Goal: Task Accomplishment & Management: Manage account settings

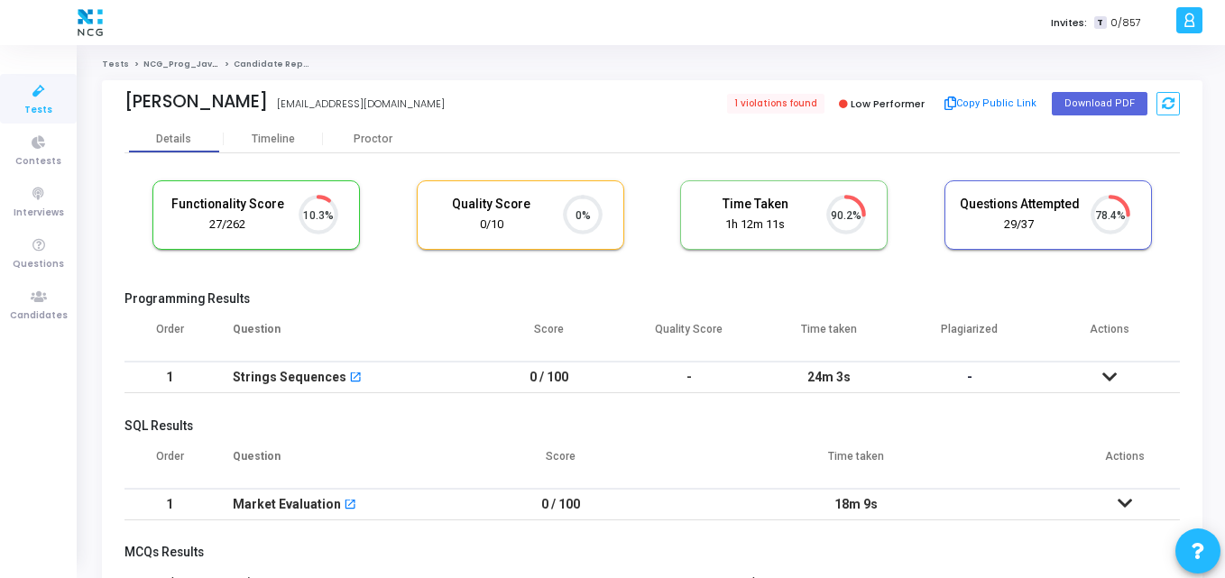
scroll to position [8, 8]
click at [41, 296] on icon at bounding box center [39, 297] width 38 height 23
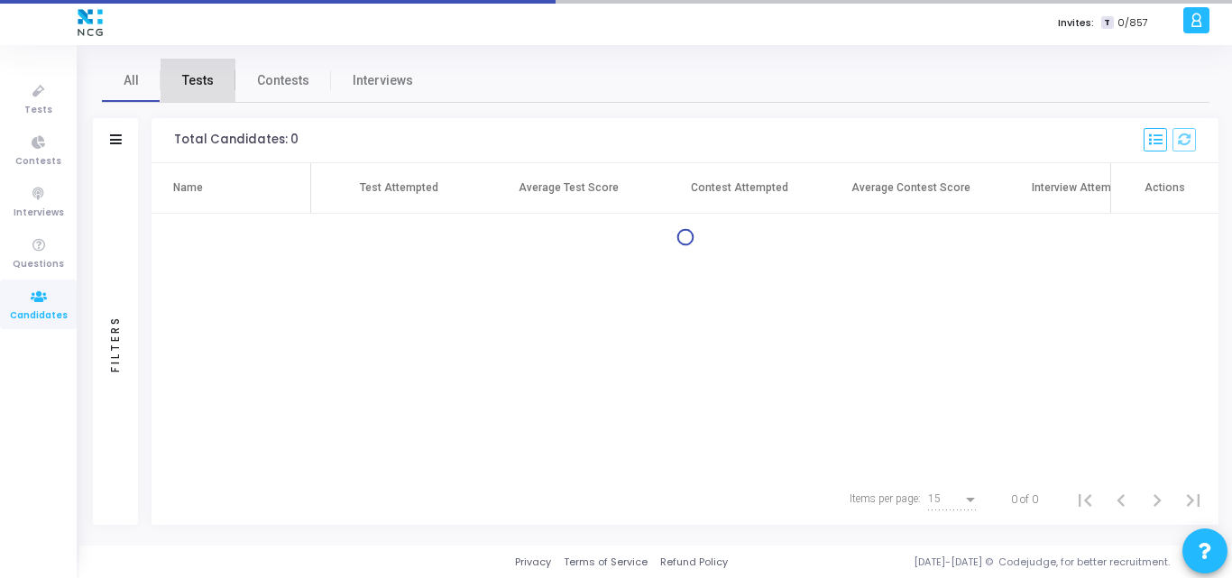
click at [194, 85] on span "Tests" at bounding box center [198, 80] width 32 height 19
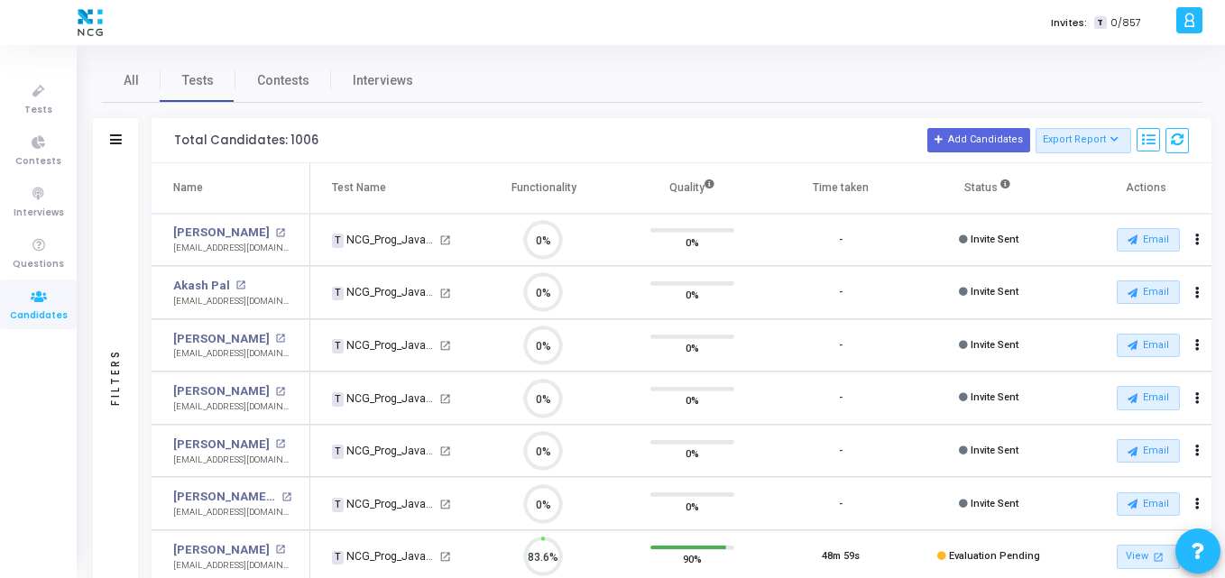
click at [121, 151] on div "Filters" at bounding box center [115, 140] width 45 height 45
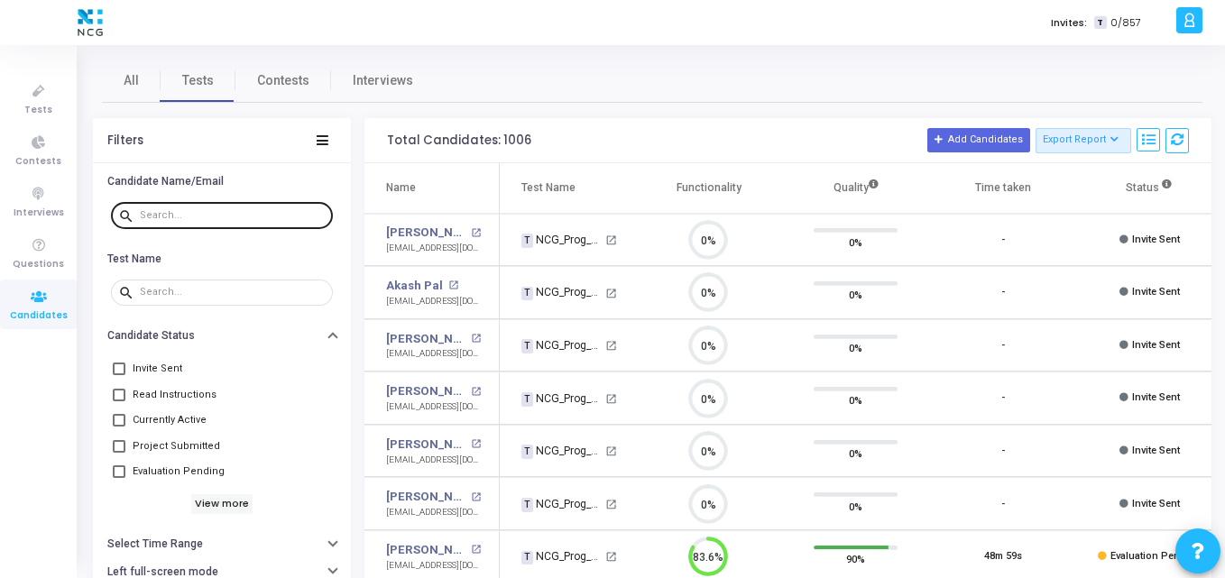
drag, startPoint x: 185, startPoint y: 203, endPoint x: 177, endPoint y: 211, distance: 11.5
click at [177, 211] on div at bounding box center [233, 214] width 186 height 29
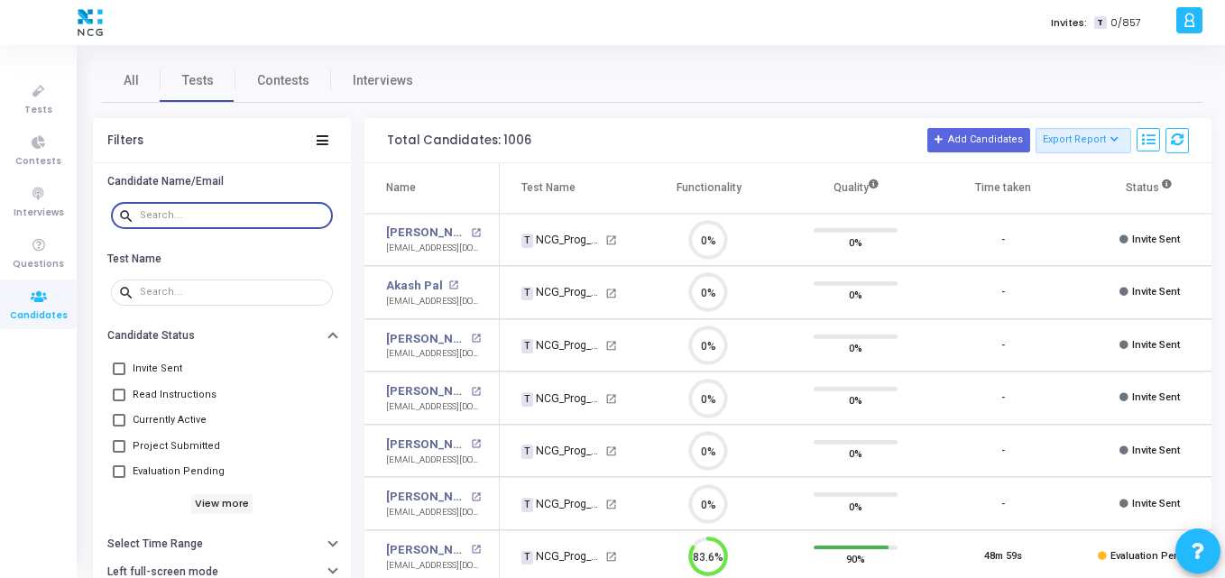
click at [177, 211] on input "text" at bounding box center [233, 215] width 186 height 11
paste input "devawrat.vidhate@gmail.com"
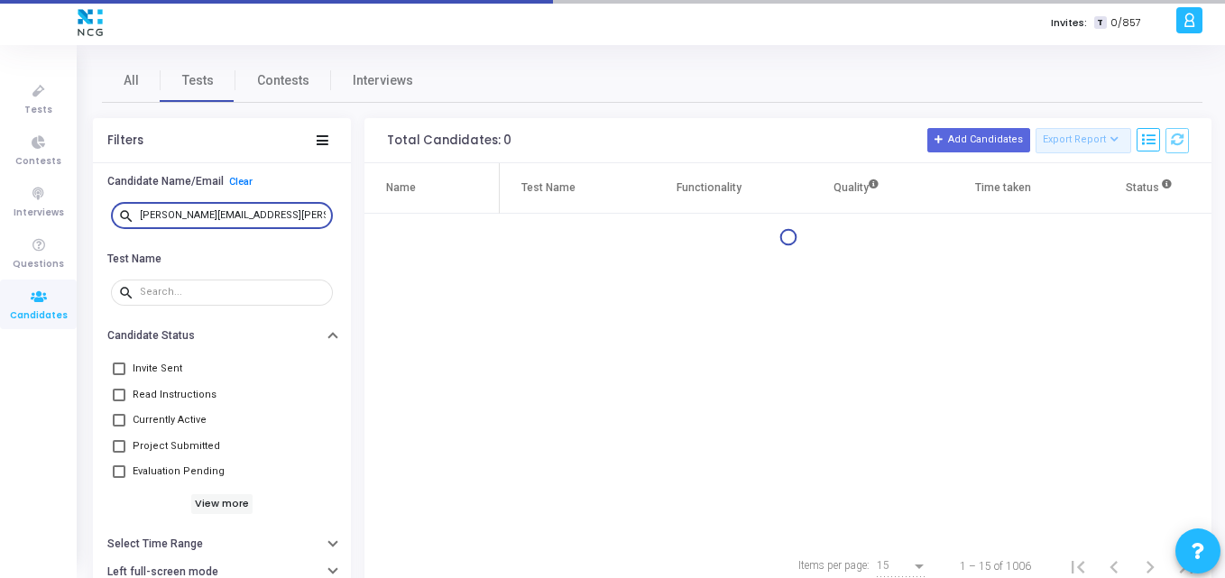
type input "devawrat.vidhate@gmail.com"
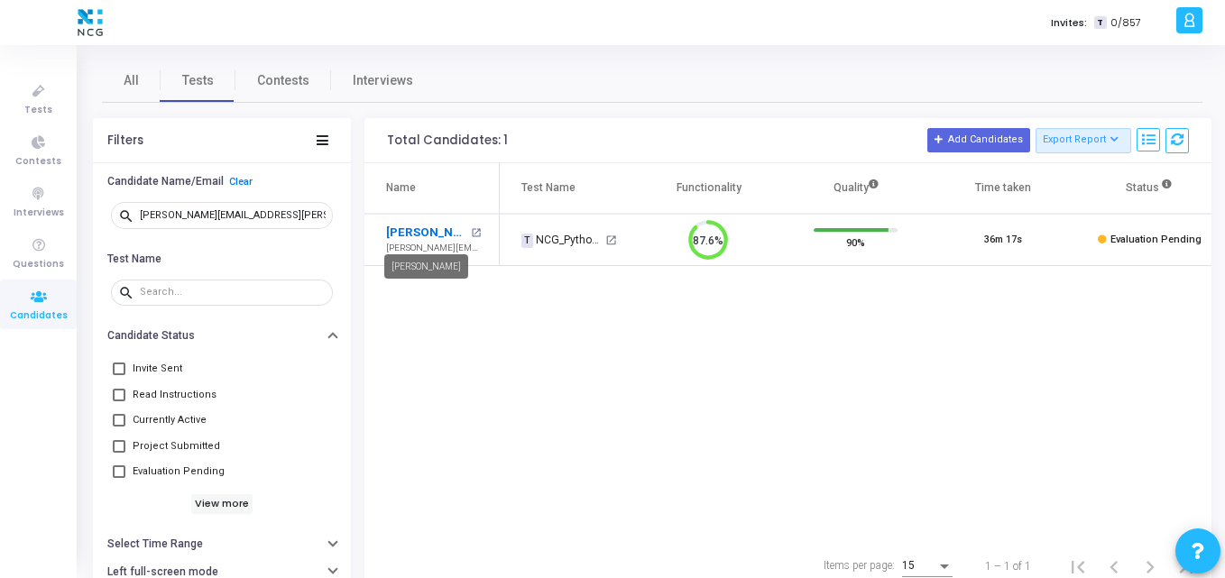
click at [416, 238] on link "Devawrat Vidhate" at bounding box center [426, 233] width 80 height 18
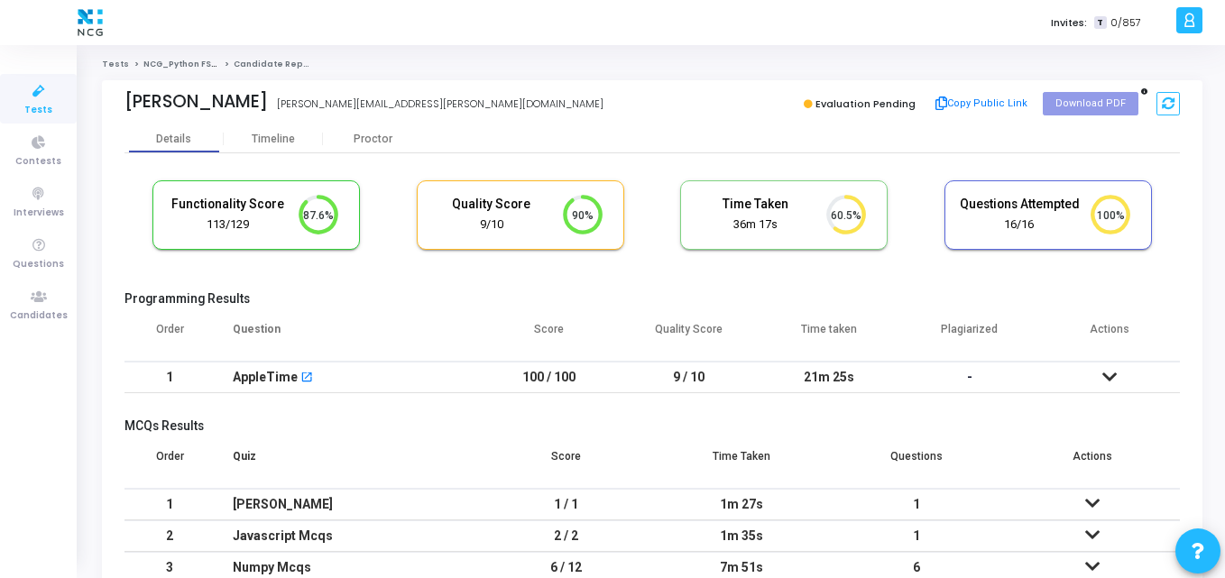
click at [600, 273] on div "Functionality Score 113/129 87.6% Quality Score 9/10 90% Time Taken calculated …" at bounding box center [651, 224] width 1055 height 106
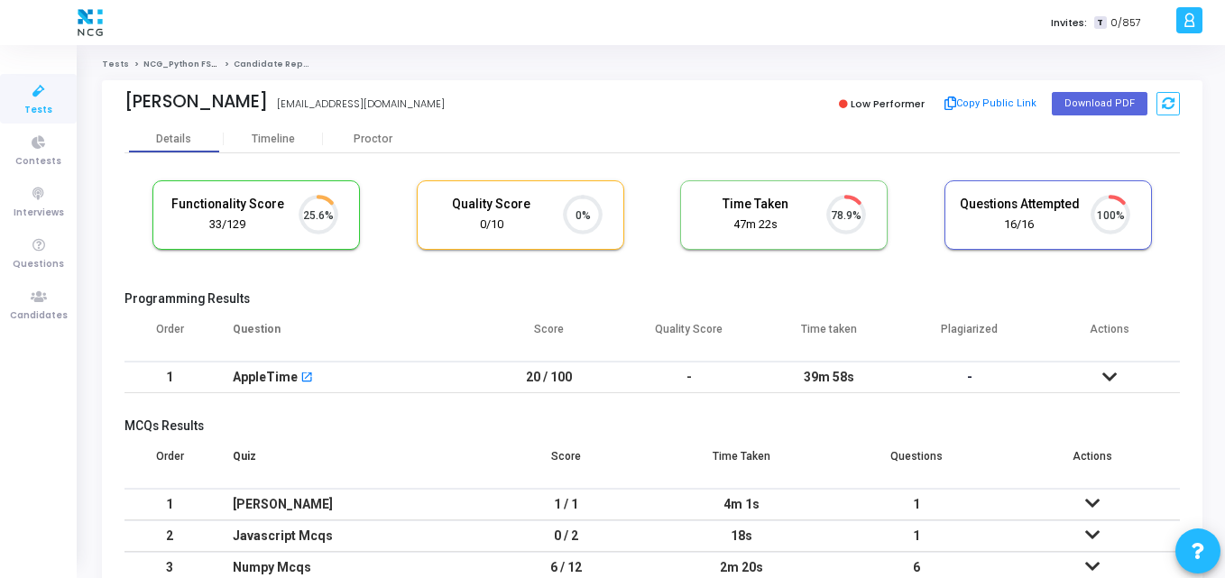
scroll to position [8, 8]
drag, startPoint x: 277, startPoint y: 104, endPoint x: 129, endPoint y: 108, distance: 148.0
click at [129, 108] on div "Prathamesh Patil Prathamesh Patil prathameshpatil487@gmail.com" at bounding box center [383, 104] width 519 height 26
copy div "[PERSON_NAME]"
click at [363, 284] on cj-candidate-results "Functionality Score 33/129 25.6% Quality Score 0/10 0% Time Taken calculated on…" at bounding box center [651, 398] width 1055 height 454
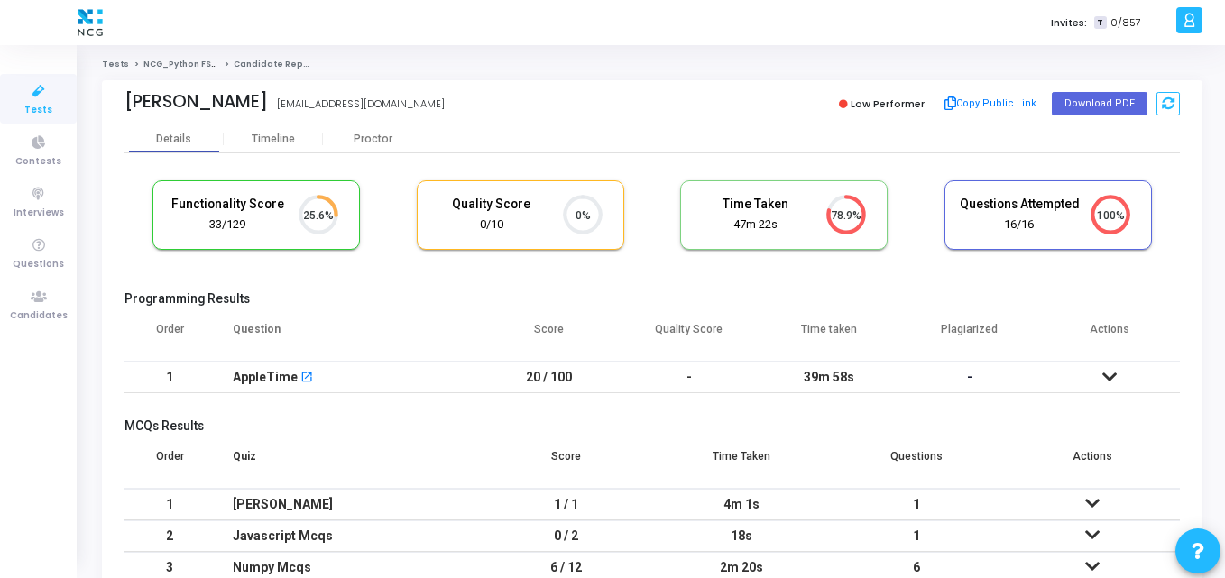
scroll to position [133, 0]
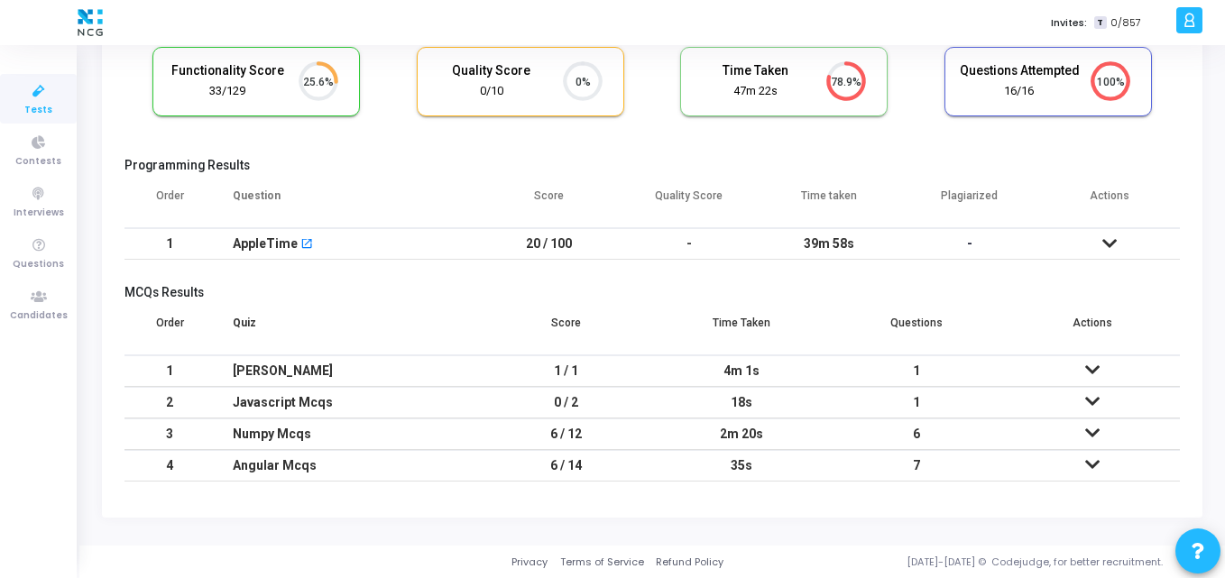
click at [412, 290] on h5 "MCQs Results" at bounding box center [651, 292] width 1055 height 15
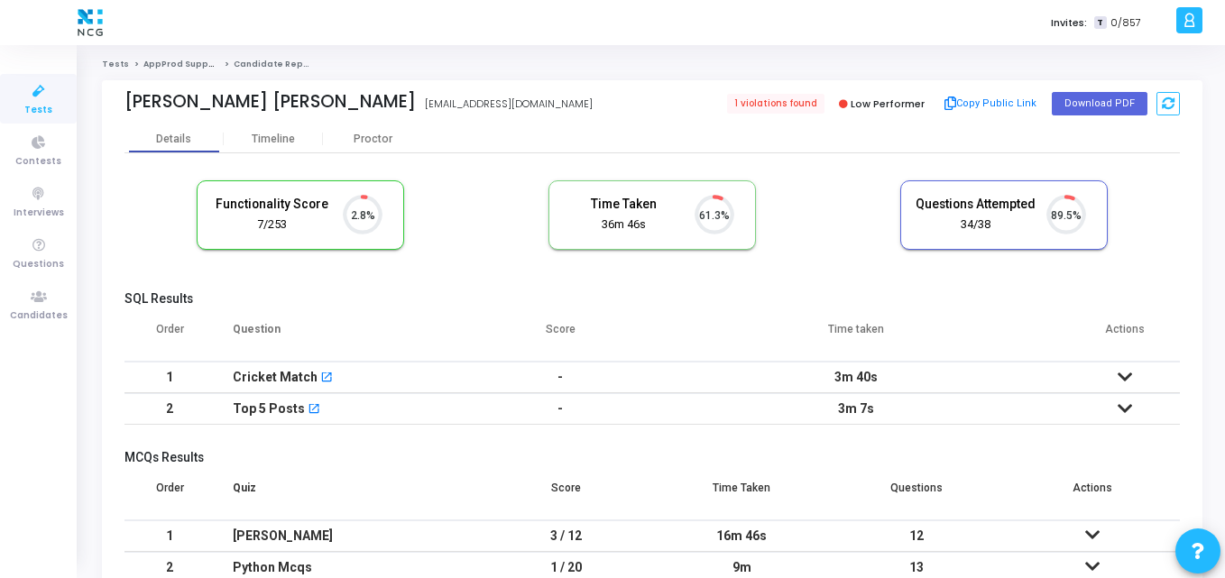
scroll to position [38, 46]
click at [412, 279] on cj-candidate-results "Functionality Score 7/253 2.8% Time Taken calculated once the test is completed…" at bounding box center [651, 398] width 1055 height 454
click at [37, 295] on icon at bounding box center [39, 297] width 38 height 23
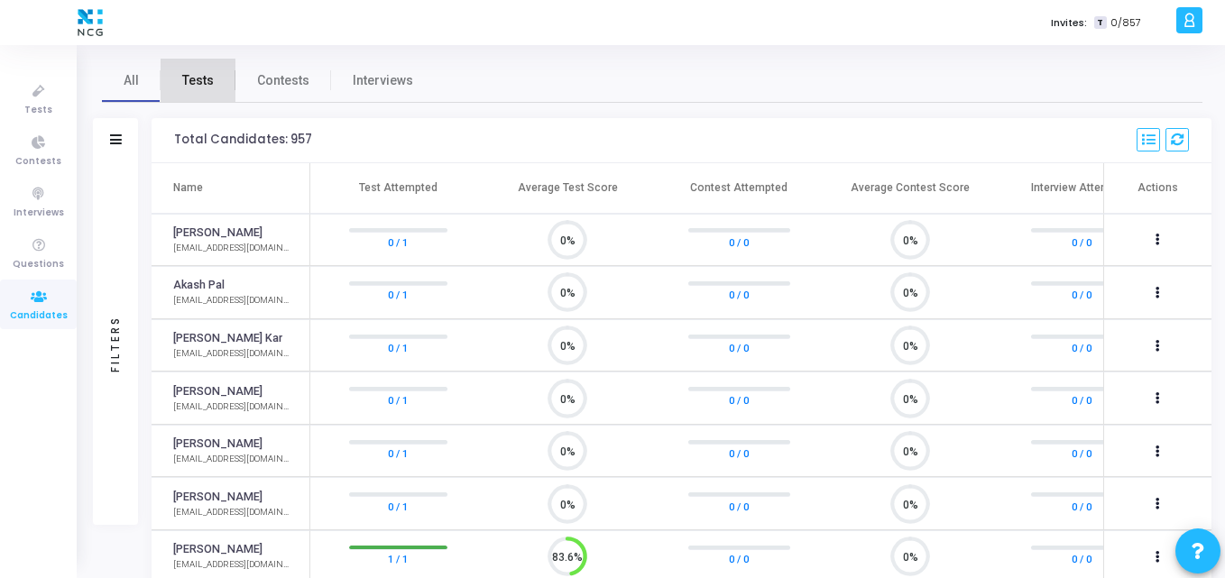
click at [196, 91] on link "Tests" at bounding box center [198, 80] width 75 height 43
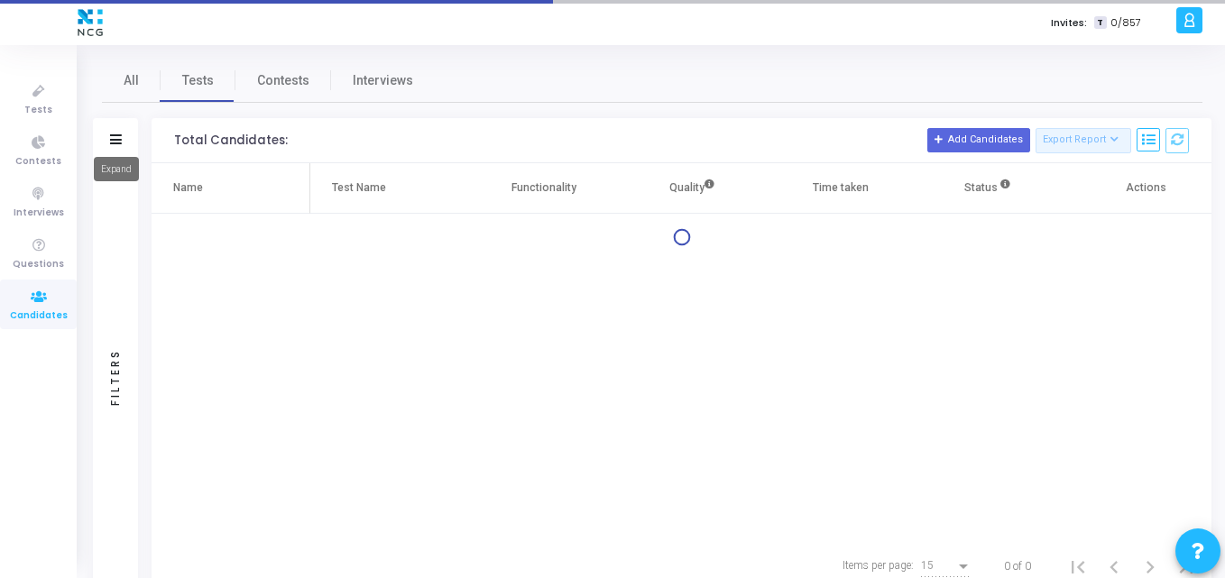
click at [115, 140] on icon at bounding box center [116, 139] width 12 height 10
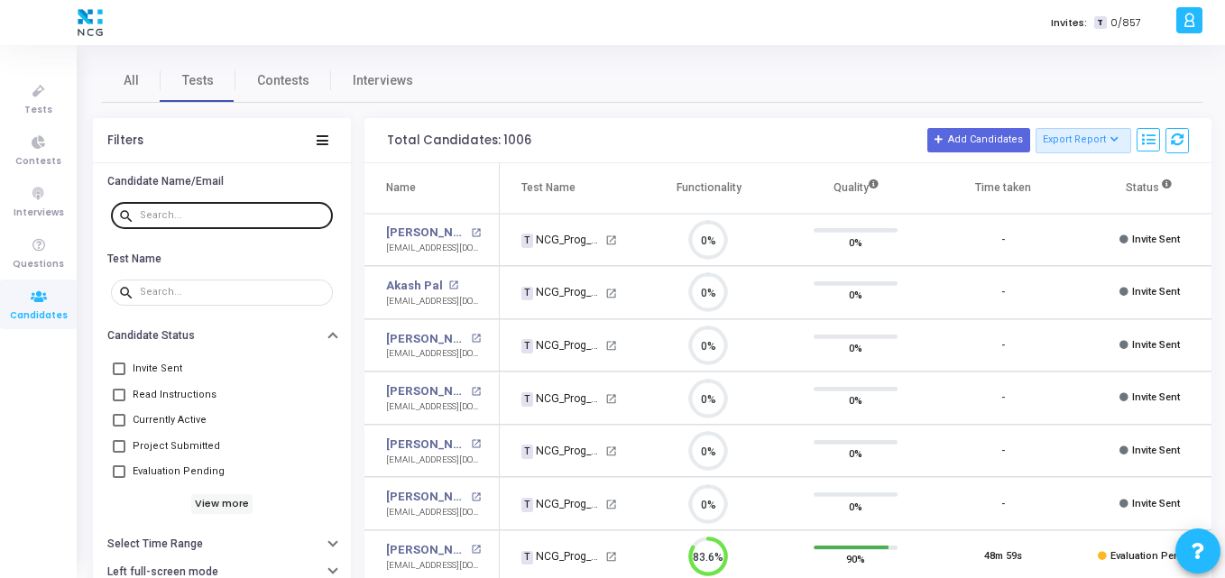
click at [212, 207] on div at bounding box center [233, 214] width 186 height 29
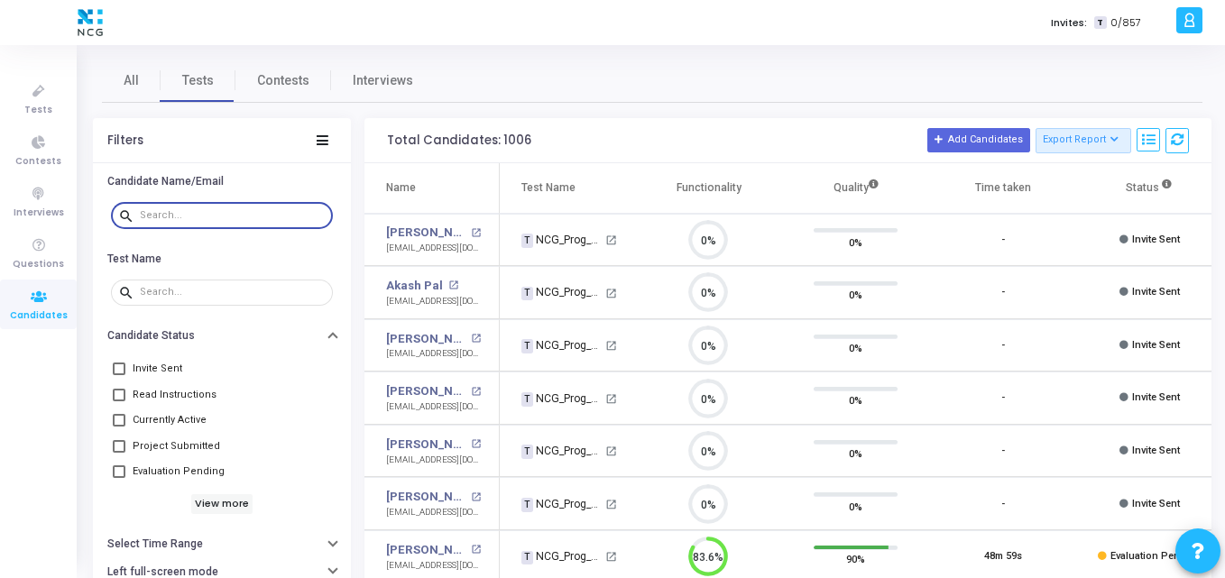
paste input "[EMAIL_ADDRESS][DOMAIN_NAME]"
type input "[EMAIL_ADDRESS][DOMAIN_NAME]"
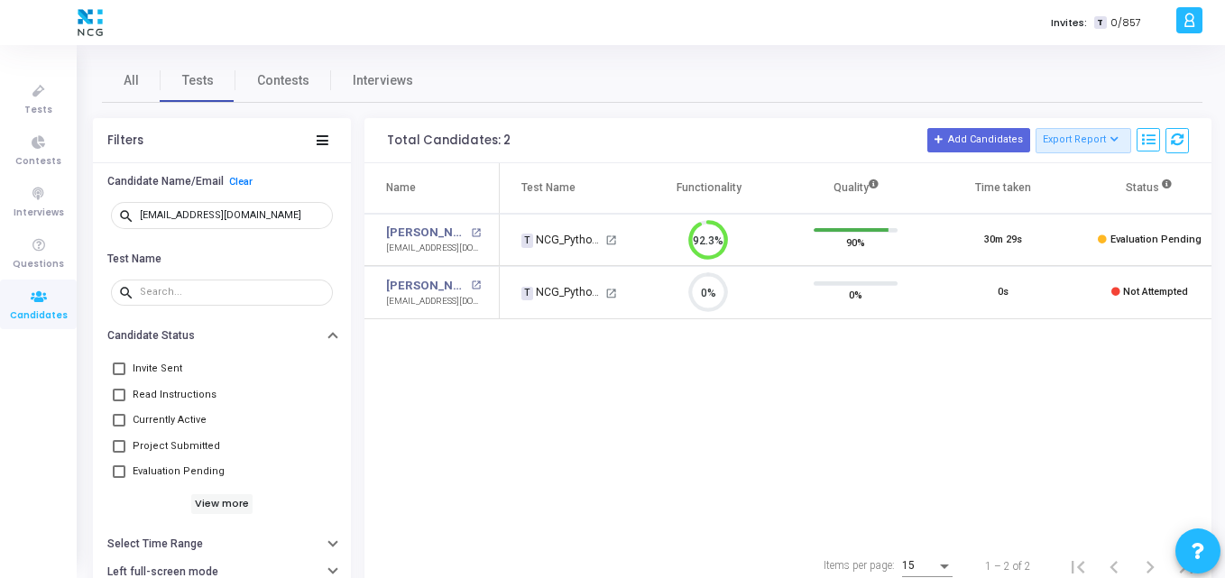
click at [713, 343] on div "Name Test Name Functionality Quality Time taken Status Actions Nisha Chauhan op…" at bounding box center [787, 352] width 847 height 378
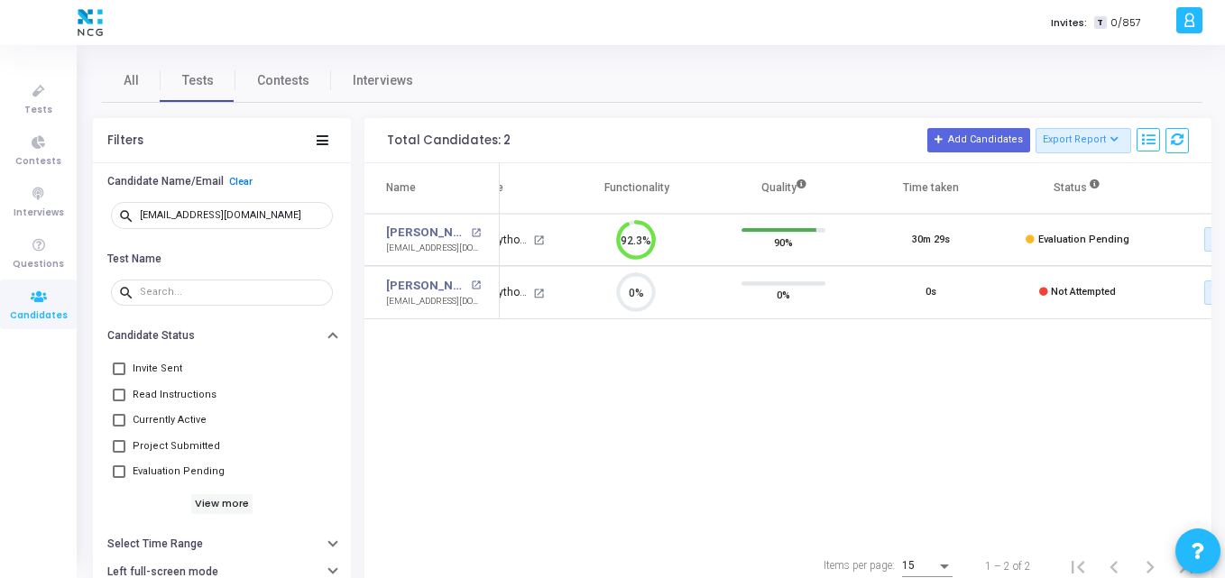
click at [411, 223] on td "Nisha Chauhan open_in_new nisha.chauhan151998@gmail.com" at bounding box center [431, 240] width 135 height 53
click at [404, 235] on link "[PERSON_NAME]" at bounding box center [426, 233] width 80 height 18
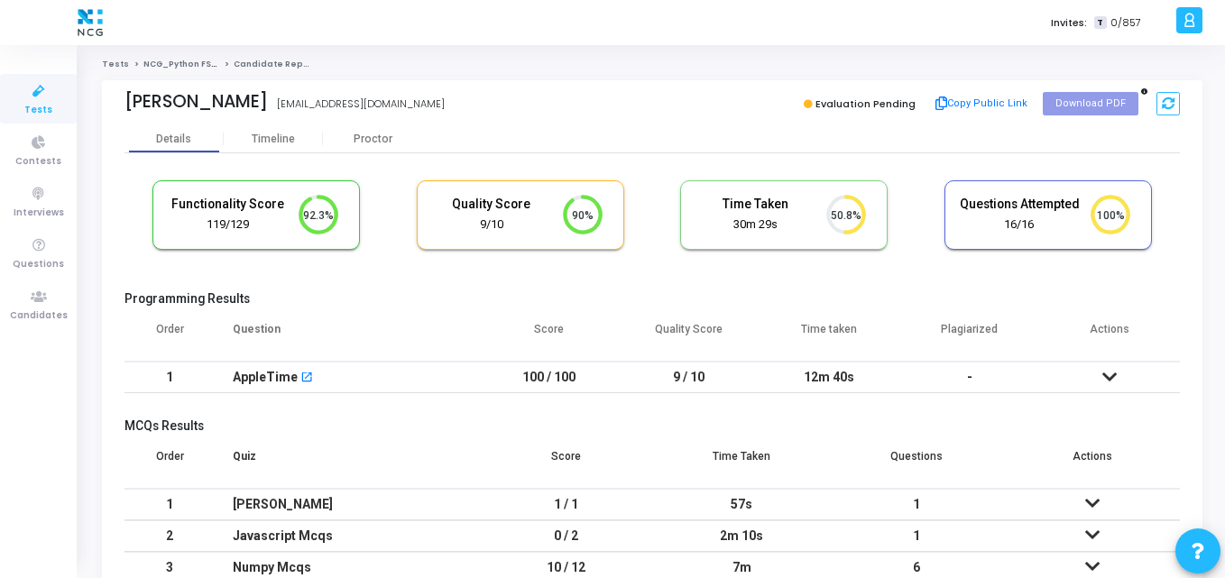
click at [669, 308] on div "Programming Results Order Question Score Quality Score Time taken Plagiarized A…" at bounding box center [651, 347] width 1055 height 112
click at [584, 76] on div "Tests NCG_Python FS_Developer_2025 Candidate Report Nisha Chauhan nisha.chauhan…" at bounding box center [652, 362] width 1100 height 607
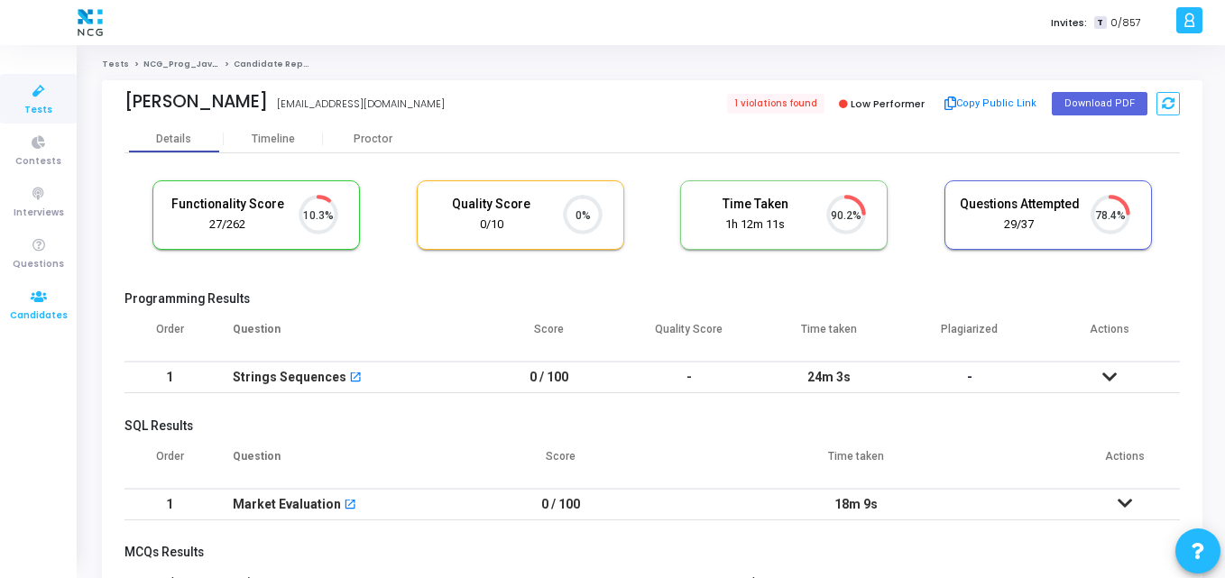
scroll to position [8, 8]
click at [57, 307] on icon at bounding box center [39, 297] width 38 height 23
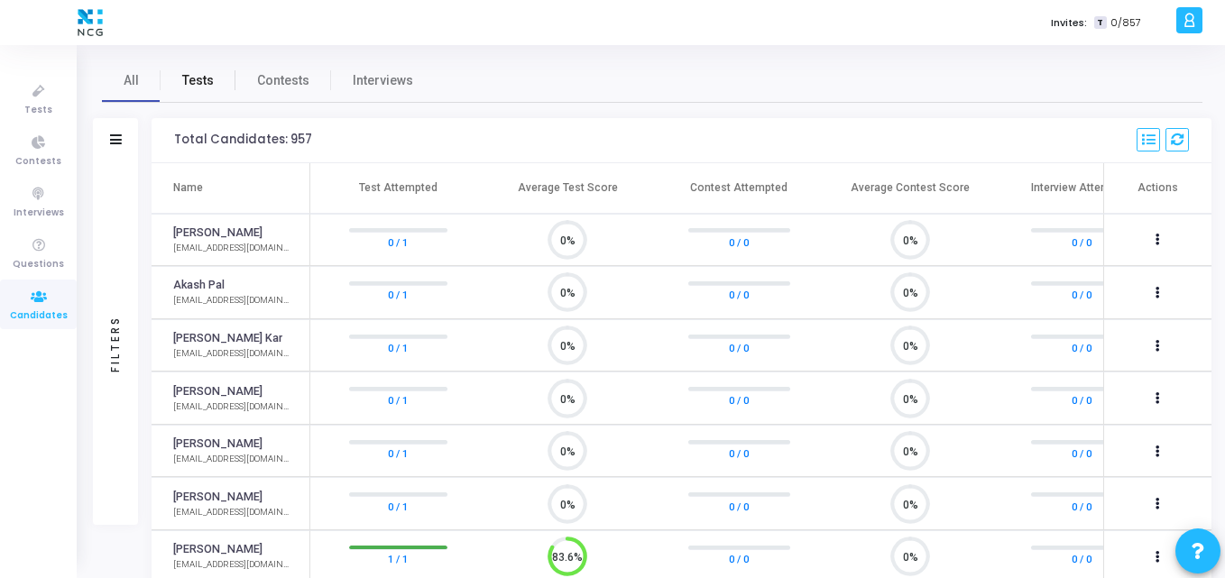
click at [202, 87] on span "Tests" at bounding box center [198, 80] width 32 height 19
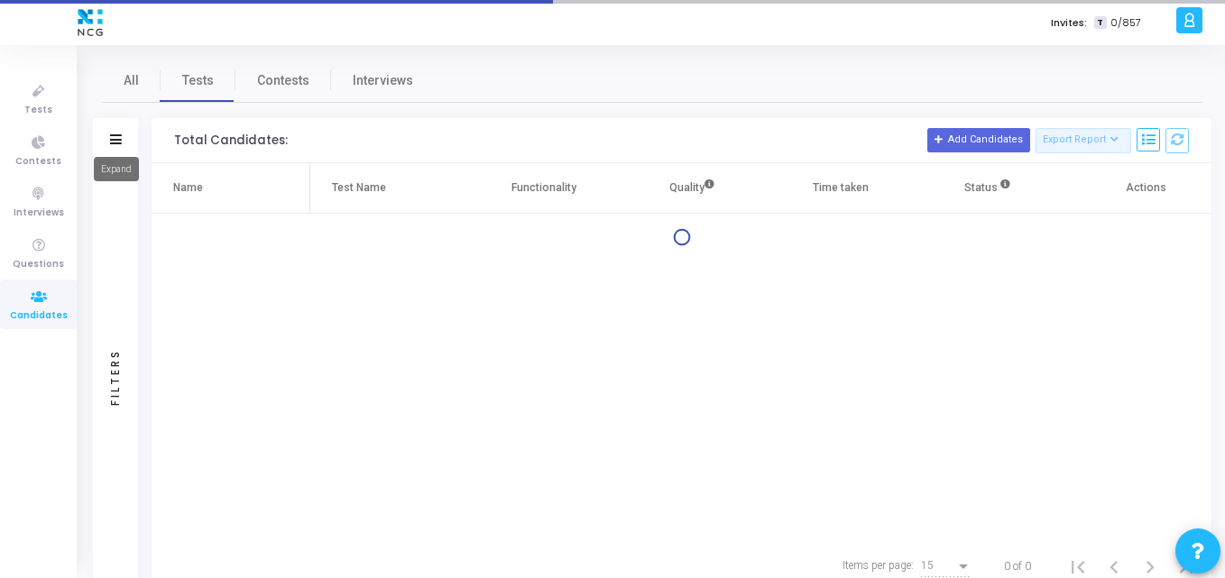
click at [110, 139] on icon at bounding box center [116, 139] width 12 height 10
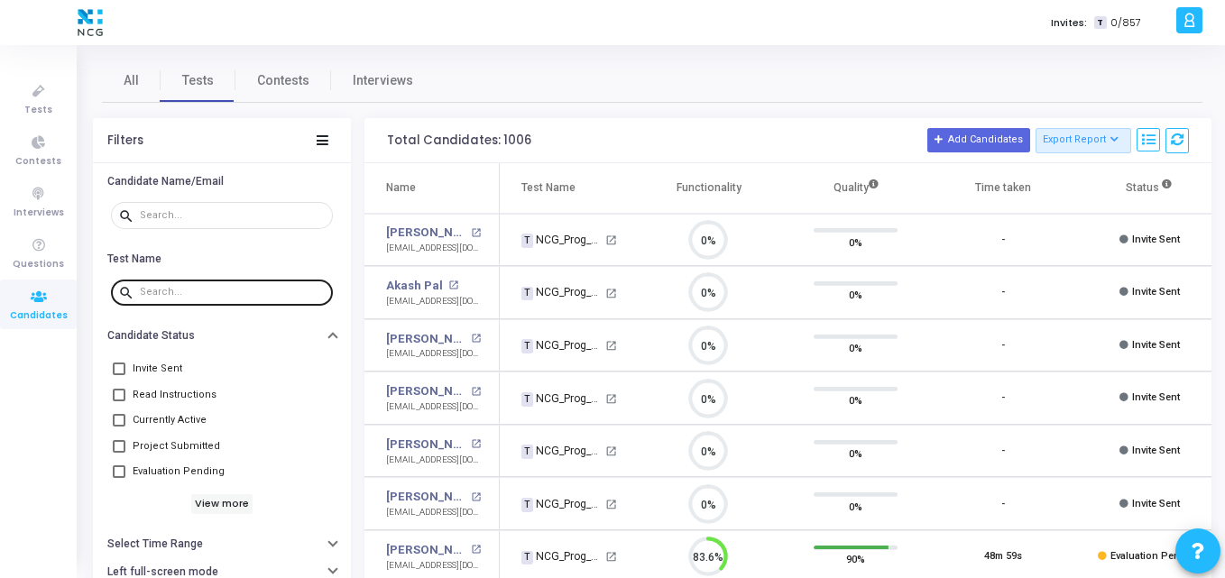
click at [157, 294] on input "text" at bounding box center [233, 292] width 186 height 11
paste input "[EMAIL_ADDRESS][DOMAIN_NAME]"
type input "[EMAIL_ADDRESS][DOMAIN_NAME]"
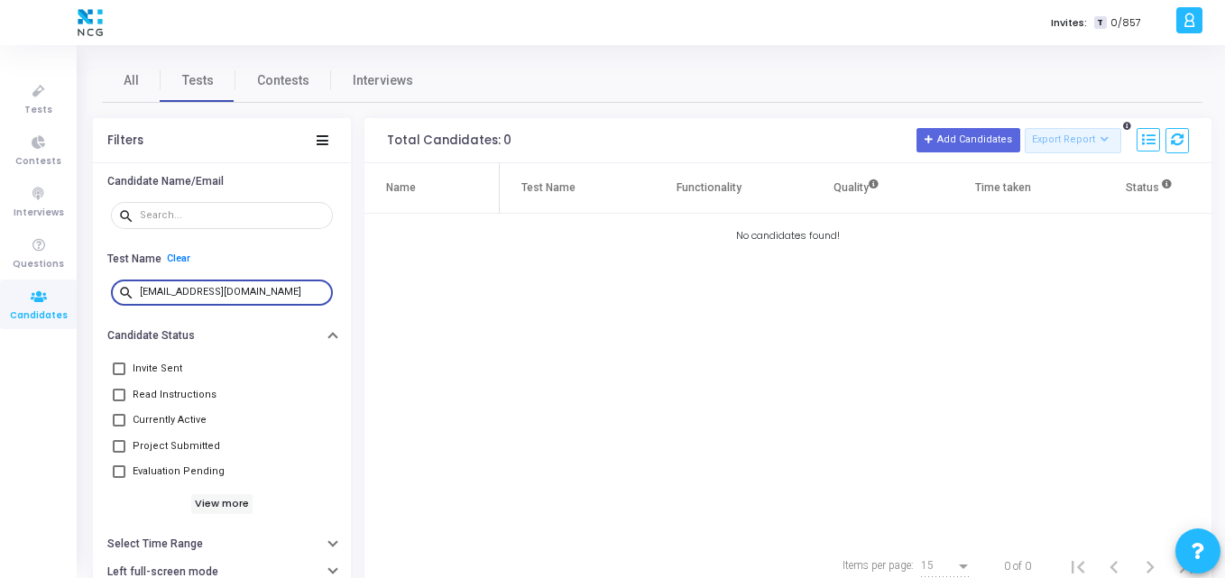
drag, startPoint x: 290, startPoint y: 296, endPoint x: 21, endPoint y: 295, distance: 268.8
click at [21, 295] on div "Tests Contests Interviews Questions Candidates Invites: T 0/857 K Kajal Setting…" at bounding box center [612, 289] width 1225 height 578
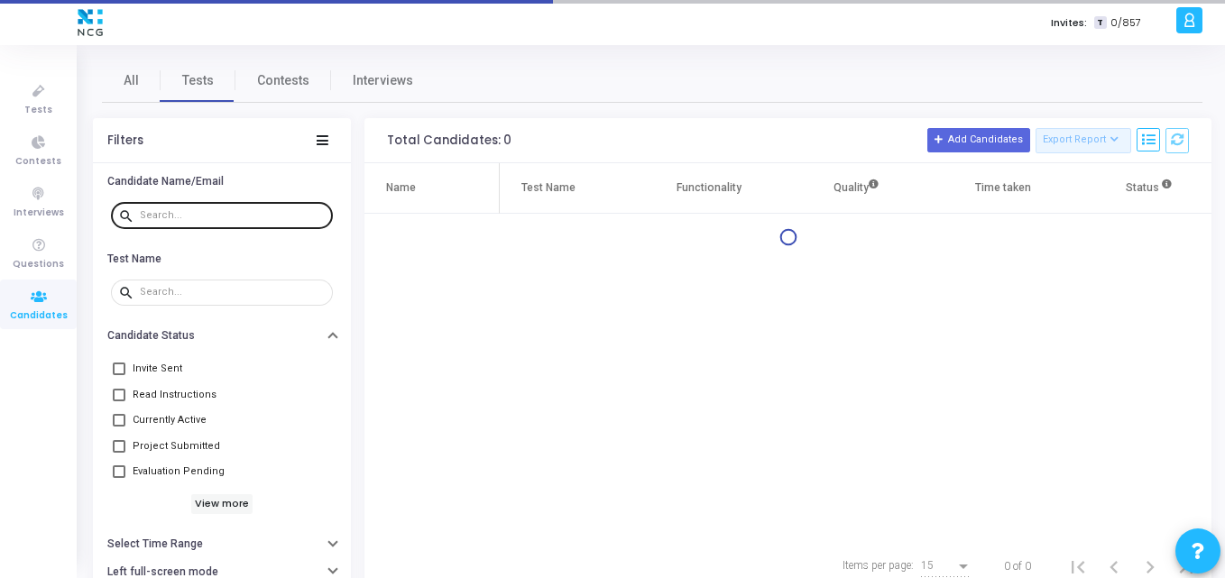
click at [207, 205] on div at bounding box center [233, 214] width 186 height 29
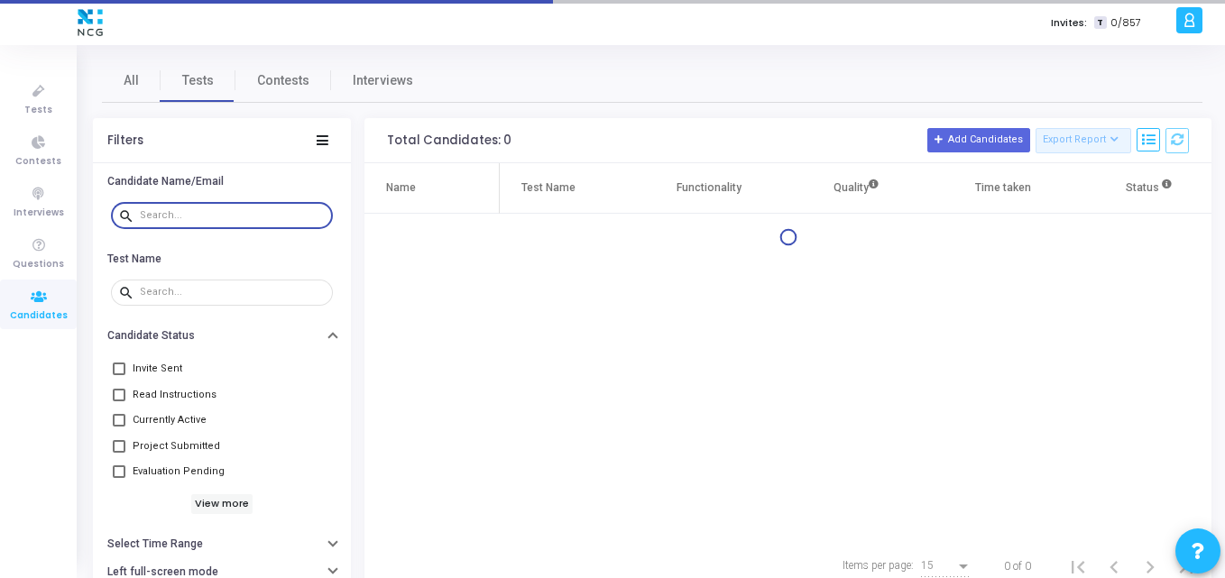
paste input "[EMAIL_ADDRESS][DOMAIN_NAME]"
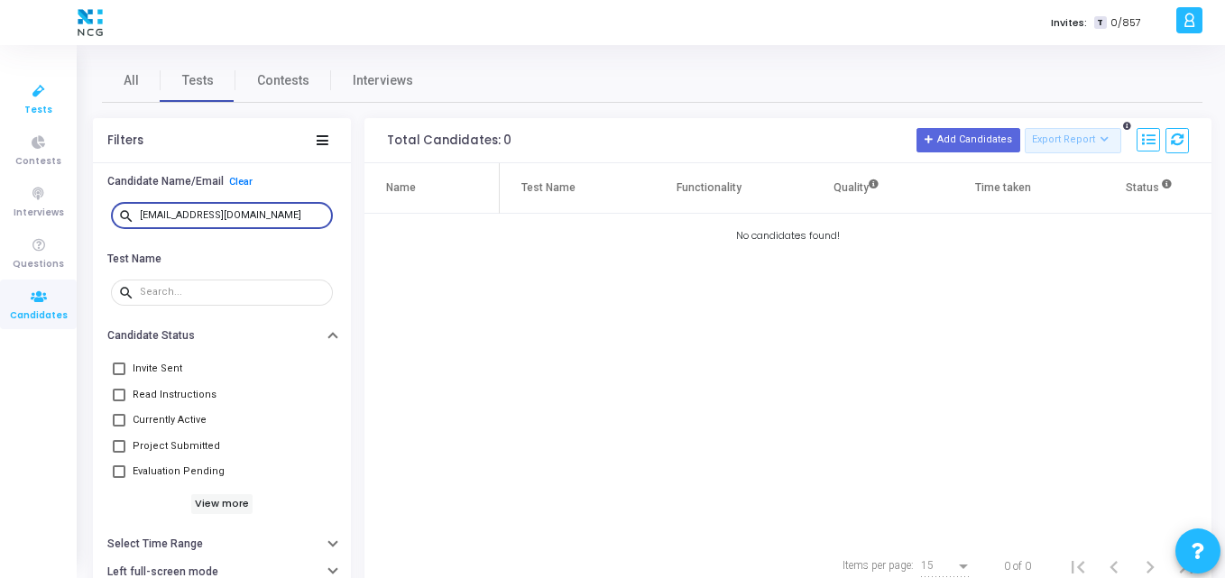
type input "[EMAIL_ADDRESS][DOMAIN_NAME]"
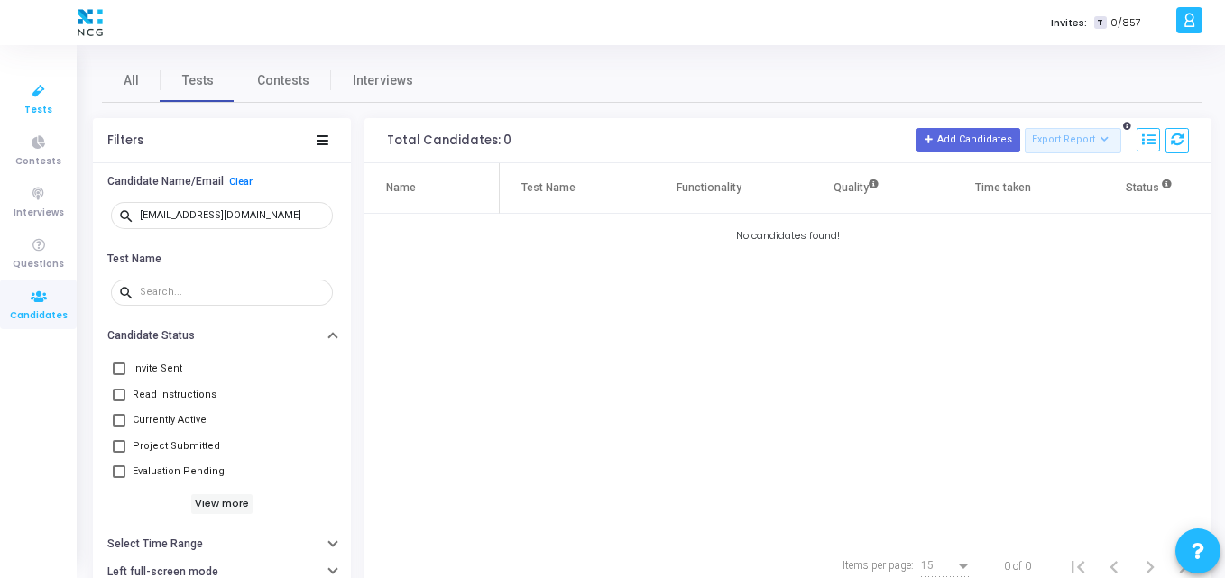
click at [52, 108] on link "Tests" at bounding box center [38, 99] width 77 height 50
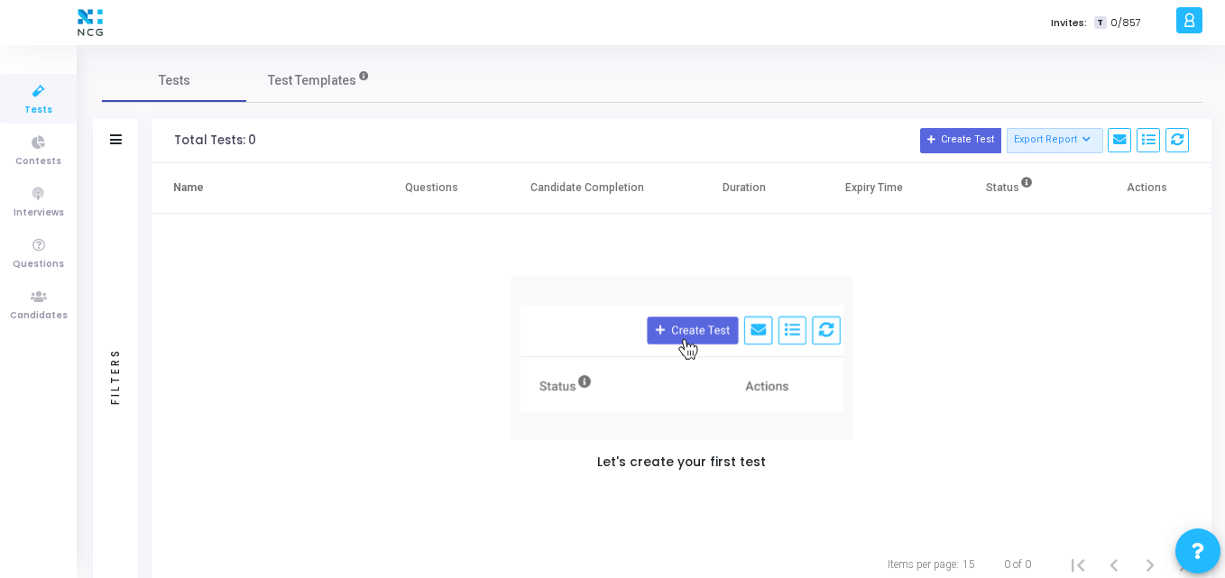
click at [56, 115] on link "Tests" at bounding box center [38, 99] width 77 height 50
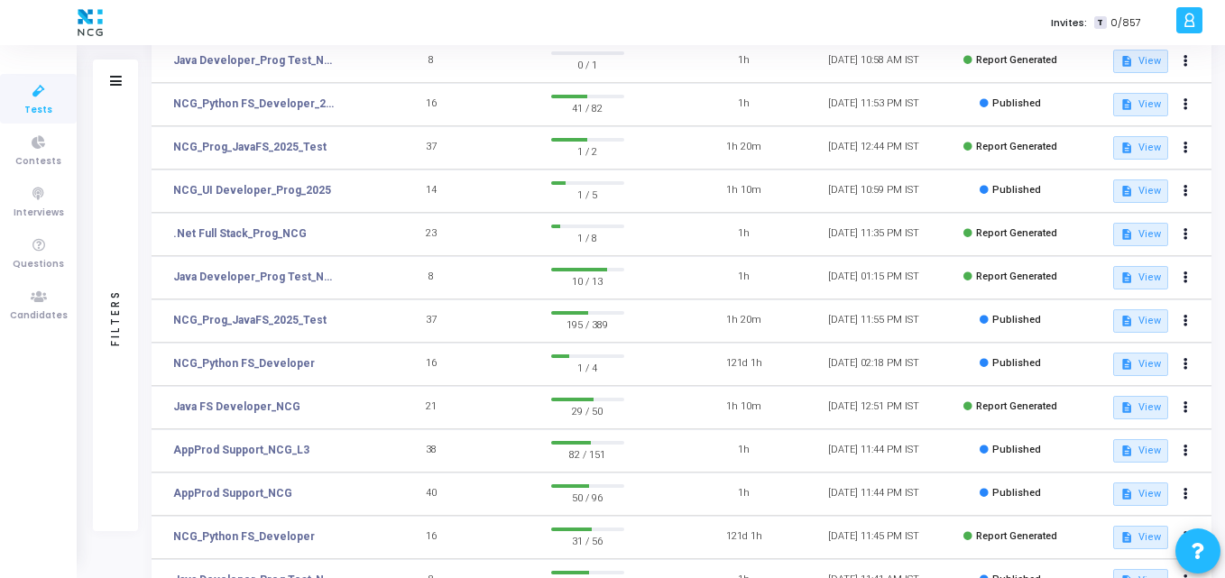
scroll to position [218, 0]
click at [209, 447] on link "AppProd Support_NCG_L3" at bounding box center [241, 449] width 136 height 16
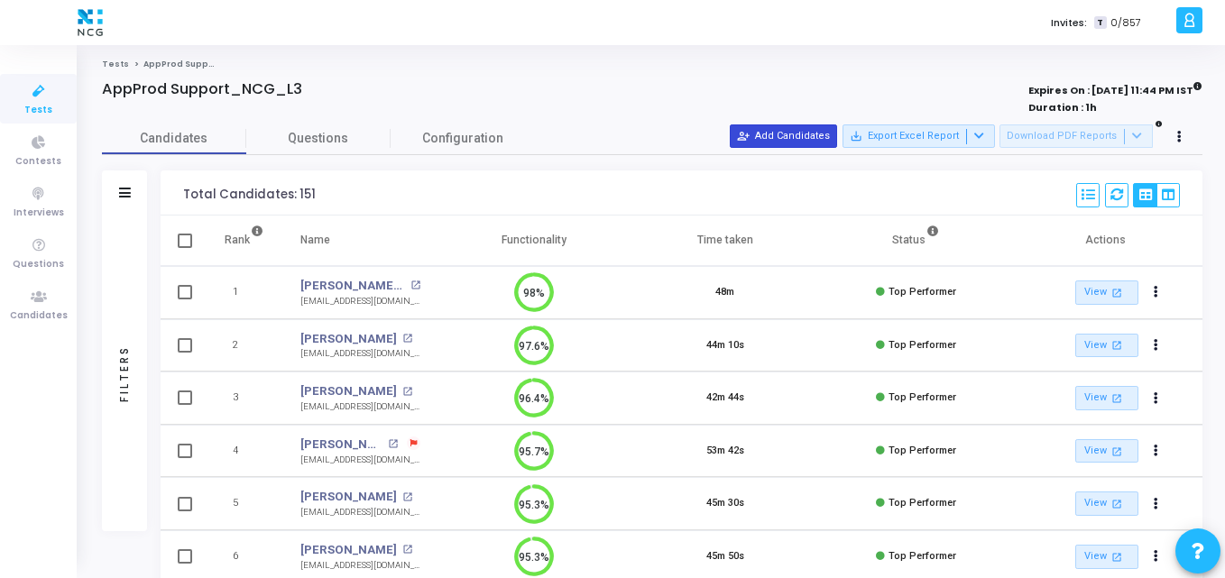
click at [781, 130] on button "person_add_alt Add Candidates" at bounding box center [783, 135] width 107 height 23
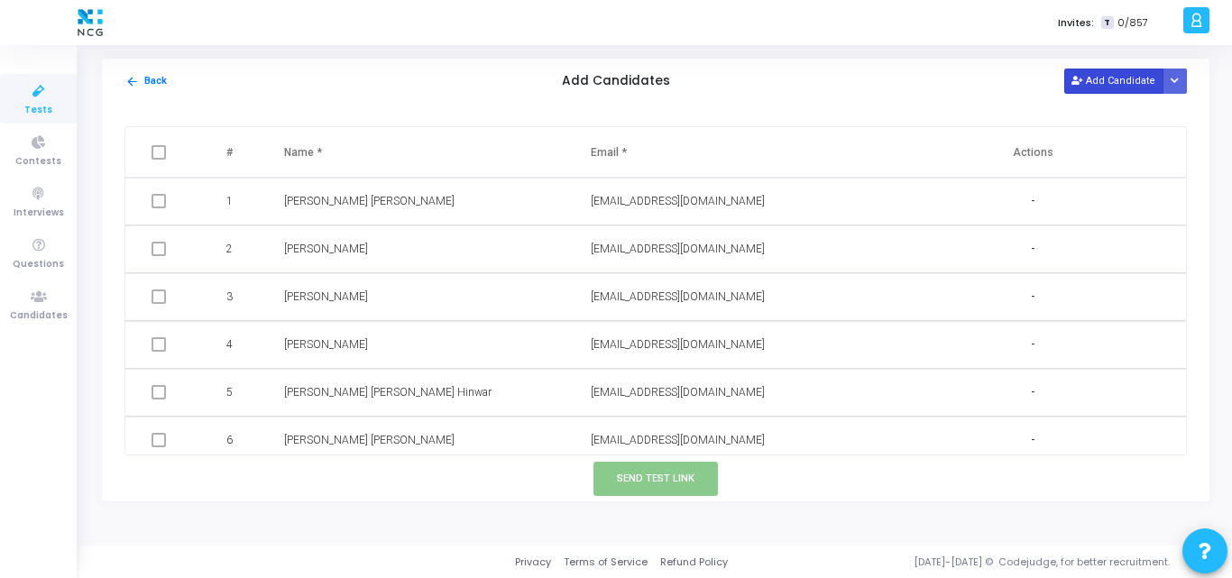
click at [1101, 73] on button "Add Candidate" at bounding box center [1113, 81] width 99 height 24
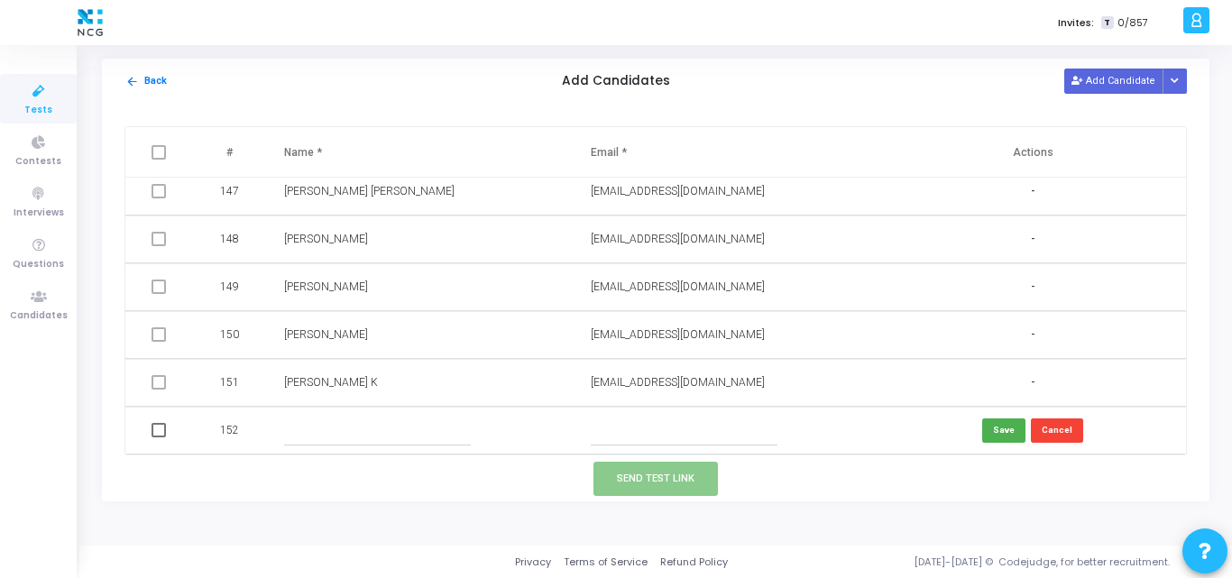
click at [615, 426] on input "text" at bounding box center [684, 431] width 187 height 30
paste input "[EMAIL_ADDRESS][DOMAIN_NAME]"
type input "[EMAIL_ADDRESS][DOMAIN_NAME]"
click at [341, 422] on input "text" at bounding box center [377, 431] width 187 height 30
paste input "[PERSON_NAME] S"
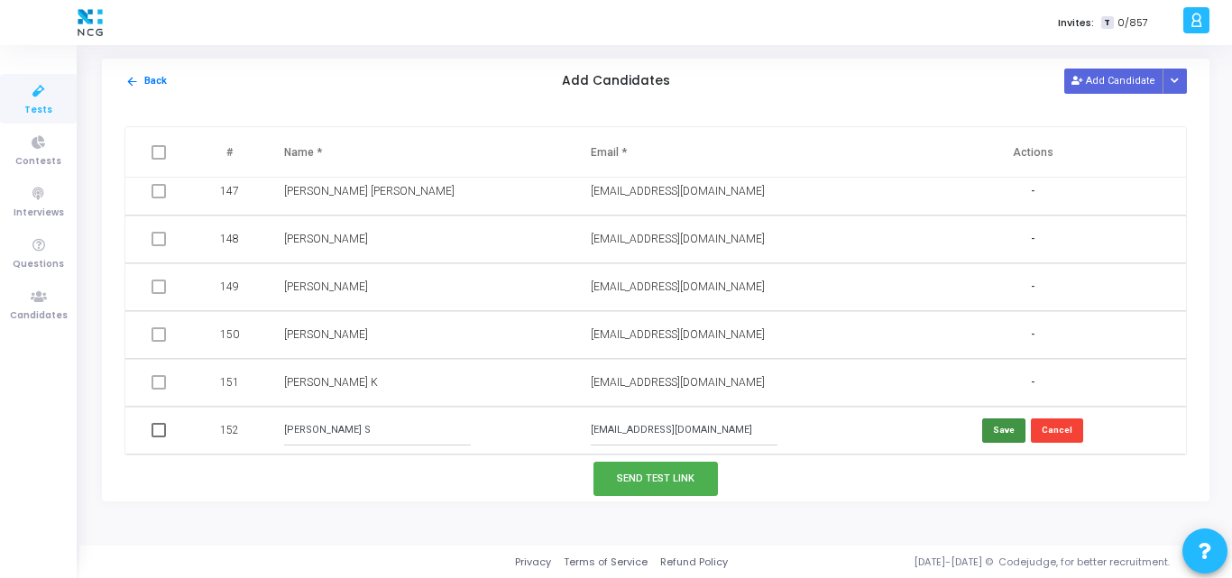
type input "[PERSON_NAME] S"
click at [1002, 431] on button "Save" at bounding box center [1003, 430] width 43 height 24
click at [156, 432] on span at bounding box center [159, 430] width 14 height 14
click at [158, 437] on input "checkbox" at bounding box center [158, 437] width 1 height 1
checkbox input "true"
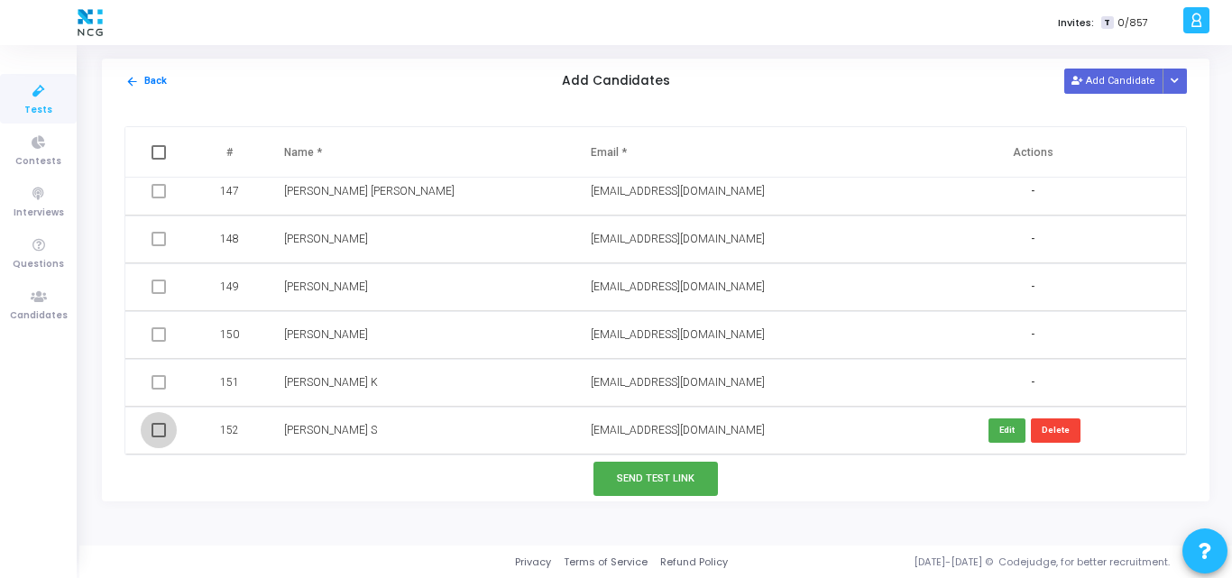
checkbox input "true"
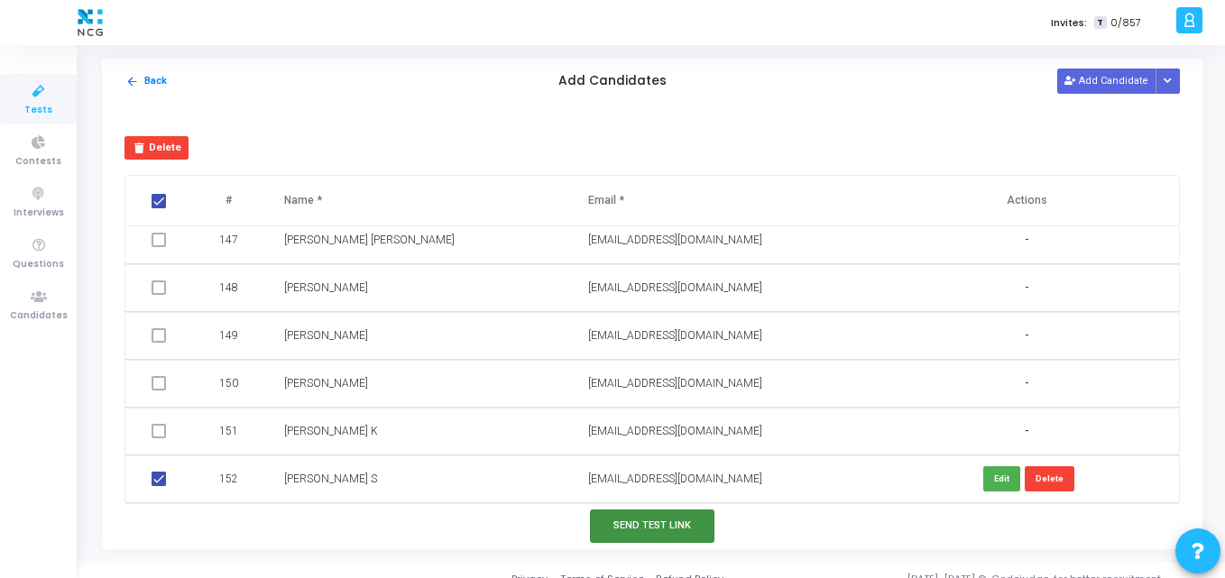
click at [615, 529] on button "Send Test Link" at bounding box center [652, 526] width 124 height 33
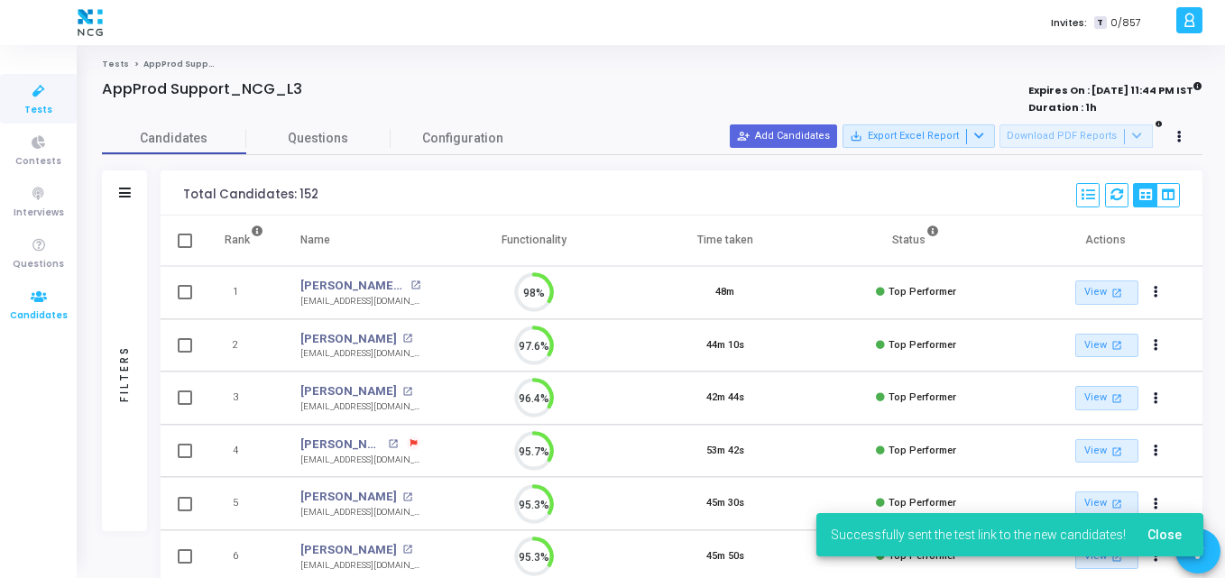
click at [29, 299] on icon at bounding box center [39, 297] width 38 height 23
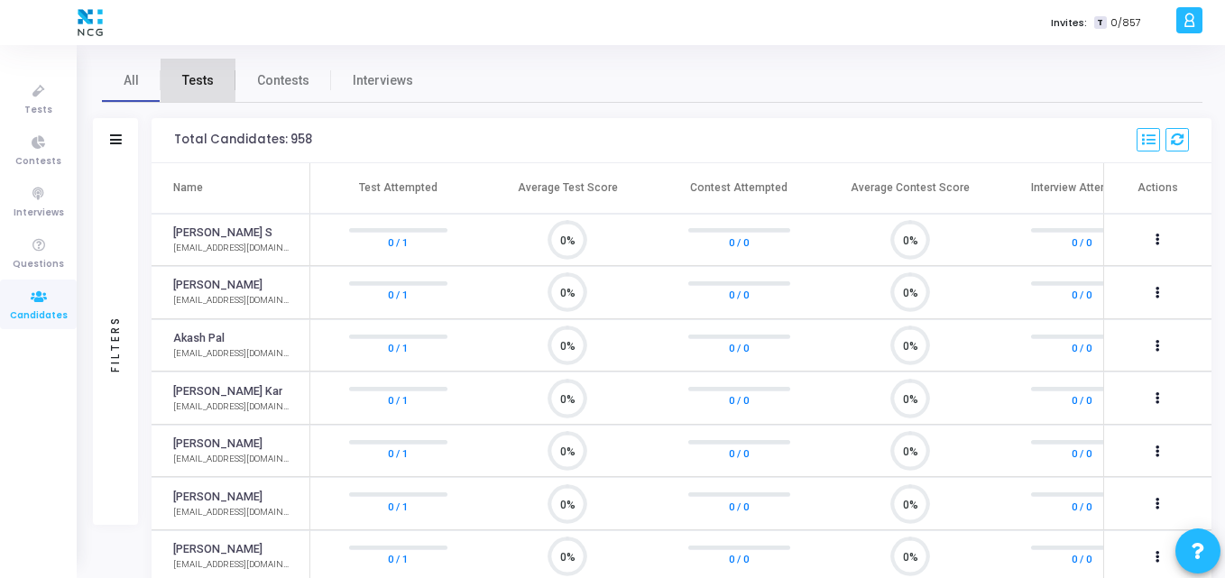
click at [194, 71] on span "Tests" at bounding box center [198, 80] width 32 height 19
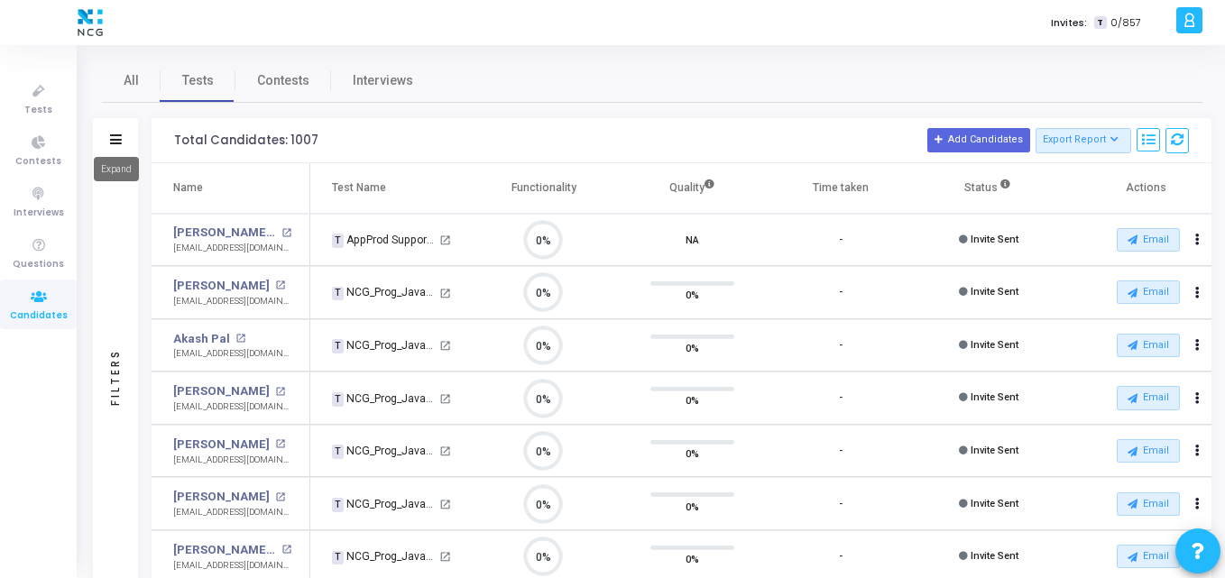
click at [110, 139] on icon at bounding box center [116, 139] width 12 height 10
click at [43, 290] on icon at bounding box center [39, 297] width 38 height 23
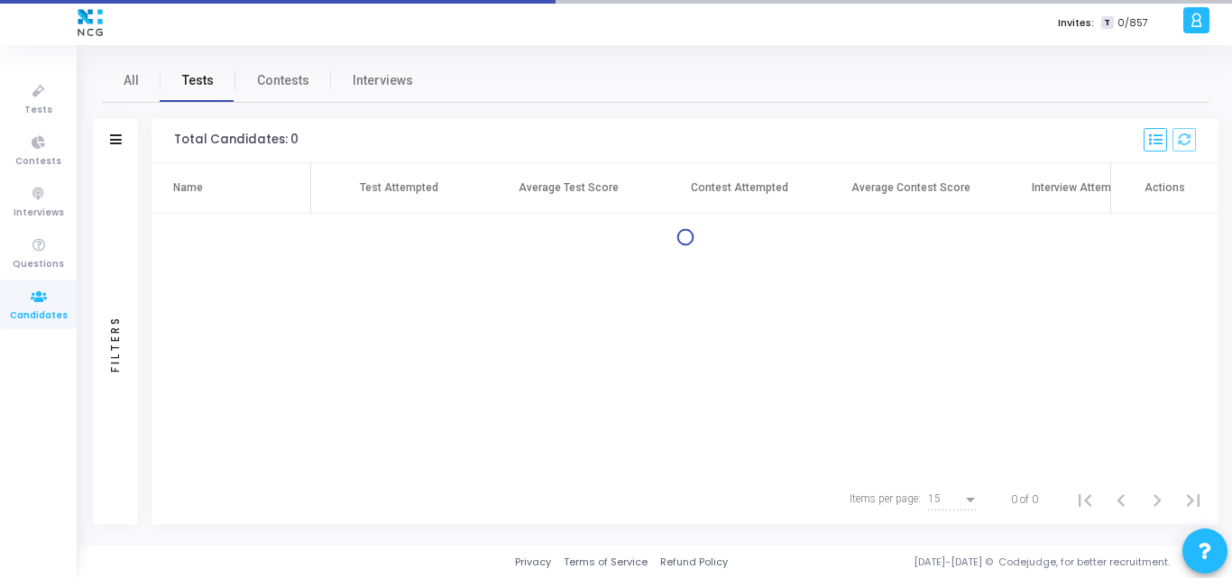
click at [193, 85] on span "Tests" at bounding box center [198, 80] width 32 height 19
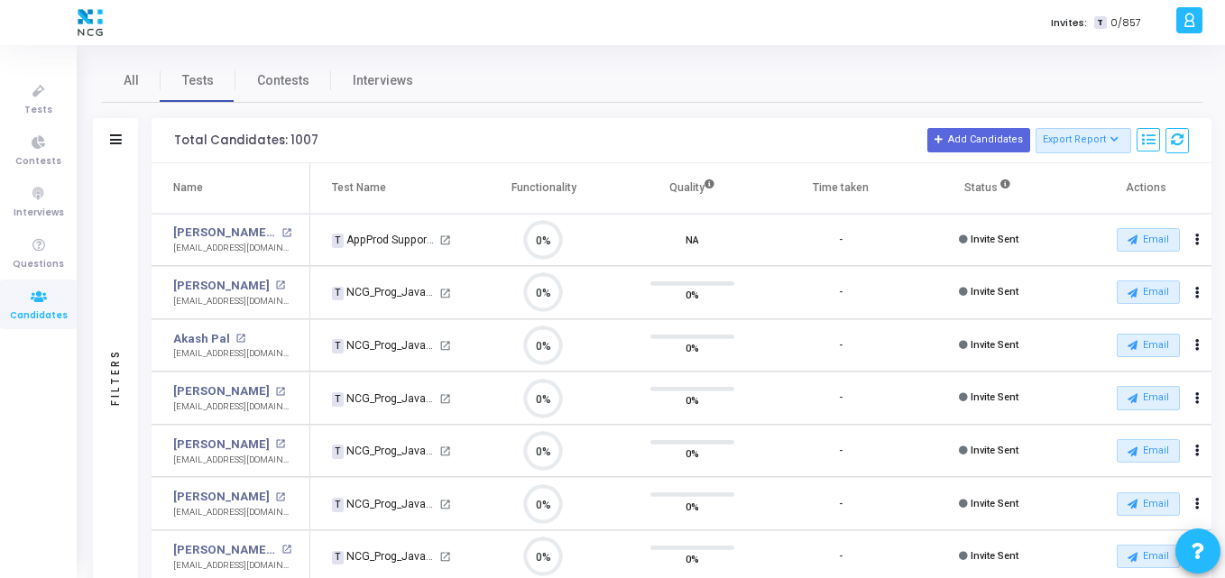
scroll to position [38, 46]
click at [127, 143] on div "Filters" at bounding box center [115, 140] width 45 height 45
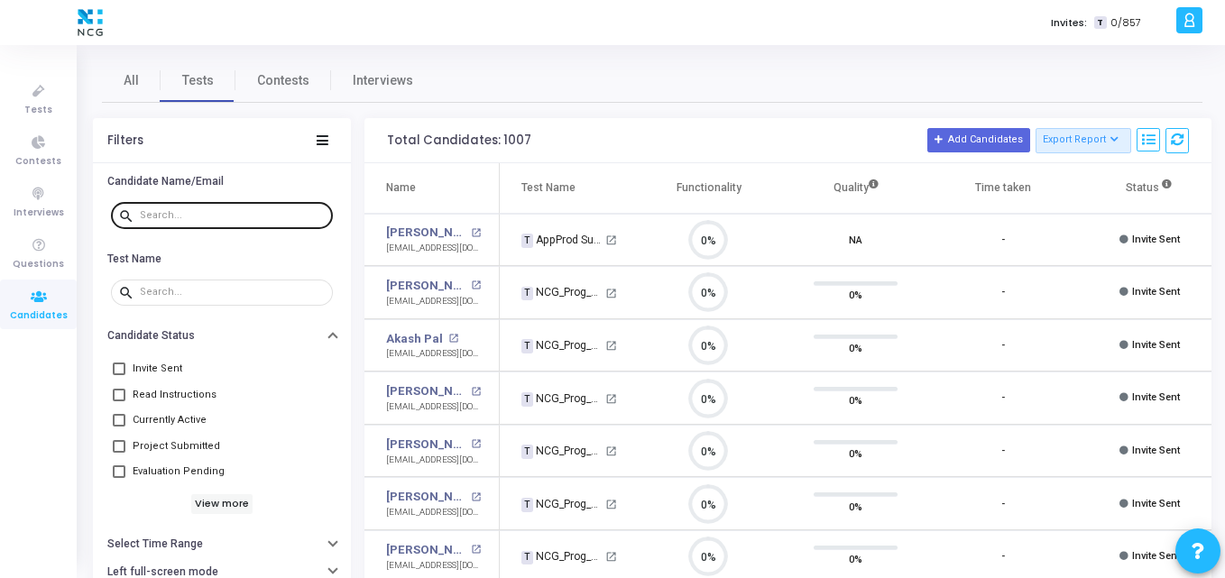
click at [182, 222] on div at bounding box center [233, 214] width 186 height 29
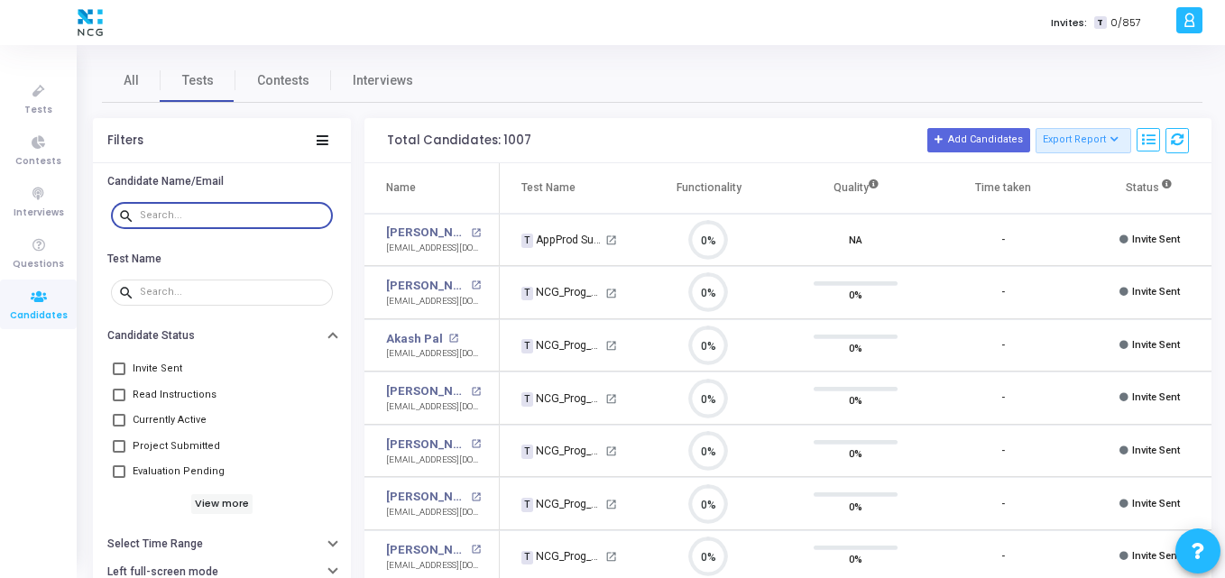
click at [165, 216] on input "text" at bounding box center [233, 215] width 186 height 11
paste input "shubhams020298@gmail.com"
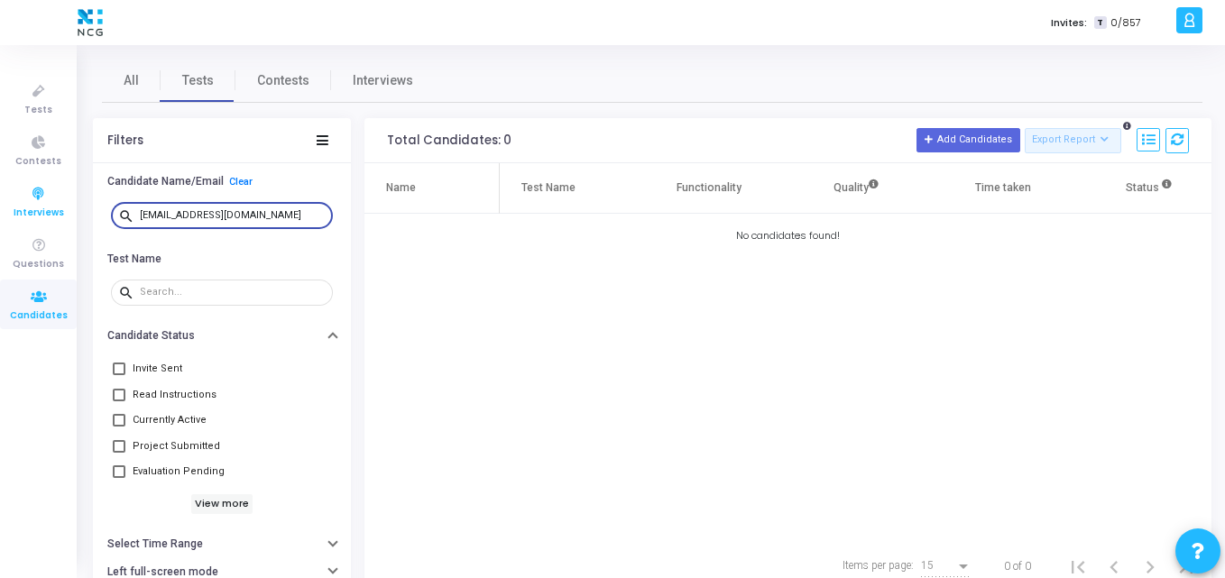
drag, startPoint x: 289, startPoint y: 216, endPoint x: 0, endPoint y: 200, distance: 289.1
click at [0, 200] on div "Tests Contests Interviews Questions Candidates Invites: T 0/857 K Kajal Setting…" at bounding box center [612, 289] width 1225 height 578
paste input "pranitalokhande"
drag, startPoint x: 290, startPoint y: 214, endPoint x: 0, endPoint y: 222, distance: 289.6
click at [0, 222] on div "Tests Contests Interviews Questions Candidates Invites: T 0/857 K Kajal Setting…" at bounding box center [612, 289] width 1225 height 578
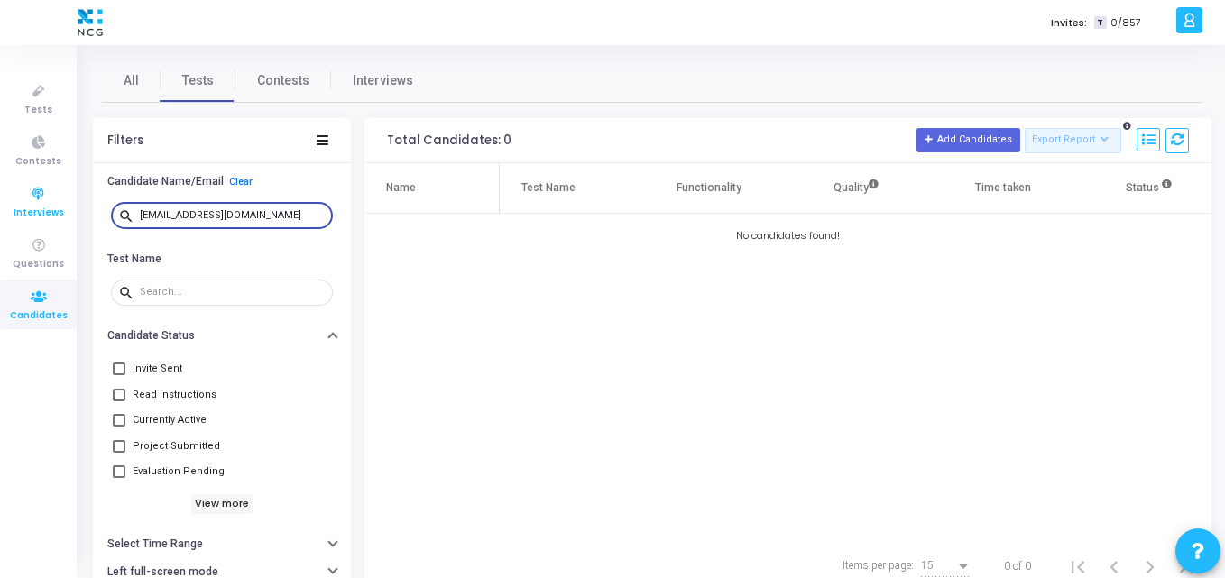
paste input "vpoddargroup"
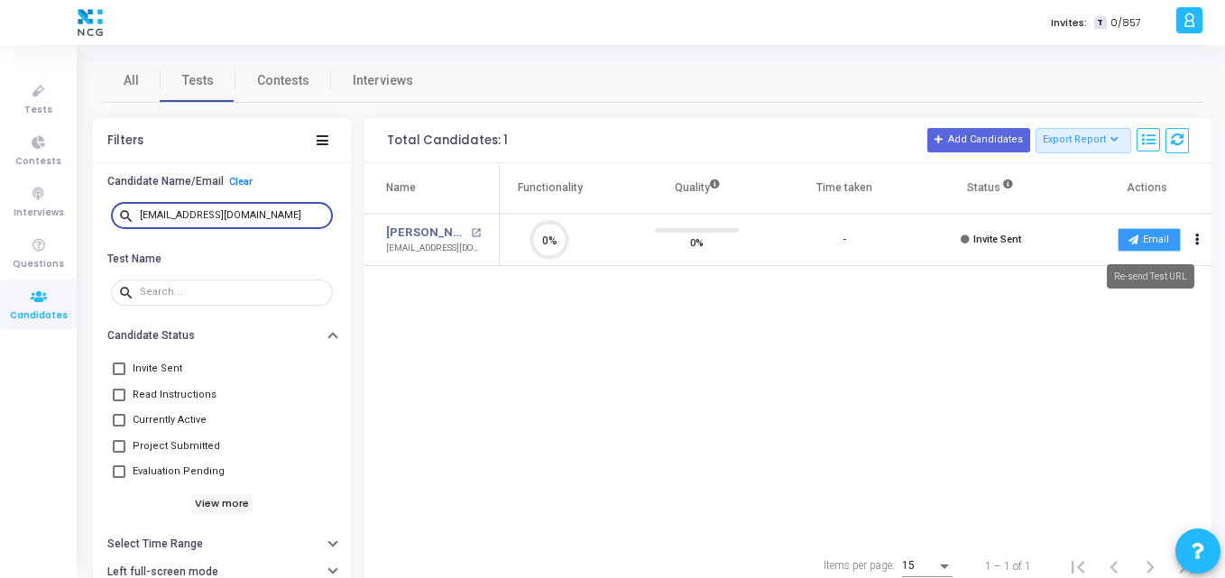
type input "vpoddargroup@gmail.com"
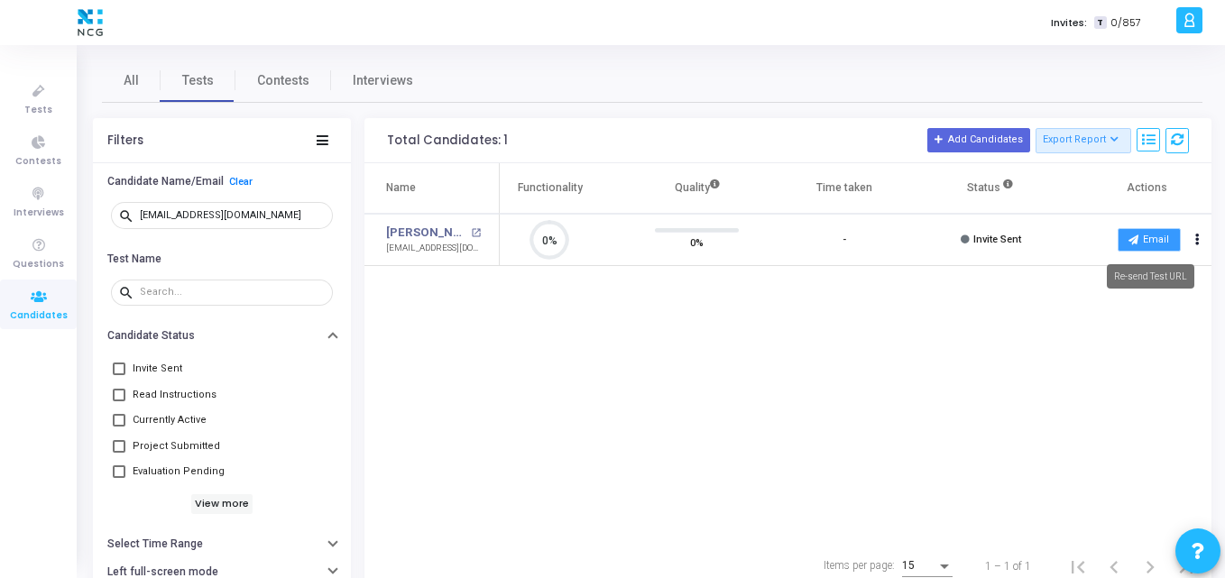
click at [1142, 230] on button "Email" at bounding box center [1148, 239] width 63 height 23
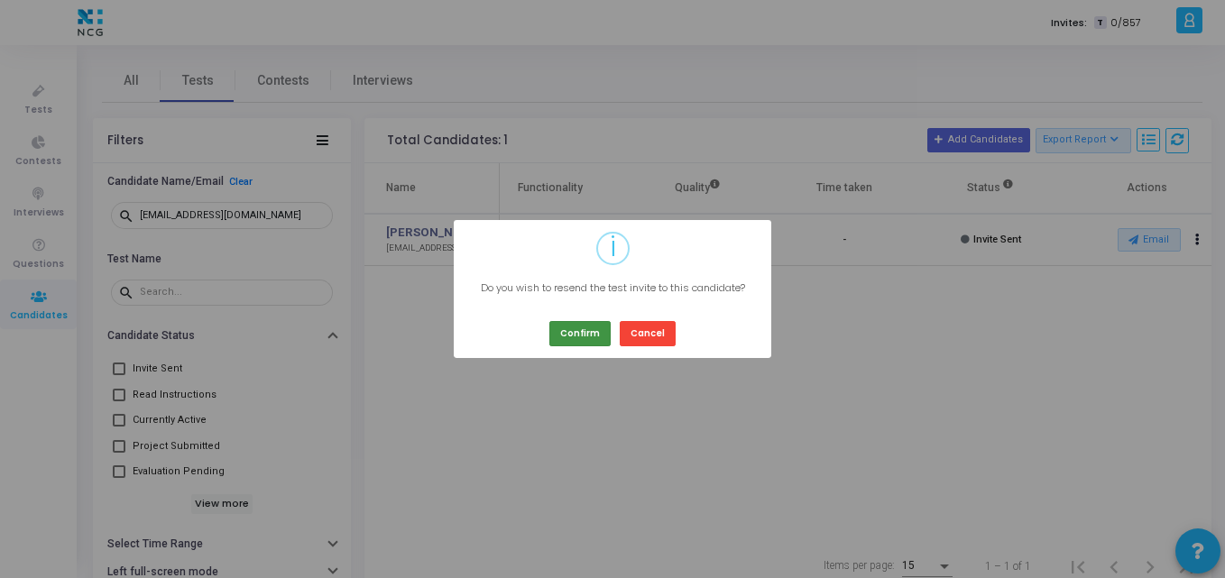
click at [576, 334] on button "Confirm" at bounding box center [579, 333] width 61 height 24
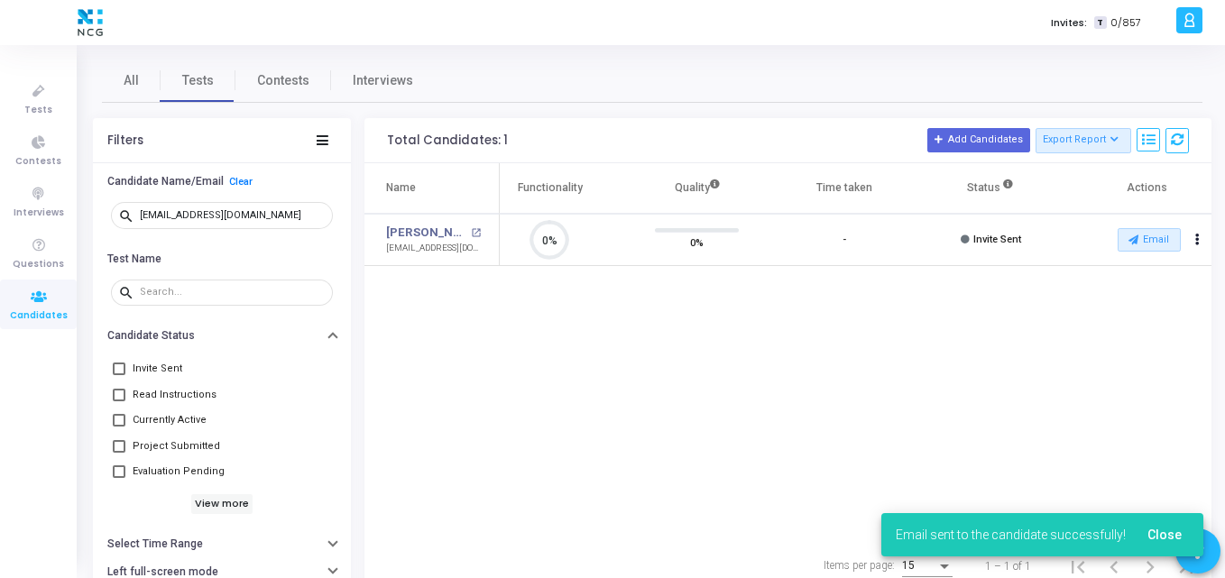
click at [471, 329] on div "Name Test Name Functionality Quality Time taken Status Actions Vivel Poddar ope…" at bounding box center [787, 352] width 847 height 378
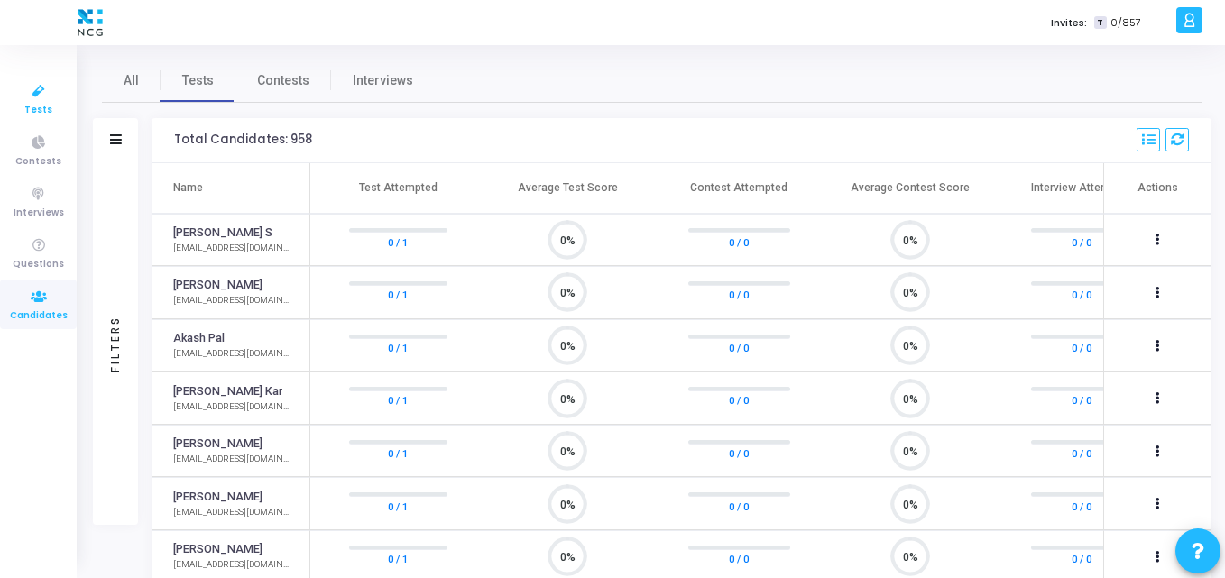
click at [51, 83] on icon at bounding box center [39, 91] width 38 height 23
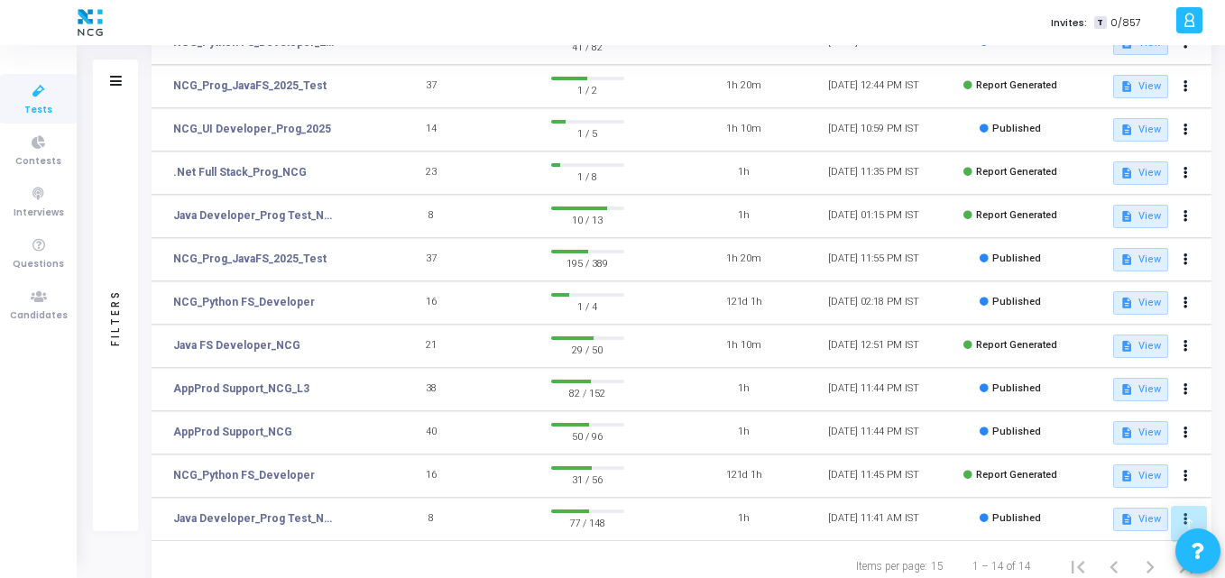
scroll to position [278, 0]
click at [273, 256] on link "NCG_Prog_JavaFS_2025_Test" at bounding box center [249, 260] width 153 height 16
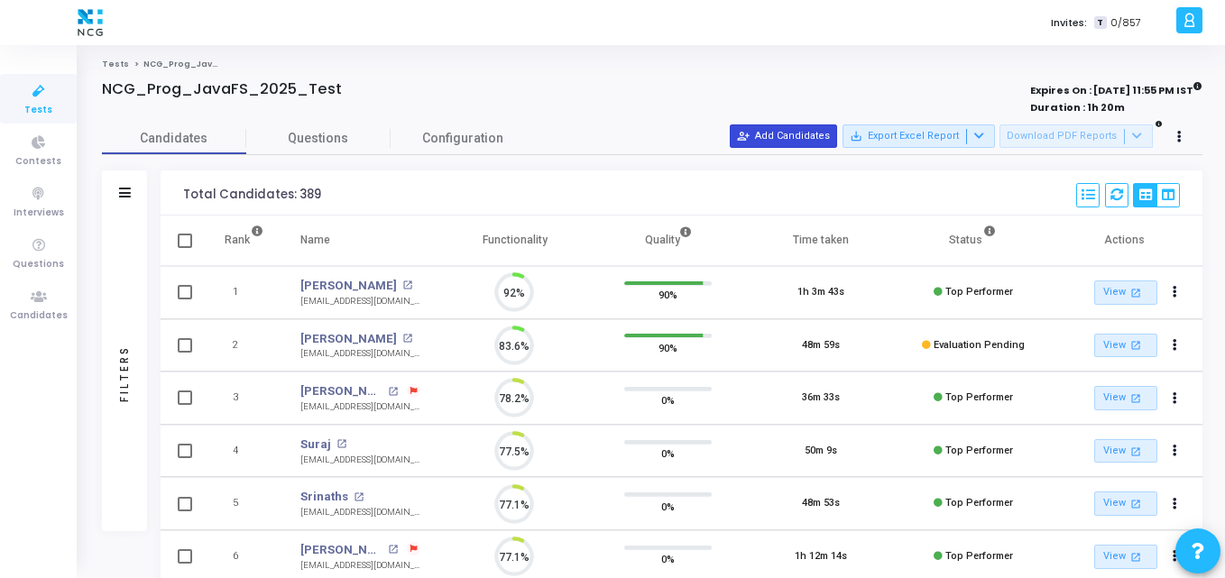
scroll to position [38, 46]
click at [810, 126] on button "person_add_alt Add Candidates" at bounding box center [783, 135] width 107 height 23
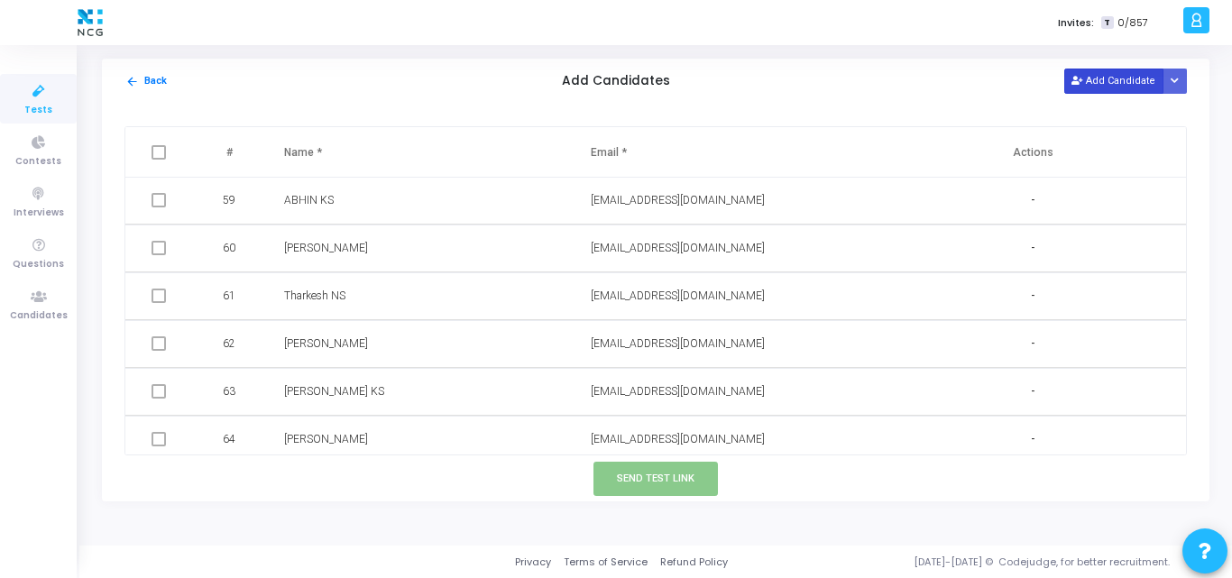
click at [1119, 80] on button "Add Candidate" at bounding box center [1113, 81] width 99 height 24
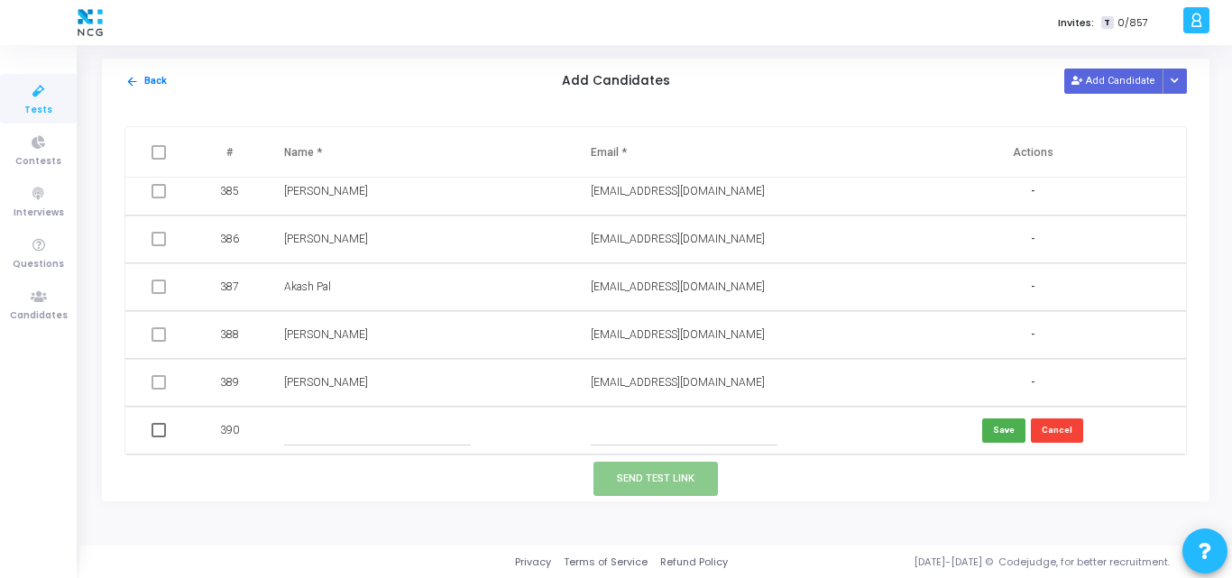
click at [642, 425] on input "text" at bounding box center [684, 431] width 187 height 30
paste input "pranitalokhande8@gmail.com"
type input "pranitalokhande8@gmail.com"
click at [301, 418] on input "text" at bounding box center [377, 431] width 187 height 30
paste input "Pranita Lokhande"
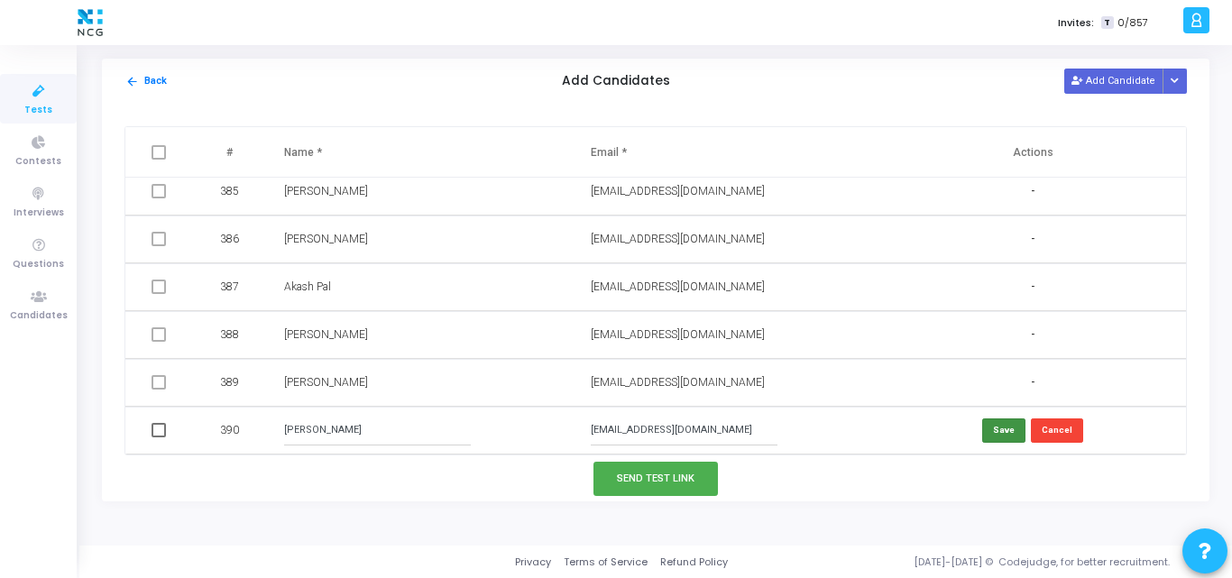
type input "Pranita Lokhande"
click at [1006, 438] on button "Save" at bounding box center [1003, 430] width 43 height 24
click at [1131, 83] on button "Add Candidate" at bounding box center [1113, 81] width 99 height 24
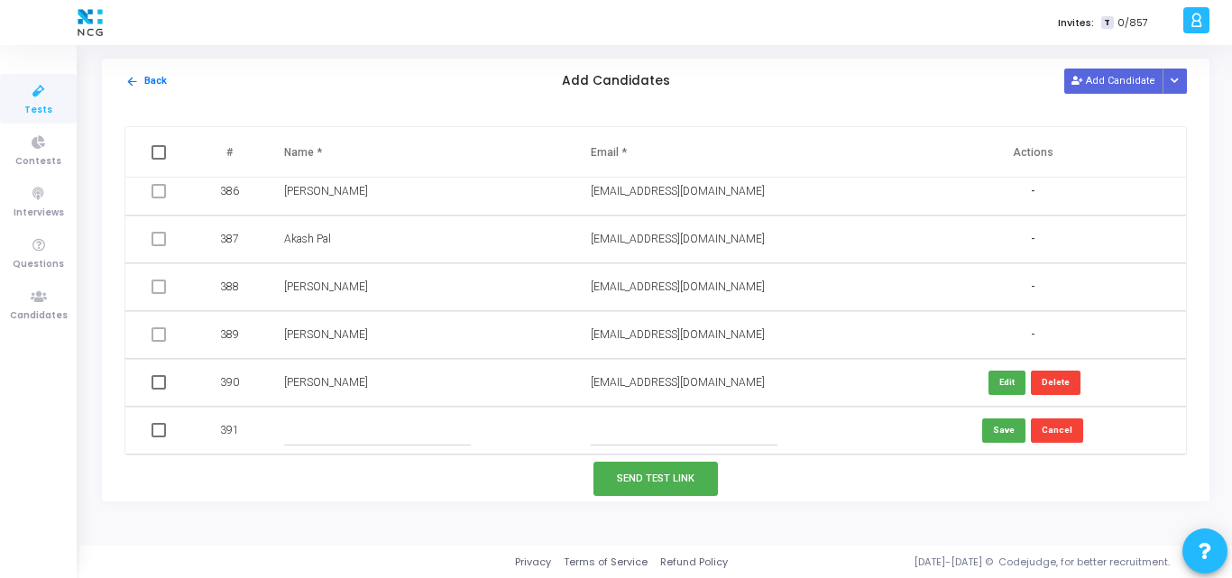
paste input "shubhams020298@gmail.com"
click at [622, 424] on input "shubhams020298@gmail.com" at bounding box center [684, 431] width 187 height 30
type input "shubhams020298@gmail.com"
paste input "Subham Sharma"
click at [375, 422] on input "Subham Sharma" at bounding box center [377, 431] width 187 height 30
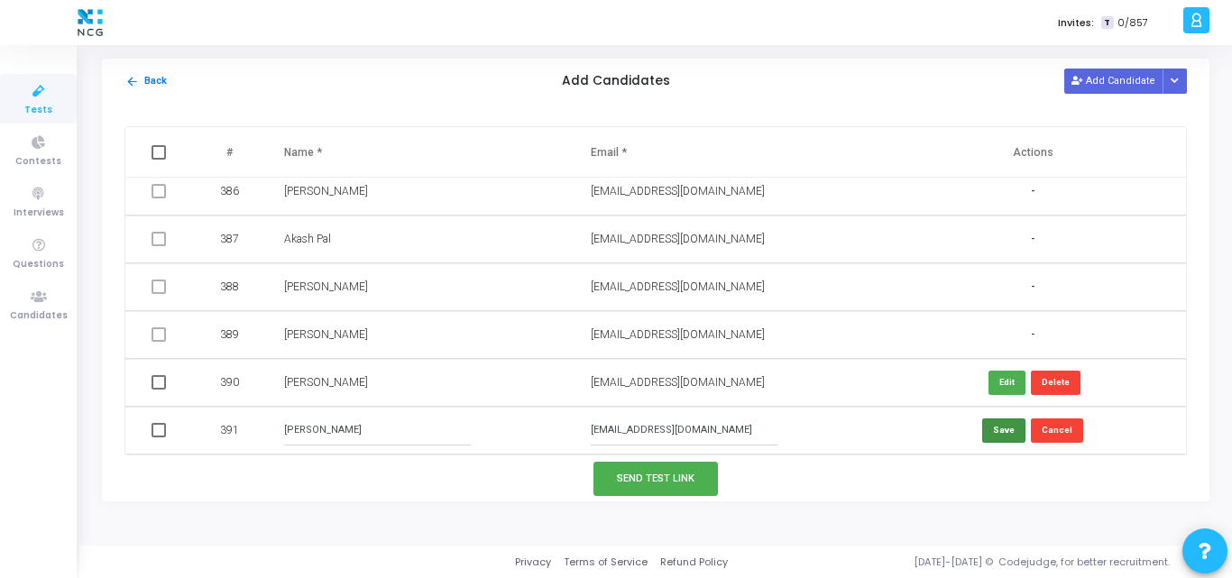
type input "Subham Sharma"
click at [1016, 426] on button "Save" at bounding box center [1003, 430] width 43 height 24
click at [162, 376] on span at bounding box center [159, 382] width 14 height 14
click at [159, 390] on input "checkbox" at bounding box center [158, 390] width 1 height 1
checkbox input "true"
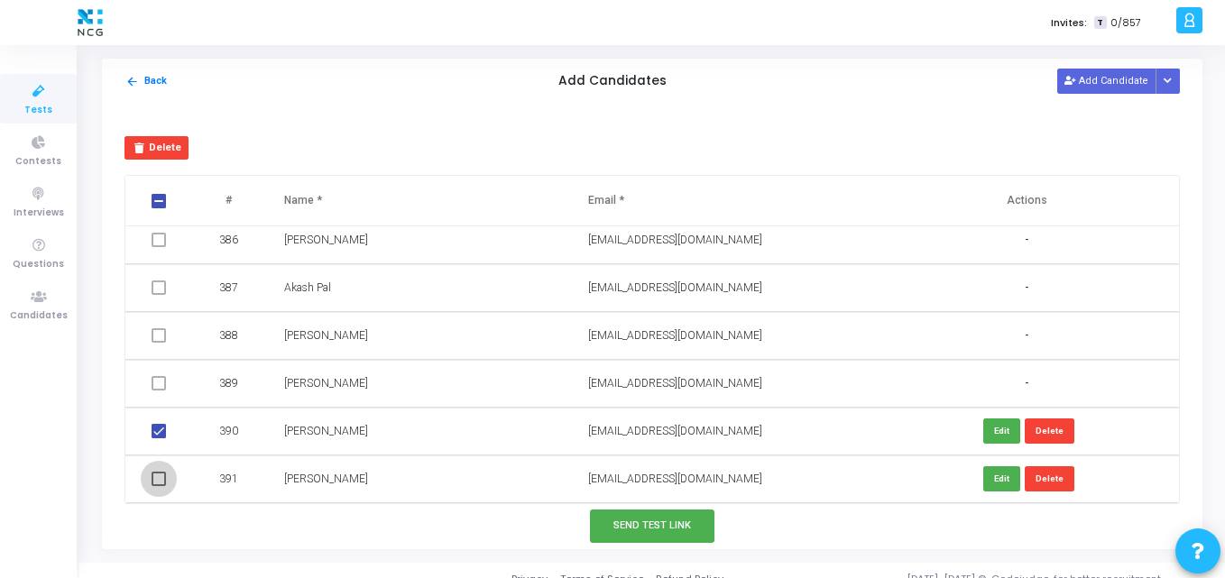
click at [158, 485] on span at bounding box center [159, 479] width 14 height 14
click at [158, 486] on input "checkbox" at bounding box center [158, 486] width 1 height 1
checkbox input "true"
click at [603, 511] on button "Send Test Link" at bounding box center [652, 526] width 124 height 33
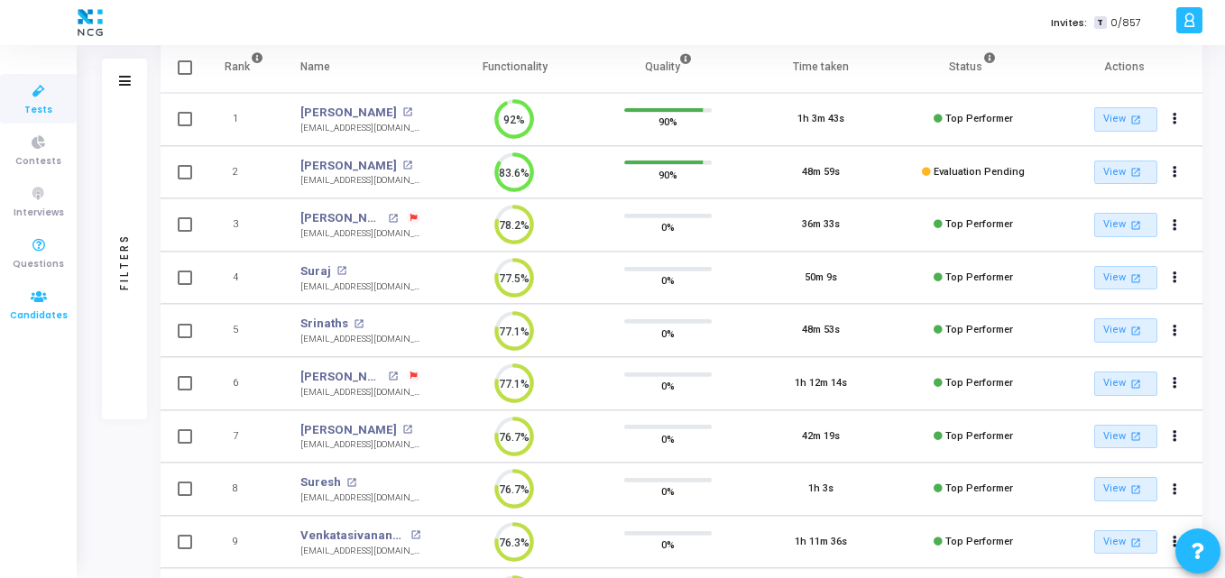
click at [47, 310] on span "Candidates" at bounding box center [39, 315] width 58 height 15
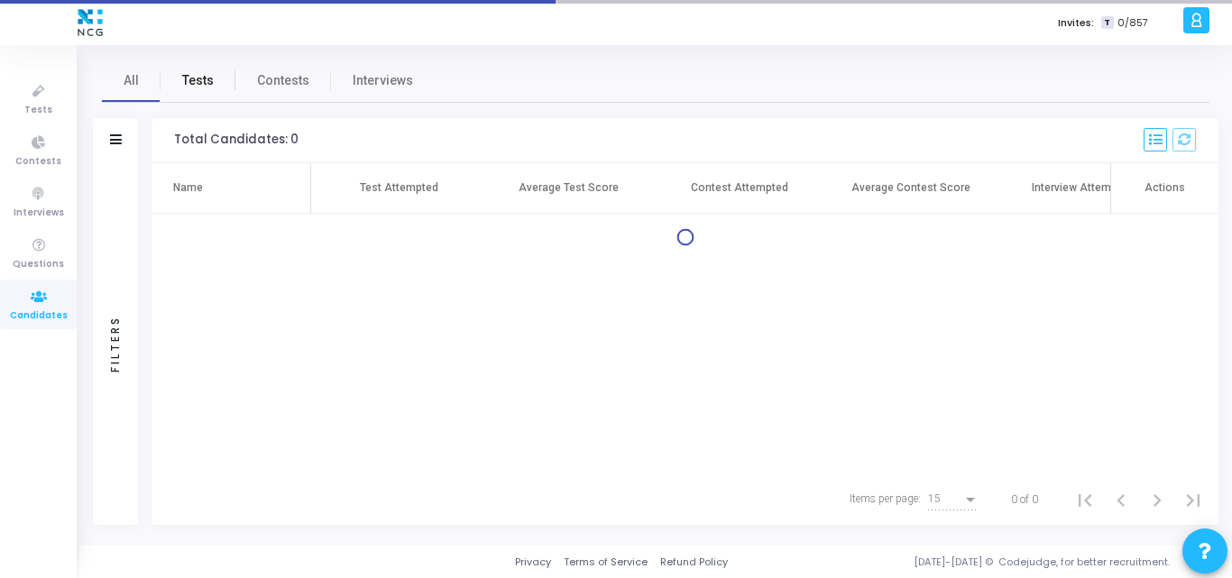
click at [198, 83] on span "Tests" at bounding box center [198, 80] width 32 height 19
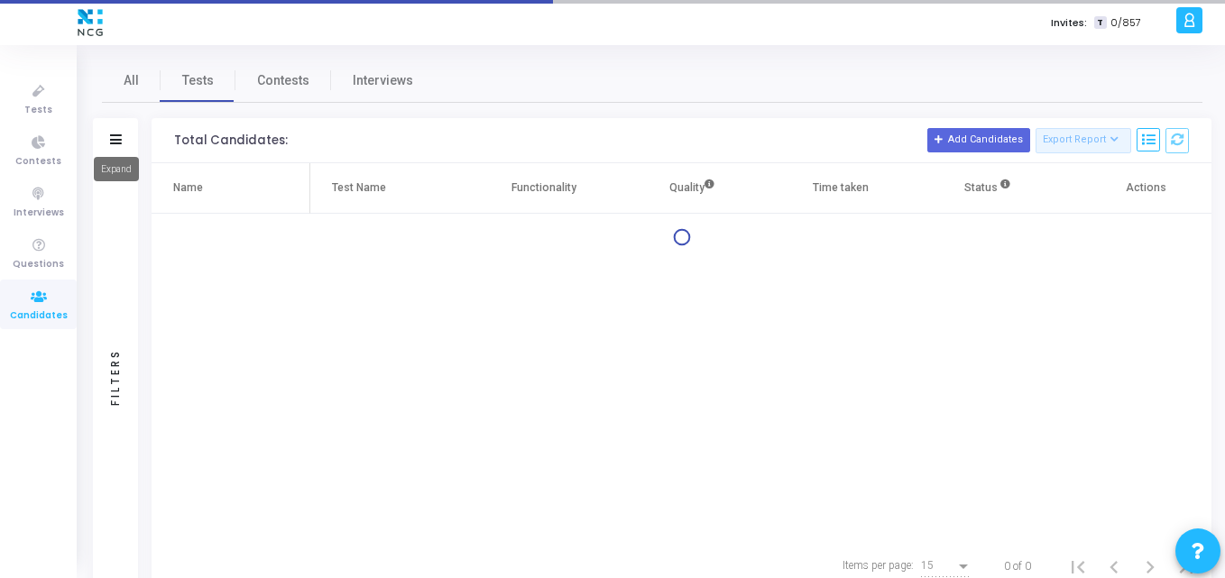
click at [106, 147] on mat-tooltip-component "Expand" at bounding box center [116, 169] width 70 height 50
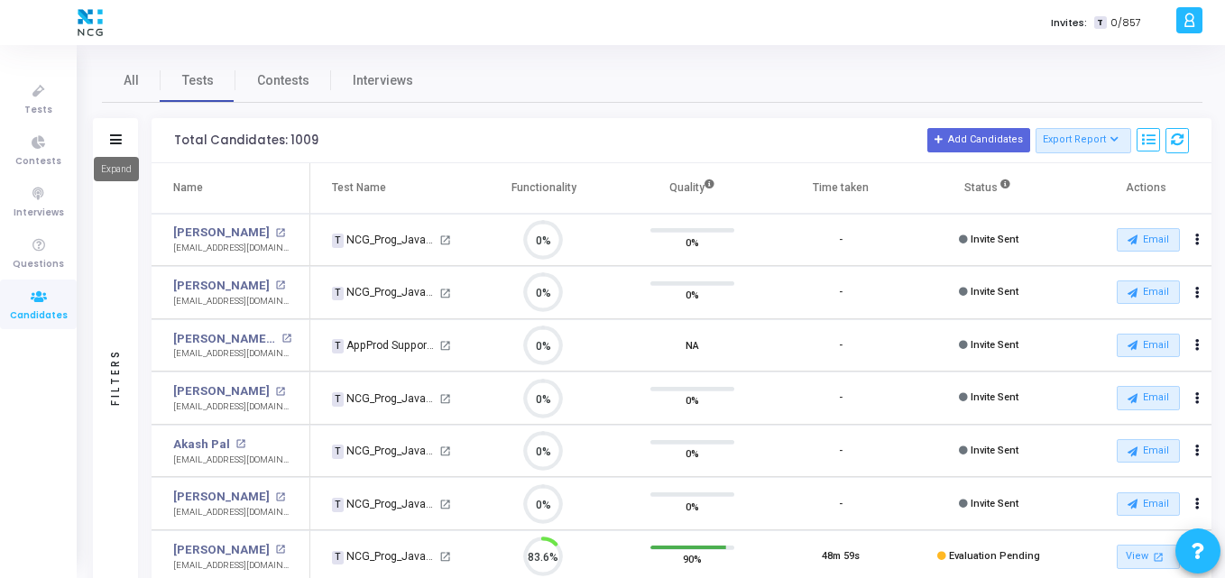
scroll to position [38, 46]
click at [119, 141] on icon at bounding box center [116, 139] width 12 height 10
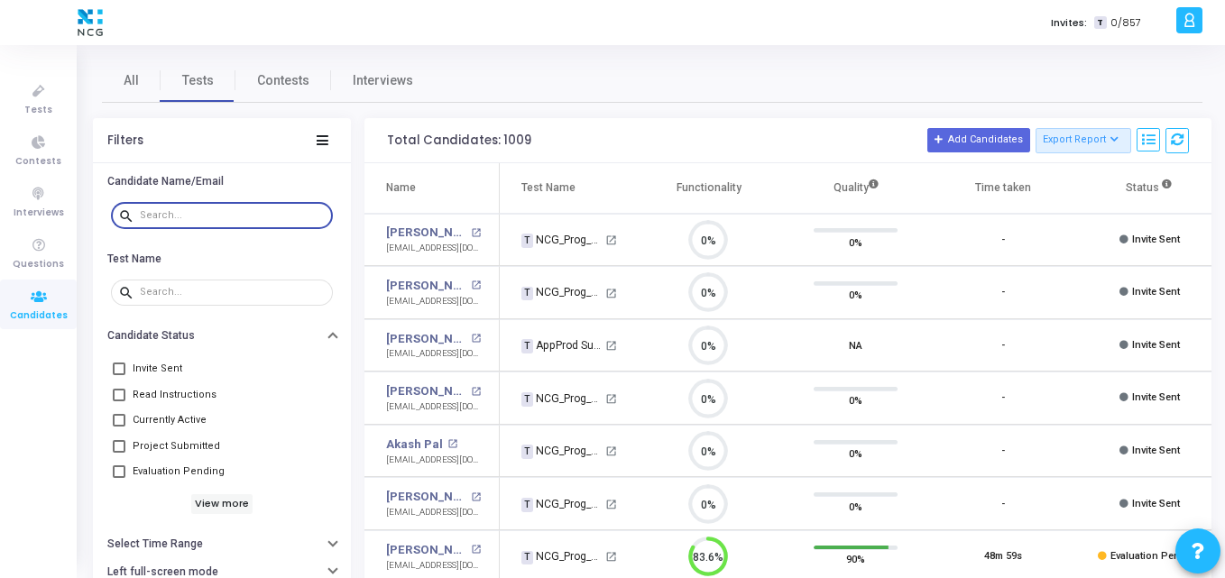
click at [167, 216] on input "text" at bounding box center [233, 215] width 186 height 11
paste input "sajithdc18@gmail.com"
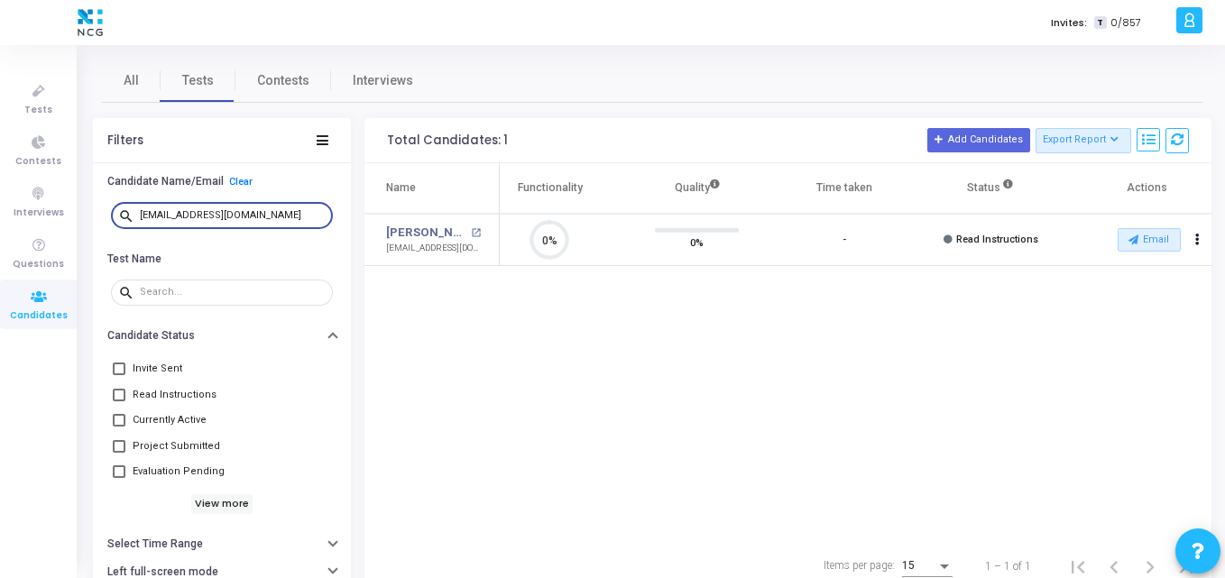
click at [608, 400] on div "Name Test Name Functionality Quality Time taken Status Actions Sajith open_in_n…" at bounding box center [787, 352] width 847 height 378
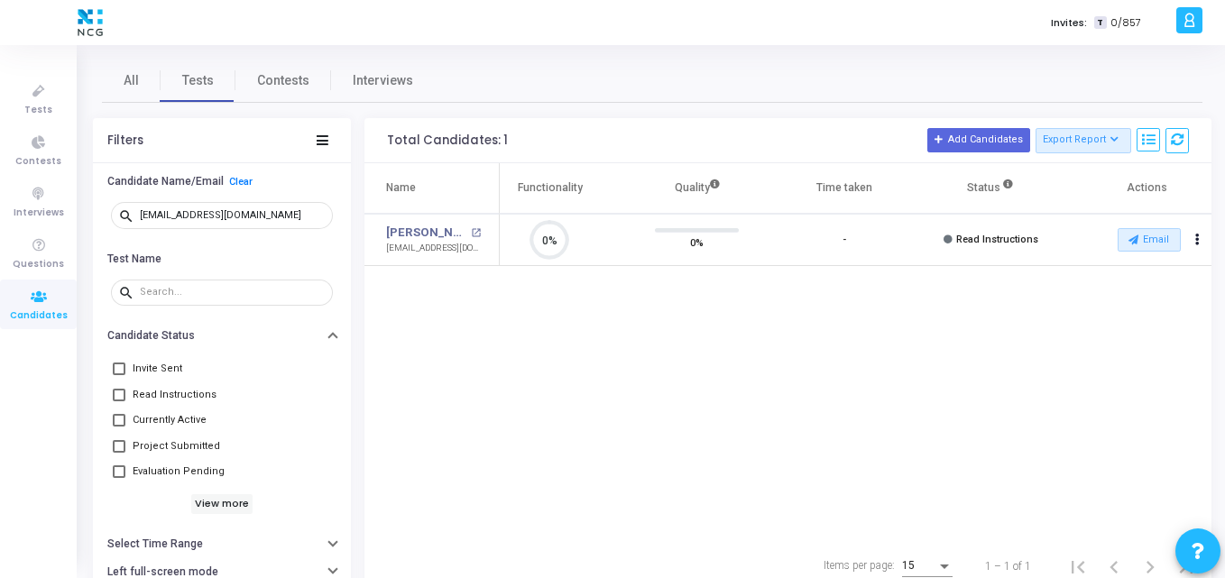
click at [608, 400] on div "Name Test Name Functionality Quality Time taken Status Actions Sajith open_in_n…" at bounding box center [787, 352] width 847 height 378
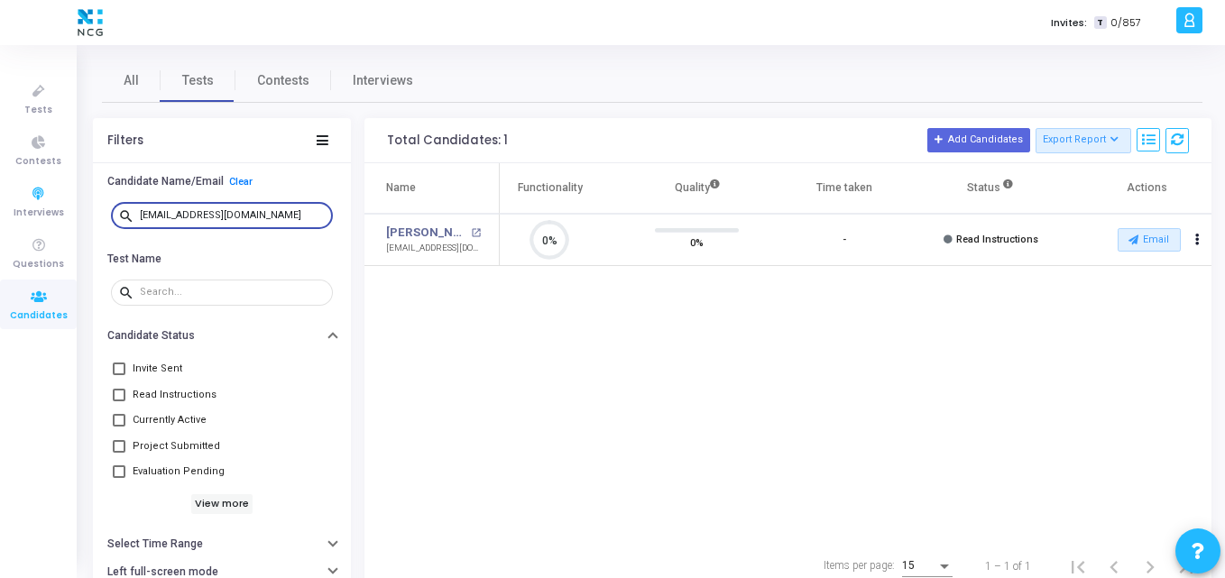
drag, startPoint x: 253, startPoint y: 216, endPoint x: 0, endPoint y: 176, distance: 256.5
click at [0, 176] on div "Tests Contests Interviews Questions Candidates Invites: T 0/857 K Kajal Setting…" at bounding box center [612, 289] width 1225 height 578
paste input "Jagadeeswara"
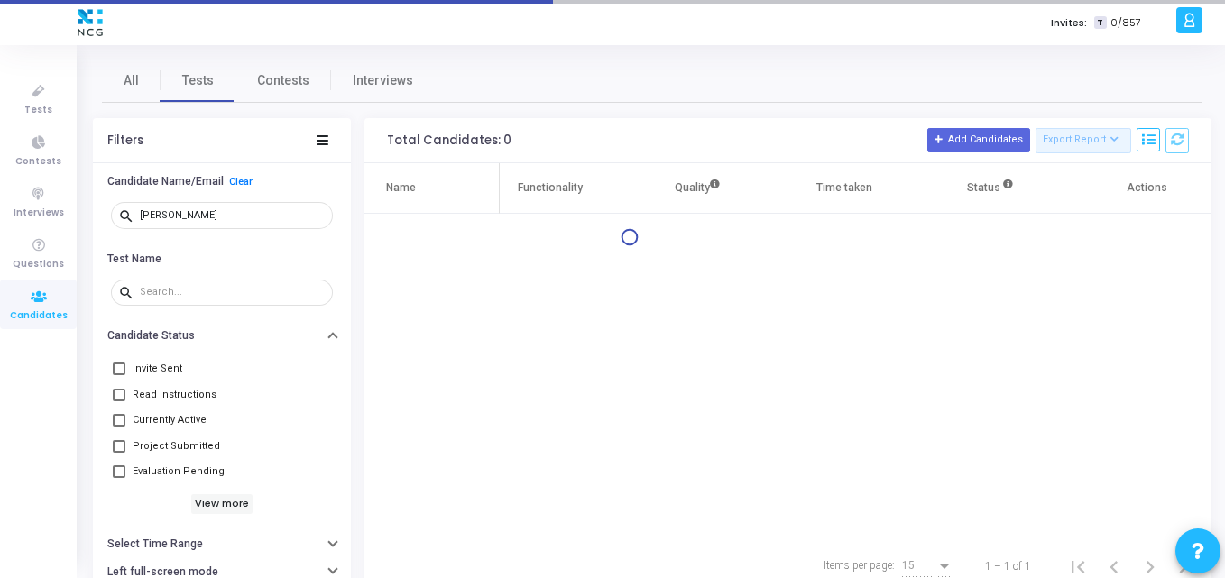
click at [676, 361] on div "Name Test Name Functionality Quality Time taken Status Actions" at bounding box center [787, 352] width 847 height 378
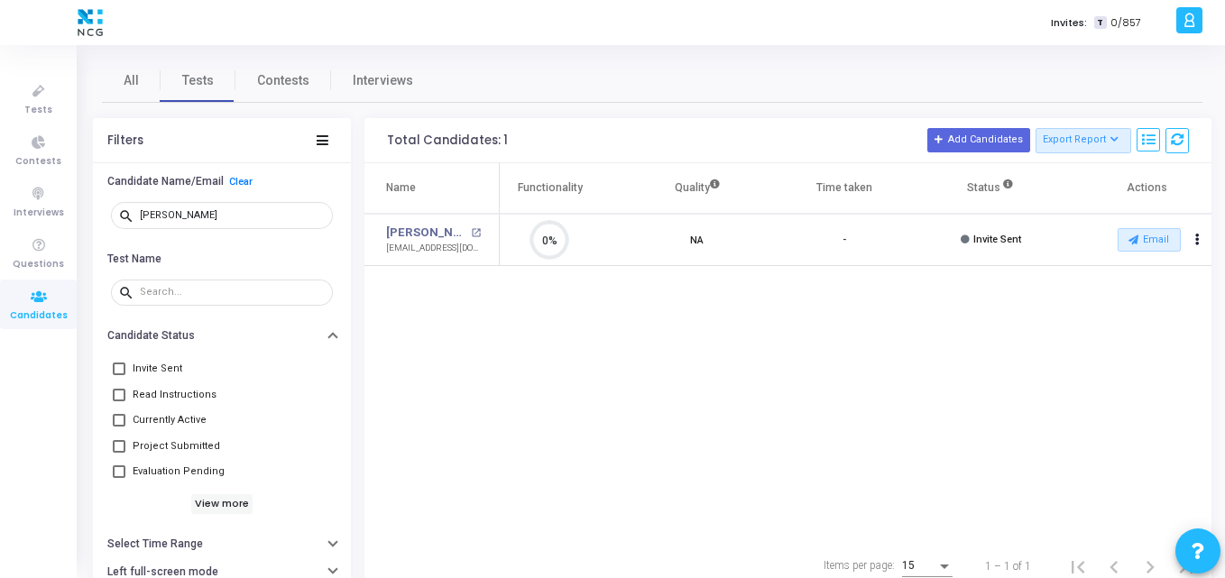
scroll to position [8, 8]
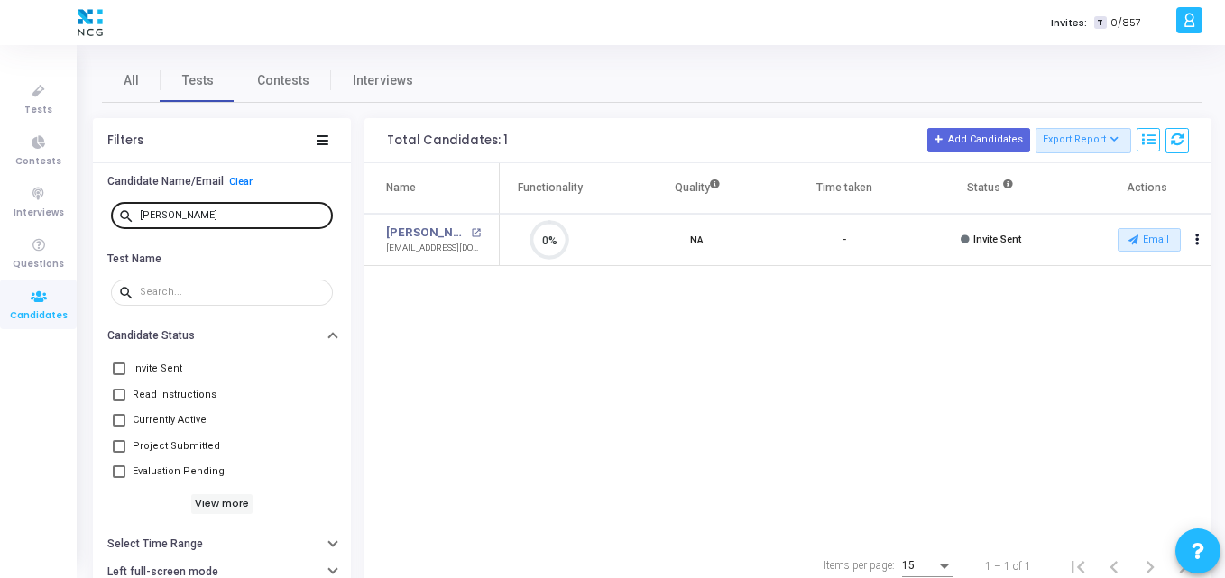
drag, startPoint x: 229, startPoint y: 223, endPoint x: 241, endPoint y: 212, distance: 16.0
click at [241, 212] on div "Jagadeeswara" at bounding box center [233, 214] width 186 height 29
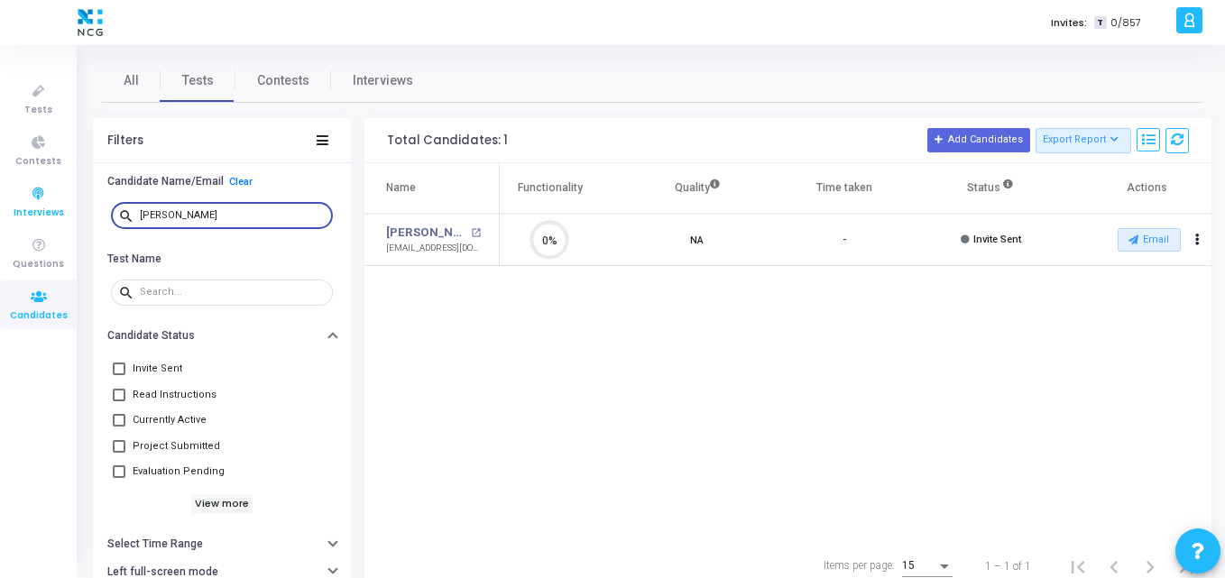
drag, startPoint x: 241, startPoint y: 212, endPoint x: 0, endPoint y: 178, distance: 243.2
click at [0, 178] on div "Tests Contests Interviews Questions Candidates Invites: T 0/857 K Kajal Setting…" at bounding box center [612, 289] width 1225 height 578
paste input "nrupesh12c.oracle@gmail.com"
drag, startPoint x: 291, startPoint y: 210, endPoint x: 95, endPoint y: 224, distance: 197.1
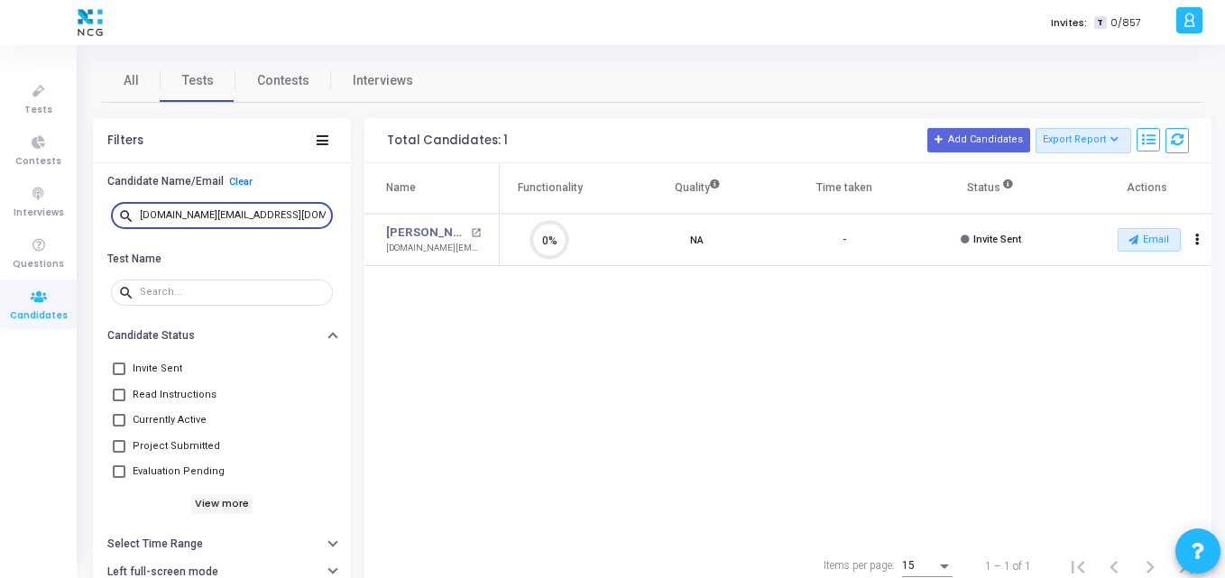
click at [95, 224] on div "search nrupesh12c.oracle@gmail.com" at bounding box center [222, 216] width 258 height 41
paste input "ramareddy0911"
drag, startPoint x: 286, startPoint y: 213, endPoint x: 59, endPoint y: 161, distance: 233.2
click at [59, 161] on div "Tests Contests Interviews Questions Candidates Invites: T 0/857 K Kajal Setting…" at bounding box center [612, 289] width 1225 height 578
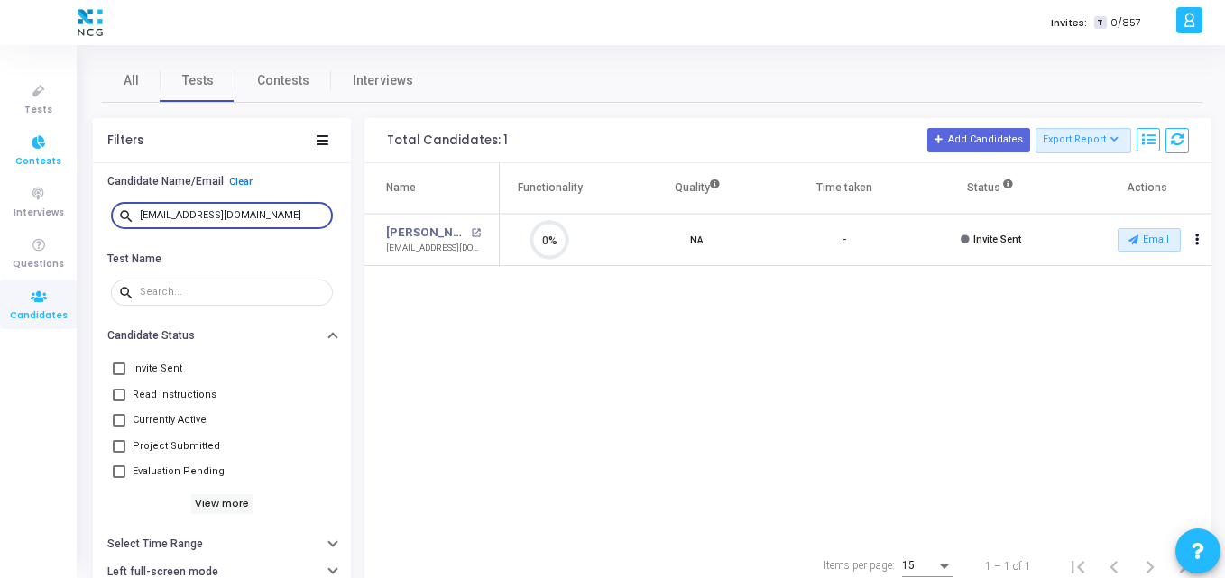
paste input "pskeerthiraj56"
drag, startPoint x: 271, startPoint y: 211, endPoint x: 1, endPoint y: 216, distance: 270.6
click at [1, 216] on div "Tests Contests Interviews Questions Candidates Invites: T 0/857 K Kajal Setting…" at bounding box center [612, 289] width 1225 height 578
paste input "info.krrajusoni"
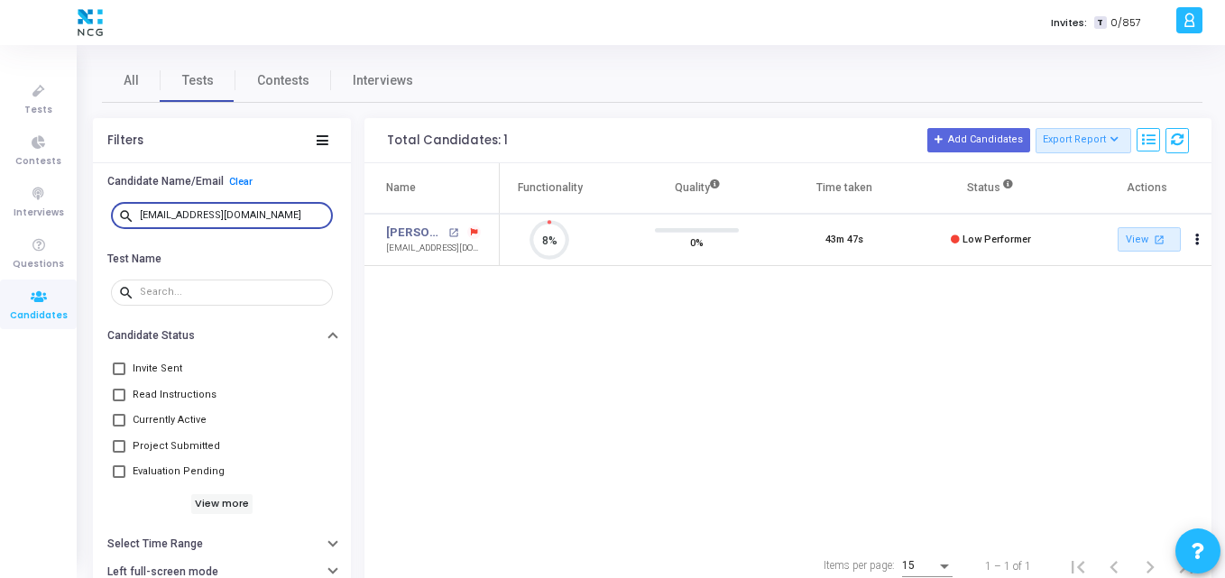
scroll to position [38, 46]
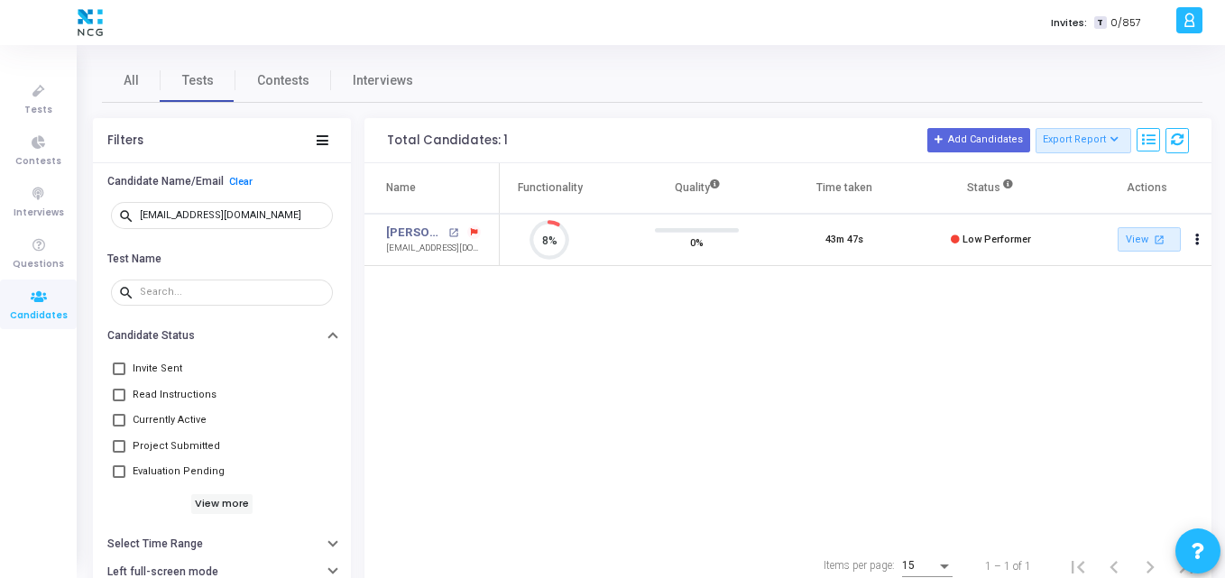
click at [590, 300] on div "Name Test Name Functionality Quality Time taken Status Actions Raju Kumar open_…" at bounding box center [787, 352] width 847 height 378
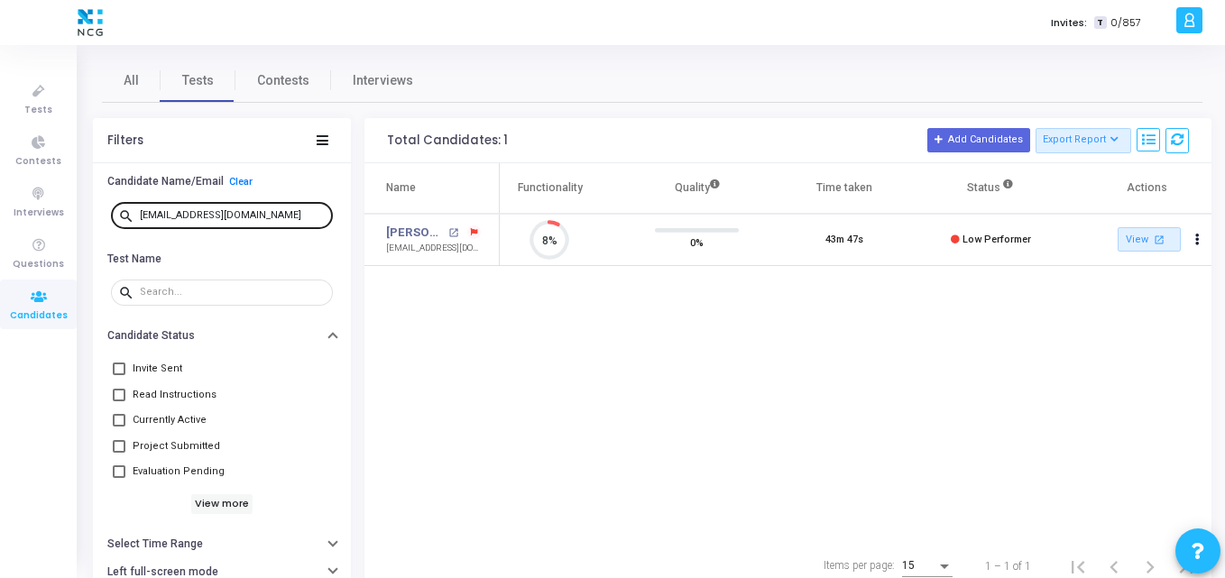
click at [272, 212] on div "info.krrajusoni@gmail.com" at bounding box center [233, 214] width 186 height 29
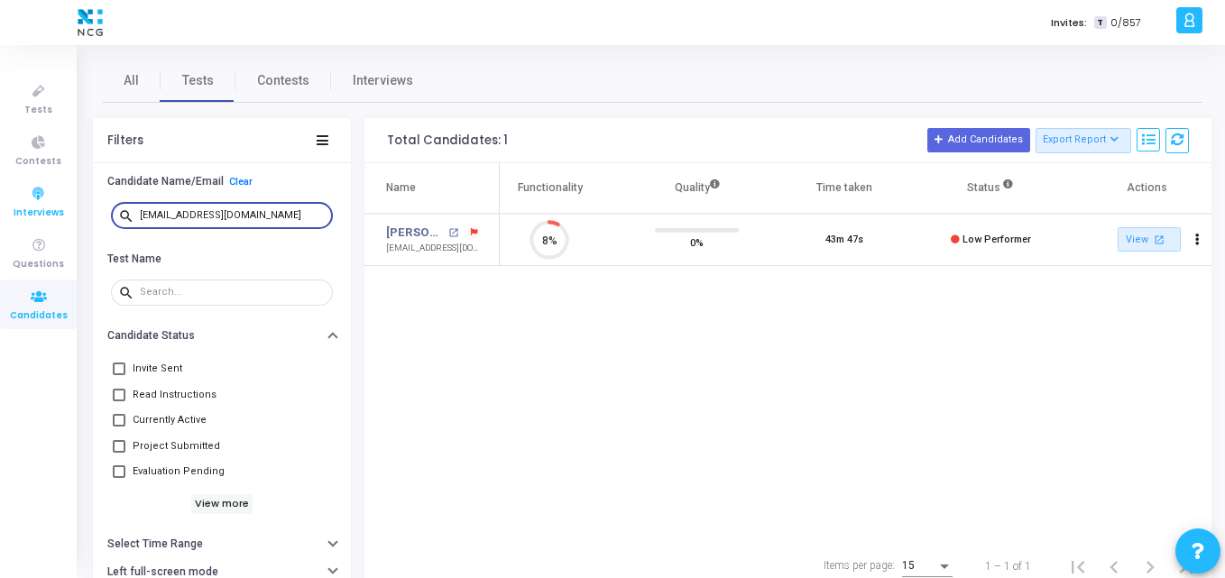
drag, startPoint x: 272, startPoint y: 212, endPoint x: 63, endPoint y: 214, distance: 209.2
click at [63, 214] on div "Tests Contests Interviews Questions Candidates Invites: T 0/857 K Kajal Setting…" at bounding box center [612, 289] width 1225 height 578
paste input "ajitk.pradhan98"
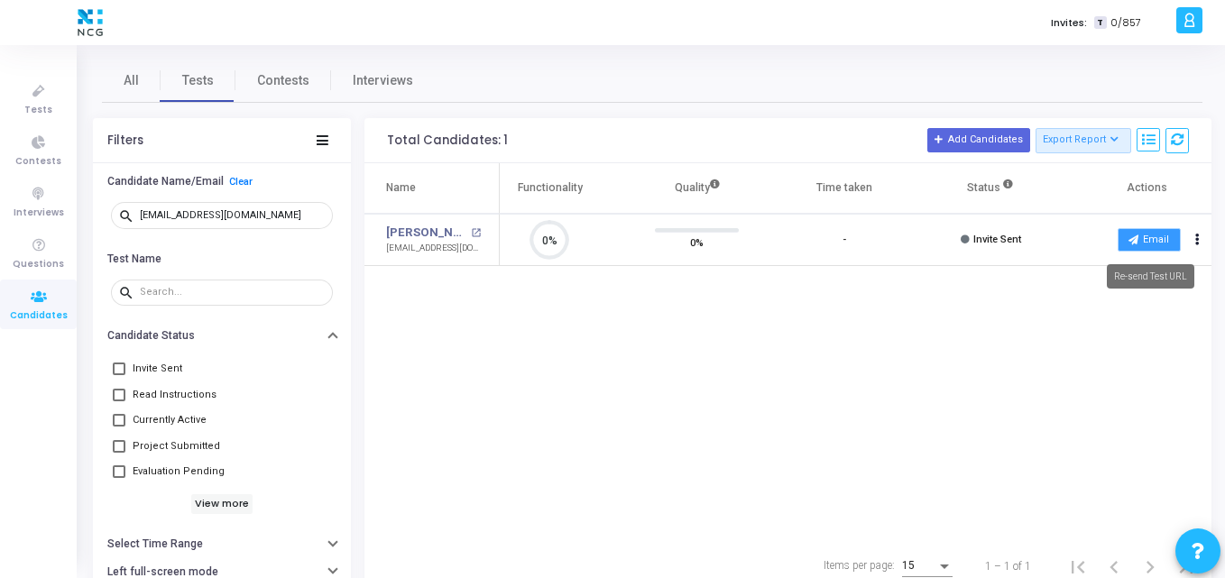
click at [1171, 230] on button "Email" at bounding box center [1148, 239] width 63 height 23
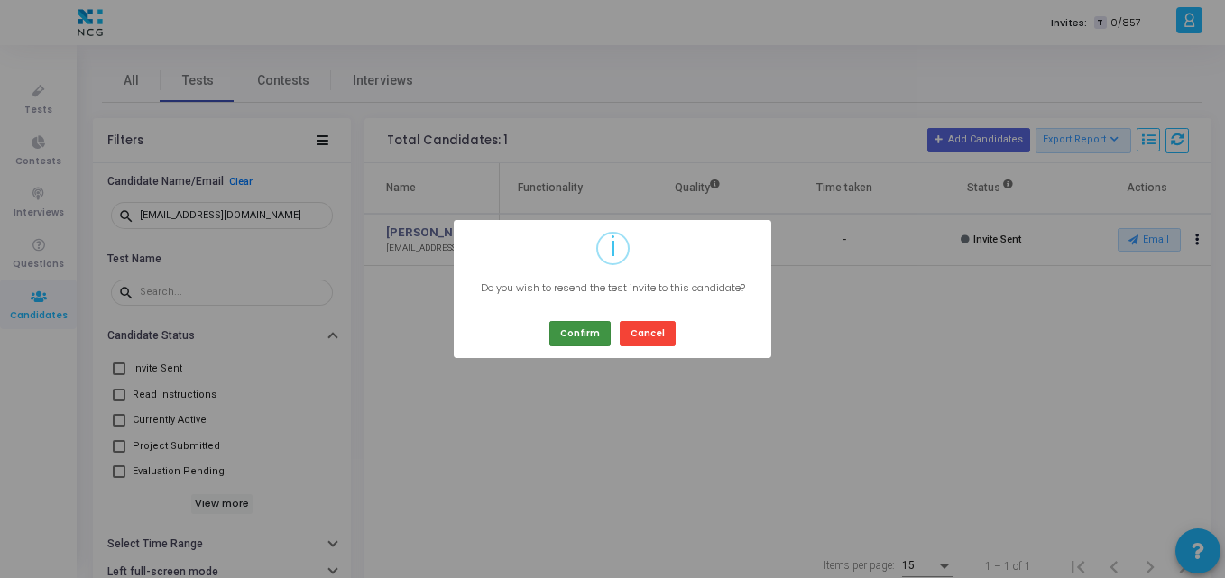
click at [599, 323] on button "Confirm" at bounding box center [579, 333] width 61 height 24
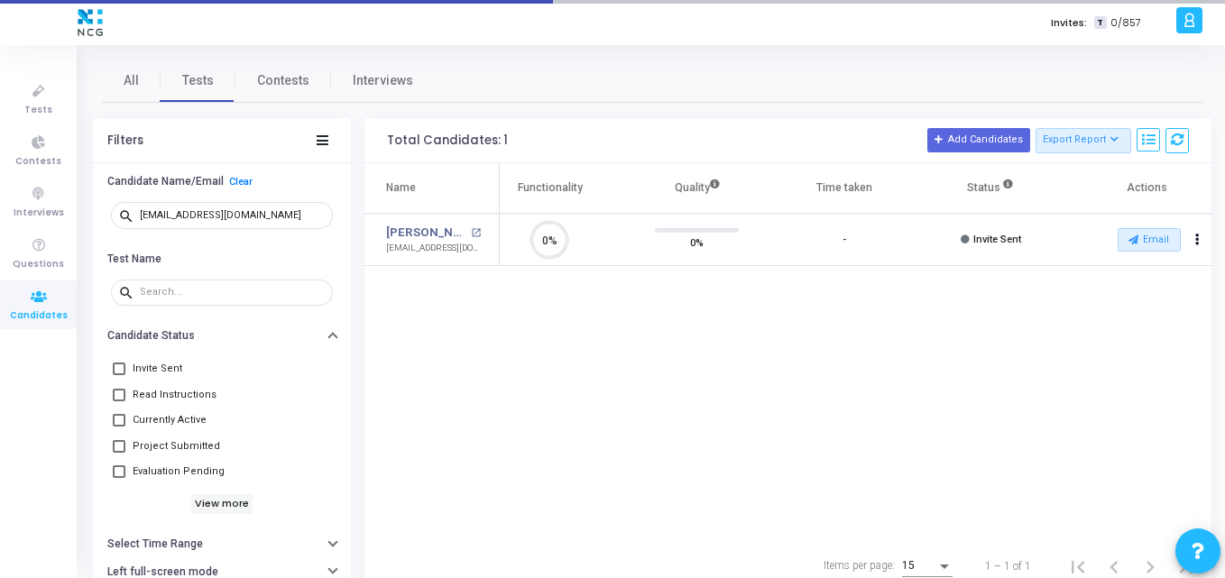
click at [426, 340] on div "Name Test Name Functionality Quality Time taken Status Actions Ajit Pradhan ope…" at bounding box center [787, 352] width 847 height 378
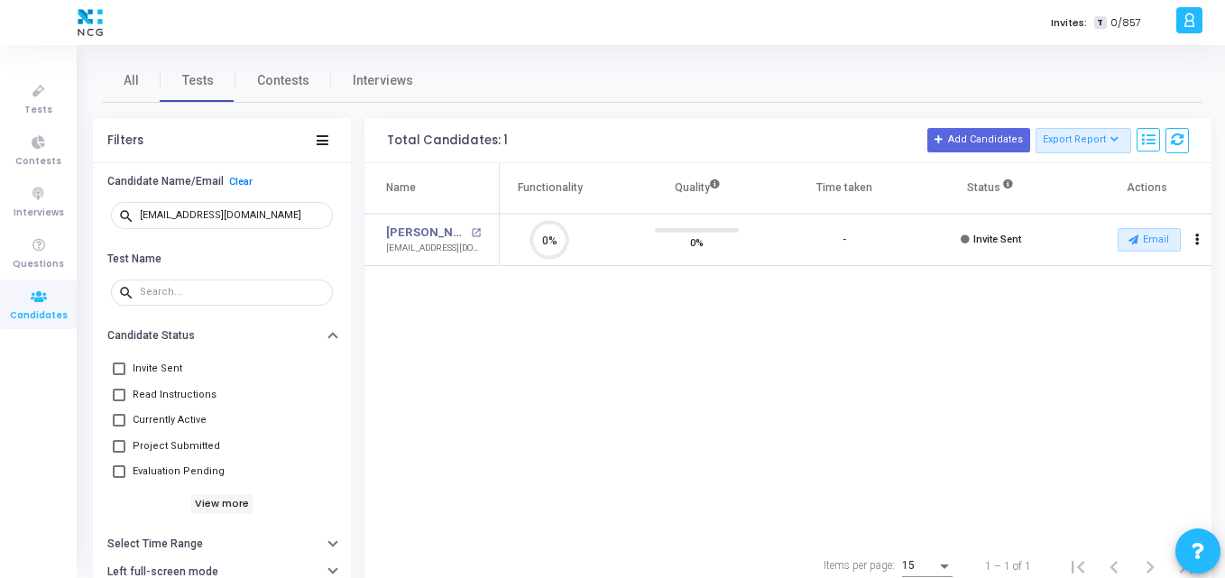
click at [529, 330] on div "Name Test Name Functionality Quality Time taken Status Actions Ajit Pradhan ope…" at bounding box center [787, 352] width 847 height 378
drag, startPoint x: 299, startPoint y: 223, endPoint x: 87, endPoint y: 204, distance: 212.8
click at [87, 204] on div "All Tests Contests Interviews Filters Candidate Name/Email Clear search ajitk.p…" at bounding box center [651, 325] width 1145 height 533
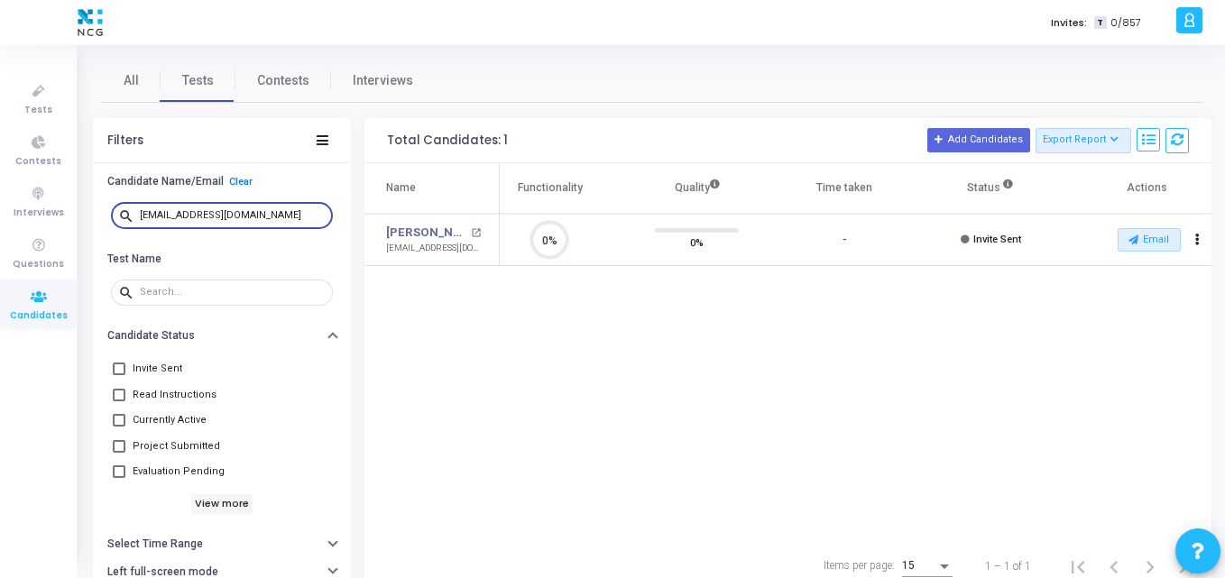
click at [292, 211] on input "ajitk.pradhan98@gmail.com" at bounding box center [233, 215] width 186 height 11
drag, startPoint x: 292, startPoint y: 211, endPoint x: 43, endPoint y: 197, distance: 249.3
click at [43, 197] on div "Tests Contests Interviews Questions Candidates Invites: T 0/857 K Kajal Setting…" at bounding box center [612, 289] width 1225 height 578
paste input "venkatraoch822@gmail .com"
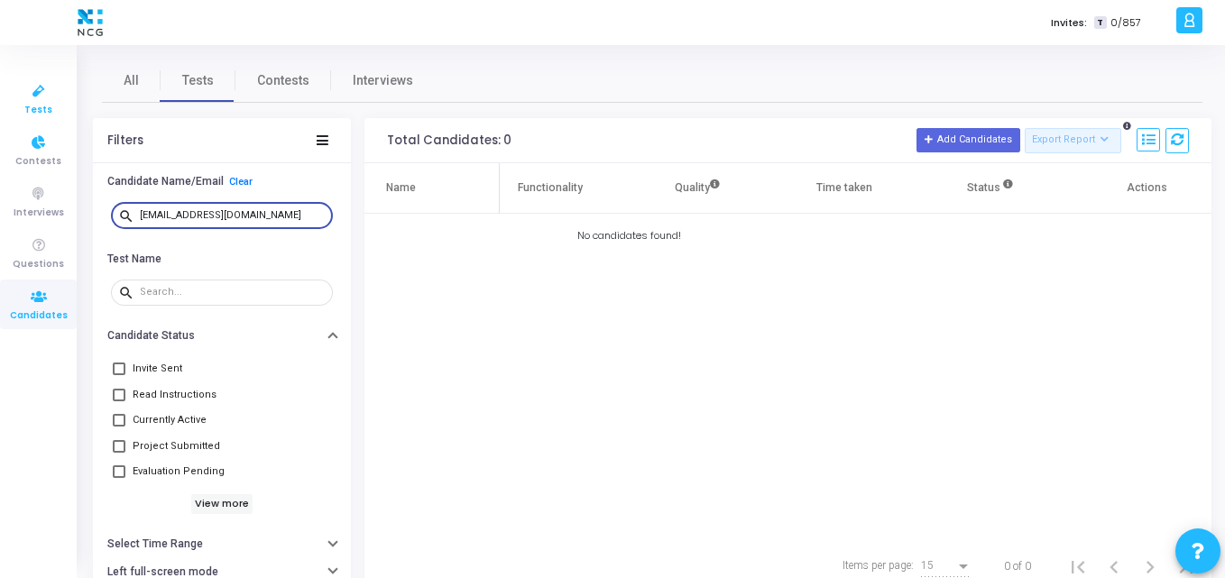
type input "venkatraoch822@gmail.com"
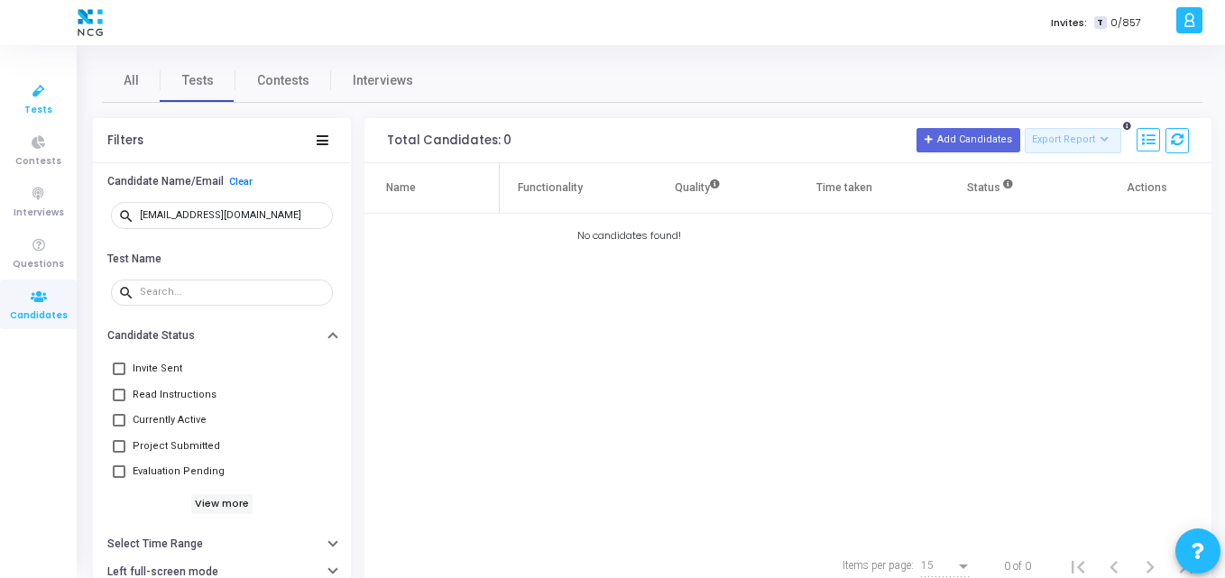
click at [48, 98] on icon at bounding box center [39, 91] width 38 height 23
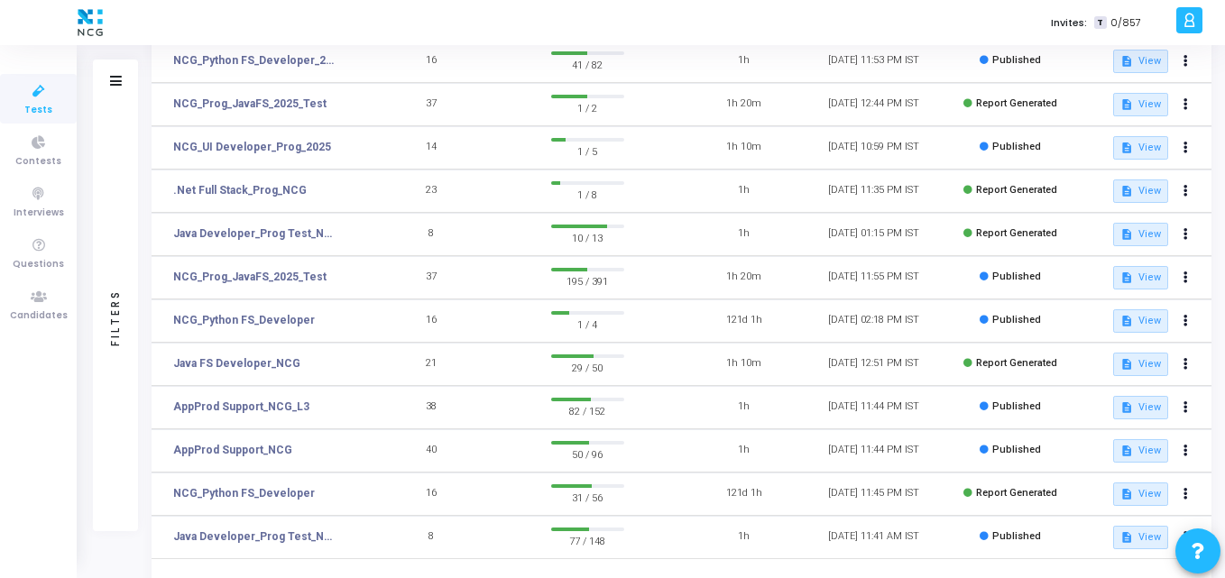
scroll to position [262, 0]
click at [255, 406] on link "AppProd Support_NCG_L3" at bounding box center [241, 406] width 136 height 16
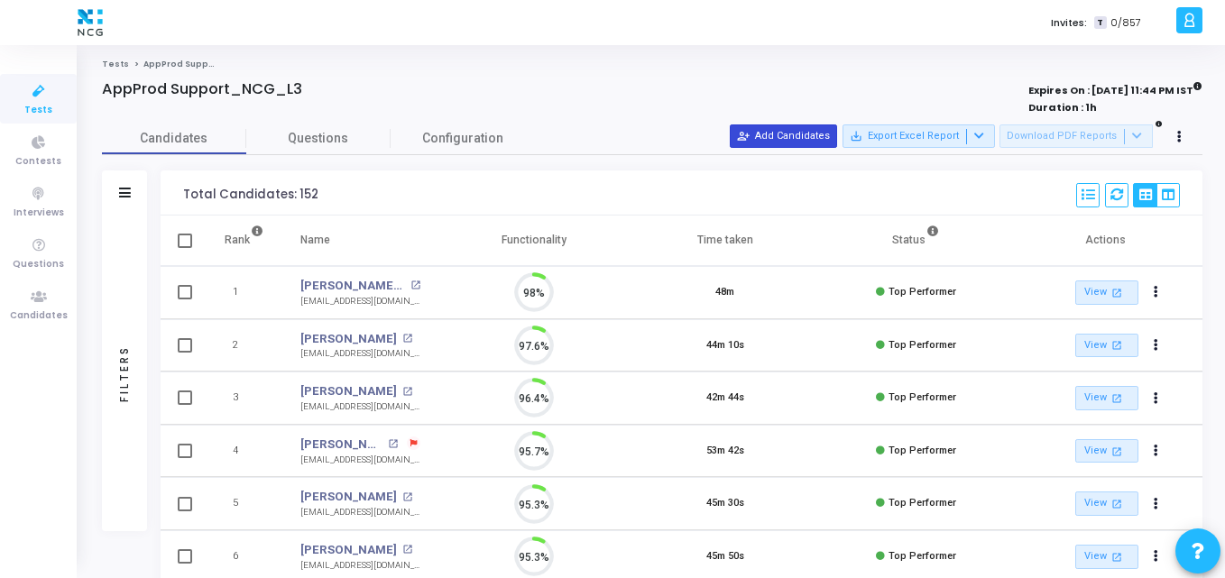
scroll to position [38, 46]
click at [809, 137] on button "person_add_alt Add Candidates" at bounding box center [783, 135] width 107 height 23
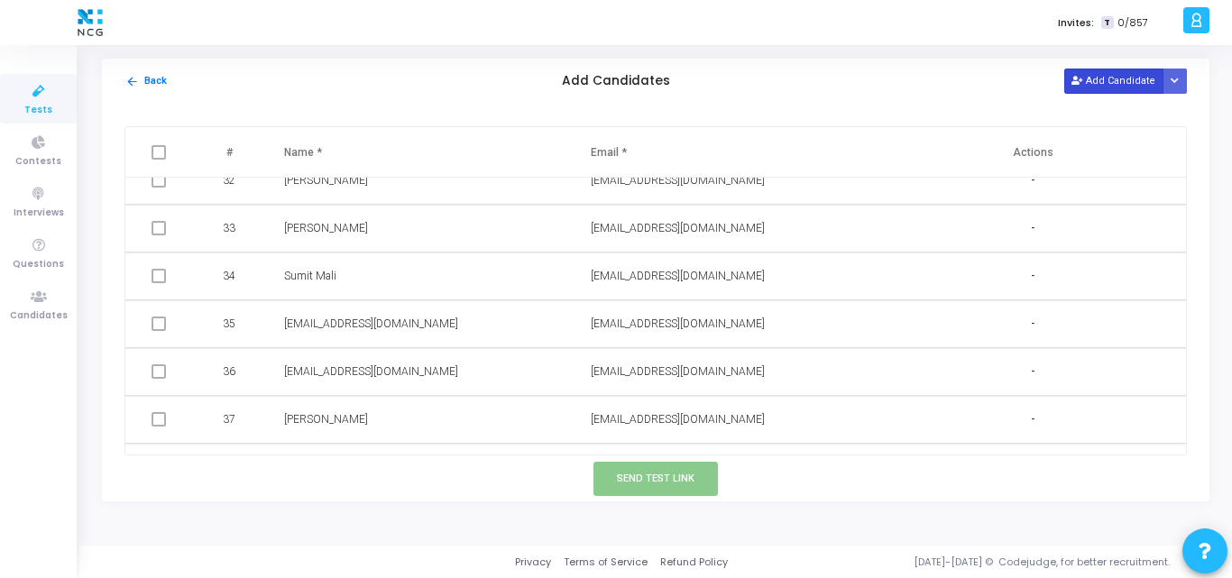
click at [1112, 70] on button "Add Candidate" at bounding box center [1113, 81] width 99 height 24
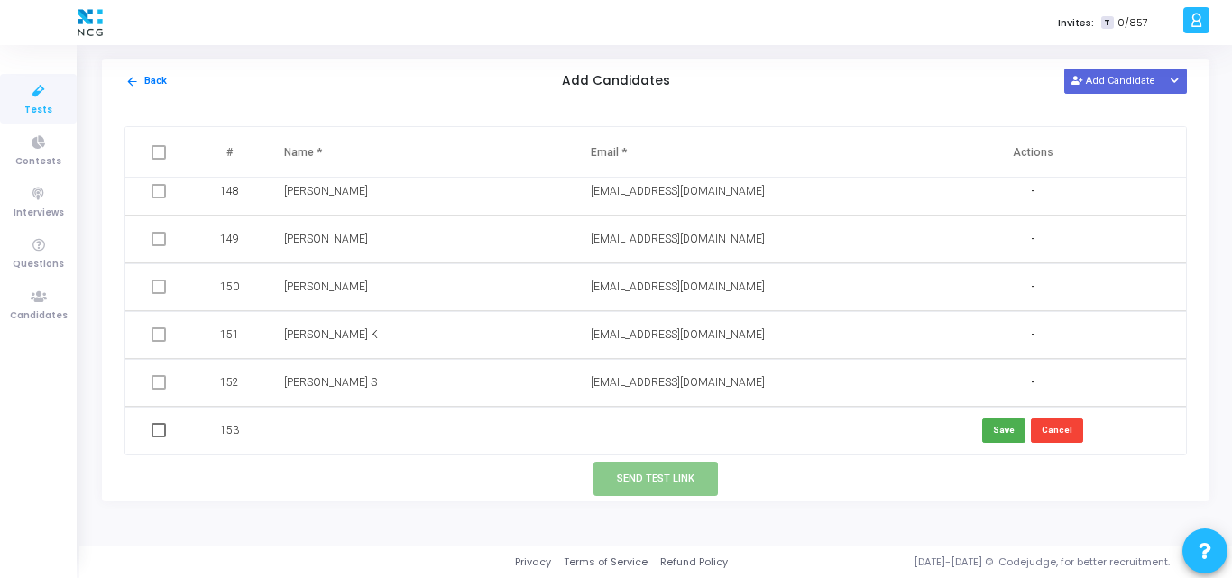
click at [630, 413] on td at bounding box center [726, 431] width 307 height 48
click at [606, 426] on input "text" at bounding box center [684, 431] width 187 height 30
paste input "venkatraoch822@gmail .com"
type input "venkatraoch822@gmail .com"
click at [293, 433] on input "text" at bounding box center [377, 431] width 187 height 30
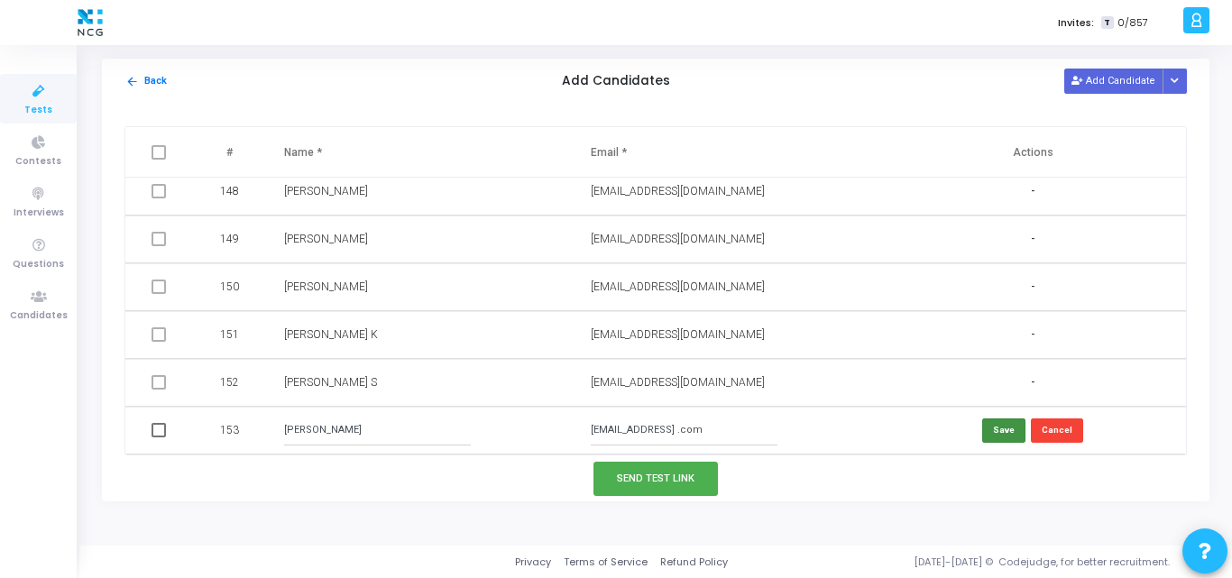
type input "Venkat Rao"
click at [988, 430] on button "Save" at bounding box center [1003, 430] width 43 height 24
click at [701, 433] on input "venkatraoch822@gmail .com" at bounding box center [684, 431] width 187 height 30
type input "venkatraoch822@gmail.com"
click at [325, 437] on input "Venkat Rao" at bounding box center [377, 431] width 187 height 30
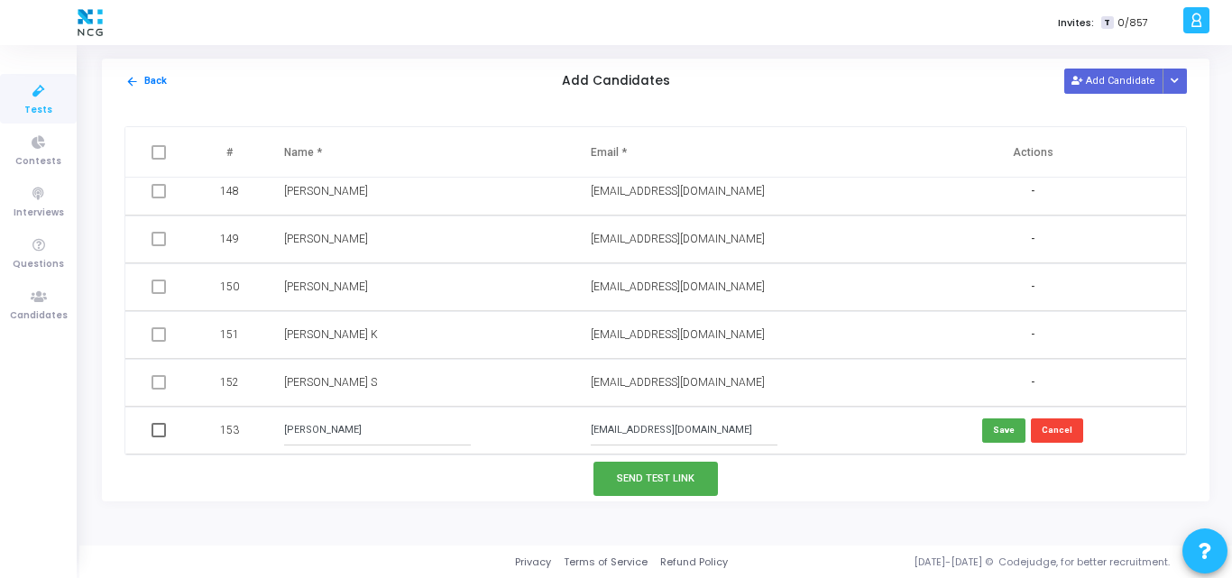
click at [350, 426] on input "Venkatrao" at bounding box center [377, 431] width 187 height 30
paste input "Chundru"
type input "Venkatrao Chundru"
click at [1002, 421] on button "Save" at bounding box center [1003, 430] width 43 height 24
click at [159, 423] on span at bounding box center [159, 430] width 14 height 14
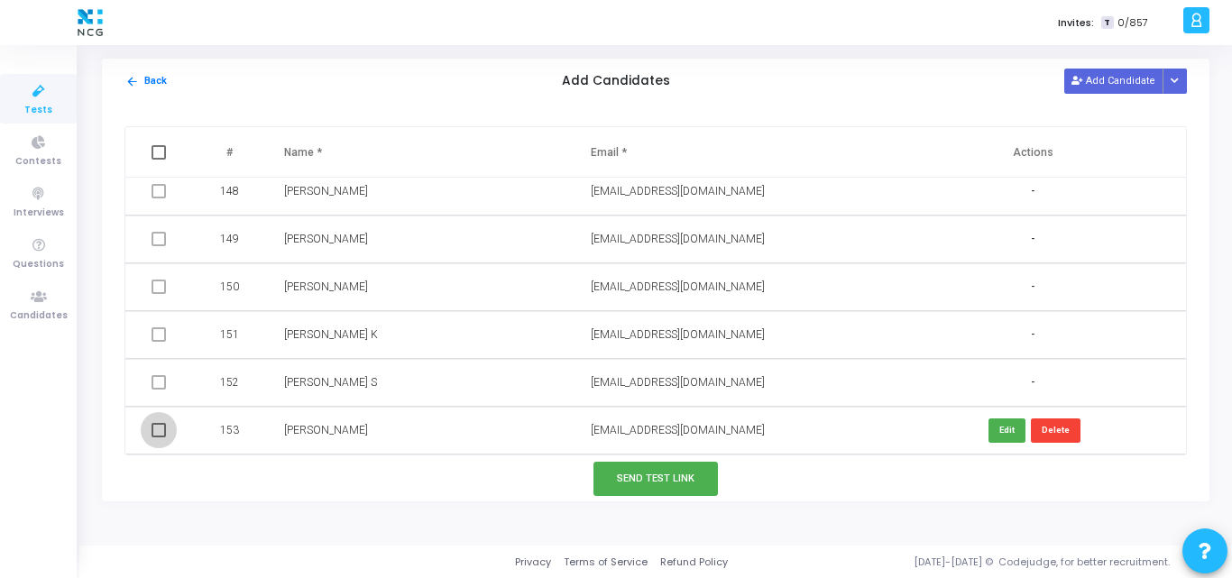
click at [159, 437] on input "checkbox" at bounding box center [158, 437] width 1 height 1
checkbox input "true"
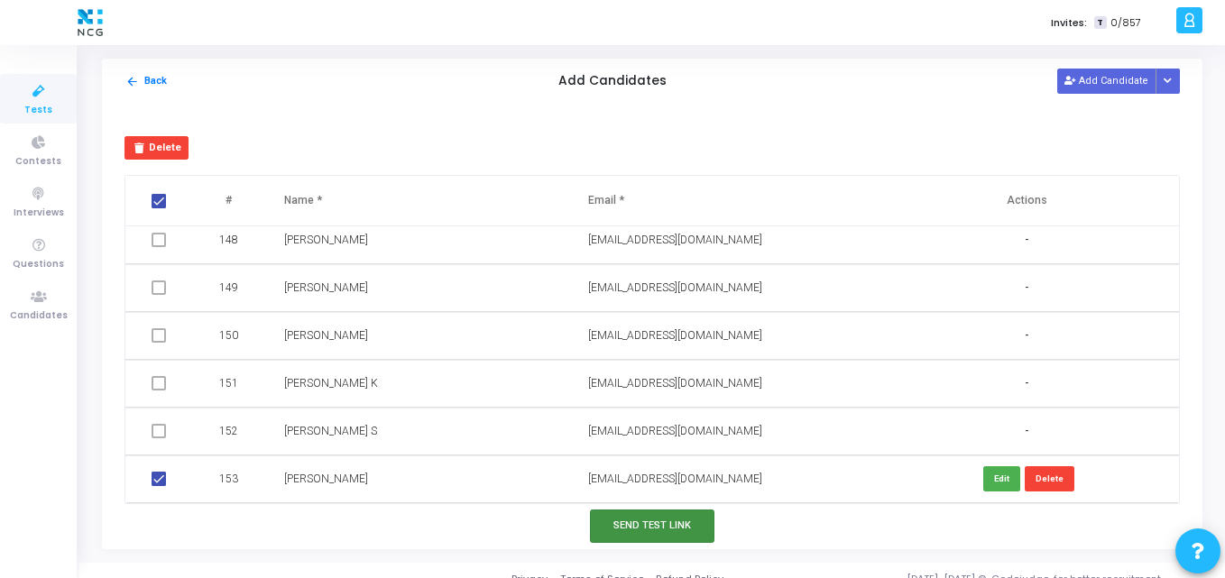
click at [608, 524] on button "Send Test Link" at bounding box center [652, 526] width 124 height 33
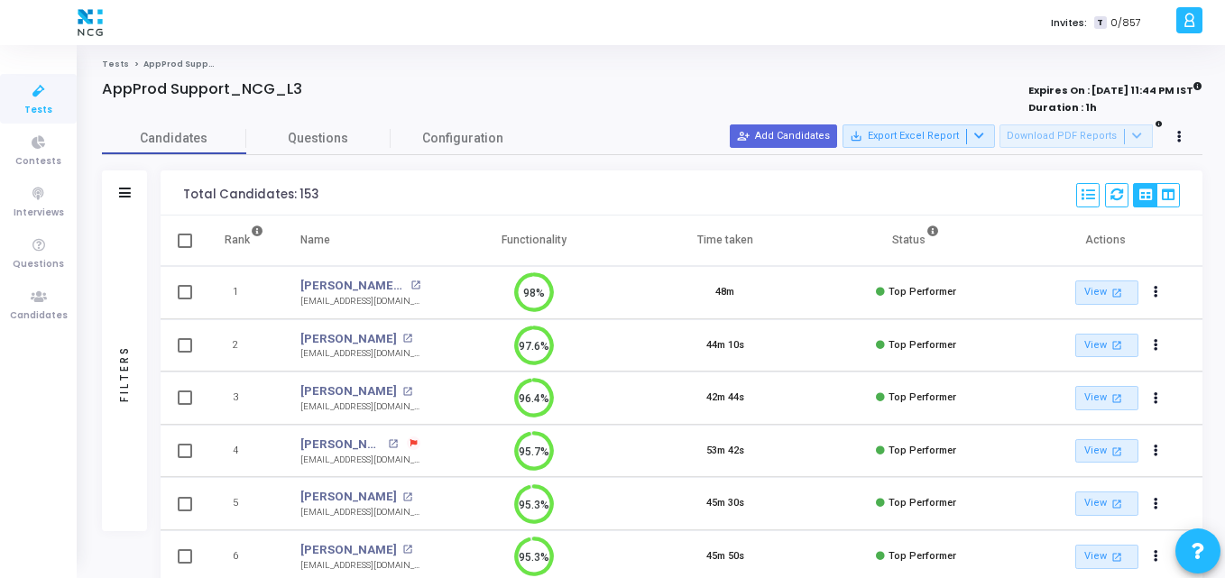
click at [647, 140] on div "Candidates Questions Configuration" at bounding box center [652, 139] width 1100 height 32
click at [39, 289] on icon at bounding box center [39, 297] width 38 height 23
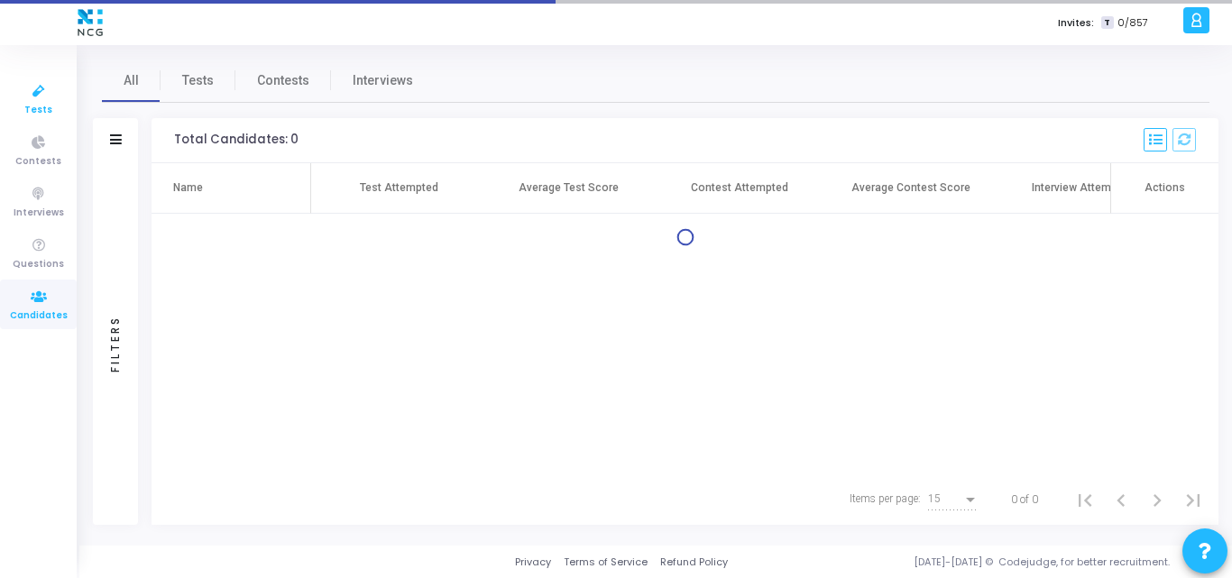
click at [46, 88] on icon at bounding box center [39, 91] width 38 height 23
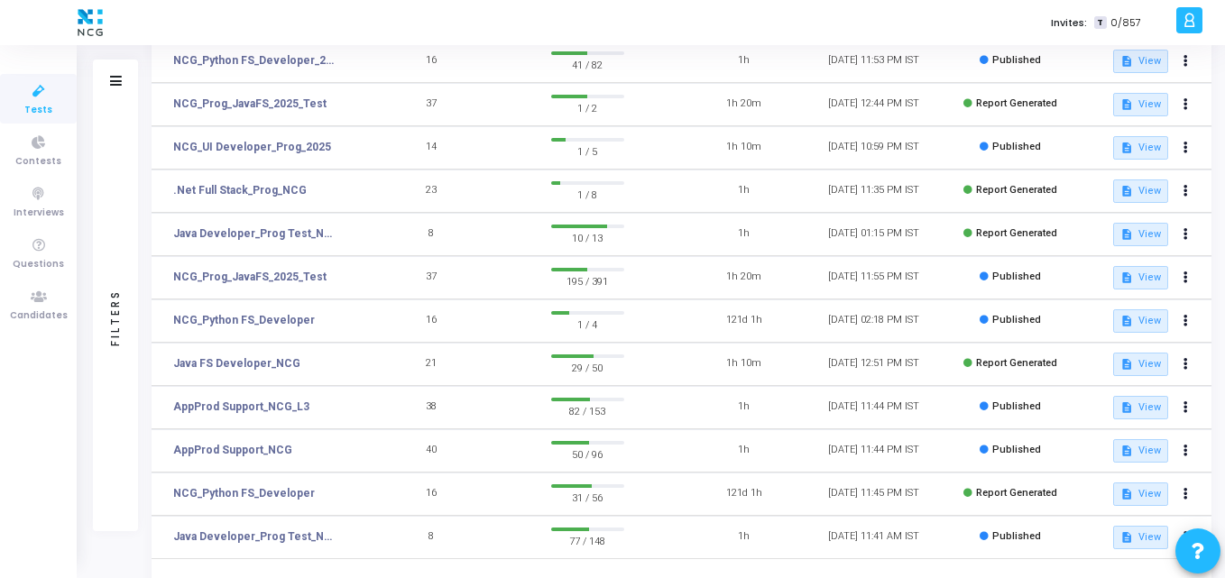
scroll to position [262, 0]
click at [266, 401] on link "AppProd Support_NCG_L3" at bounding box center [241, 406] width 136 height 16
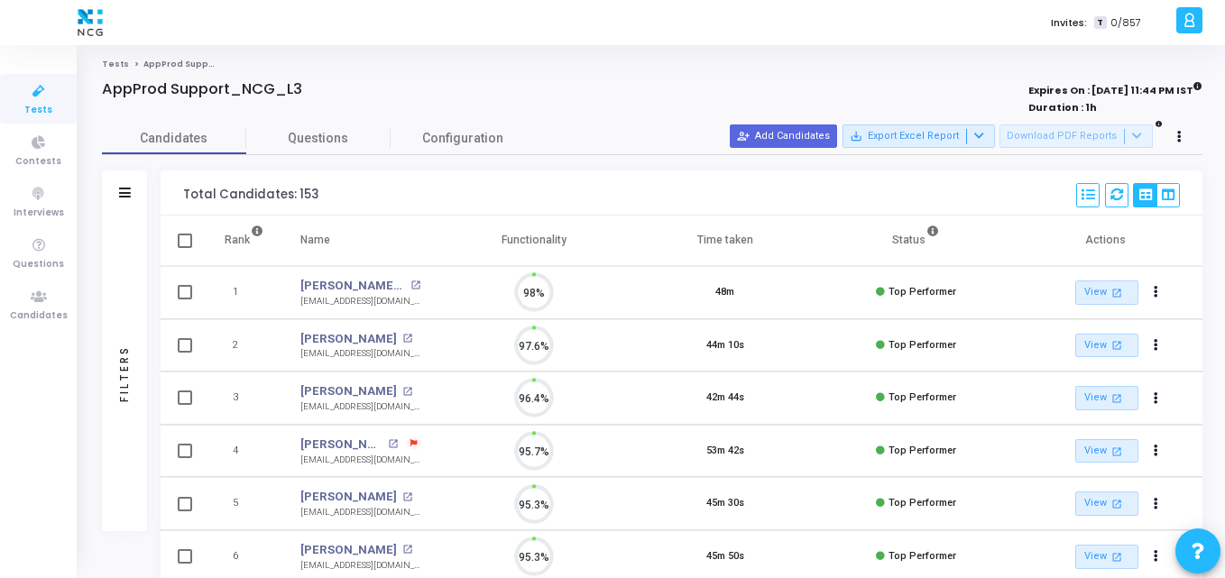
scroll to position [38, 46]
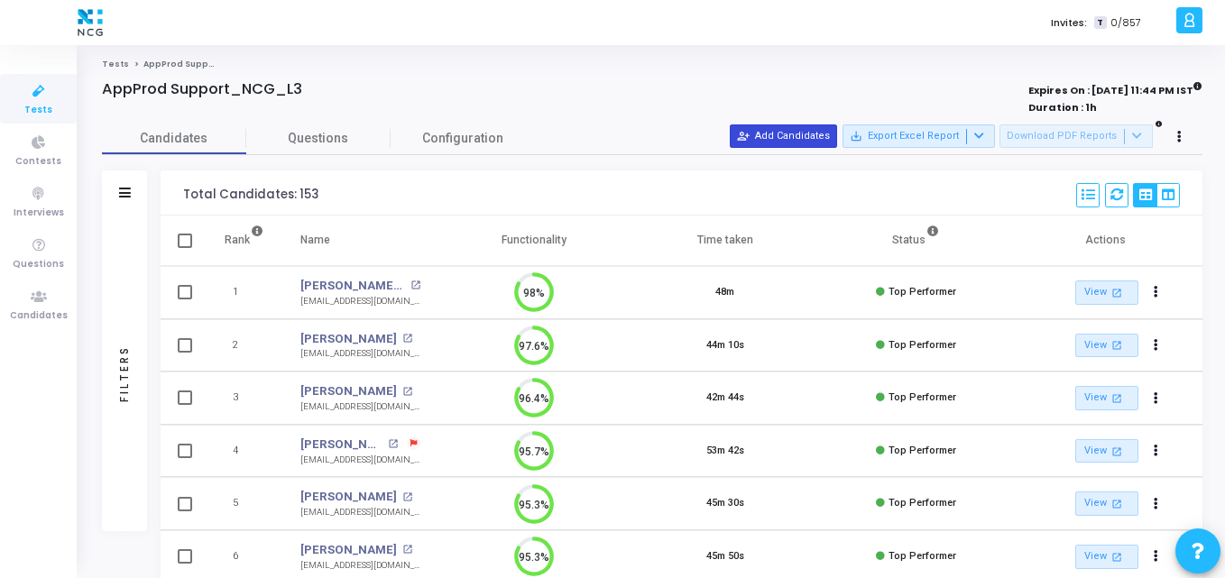
click at [803, 131] on button "person_add_alt Add Candidates" at bounding box center [783, 135] width 107 height 23
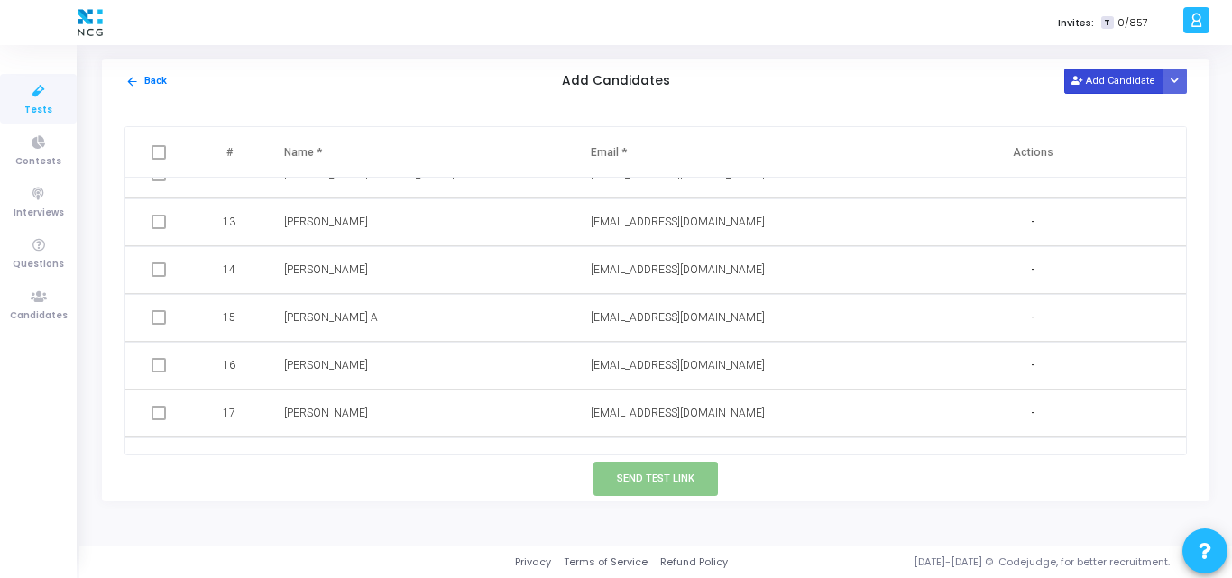
click at [1117, 69] on button "Add Candidate" at bounding box center [1113, 81] width 99 height 24
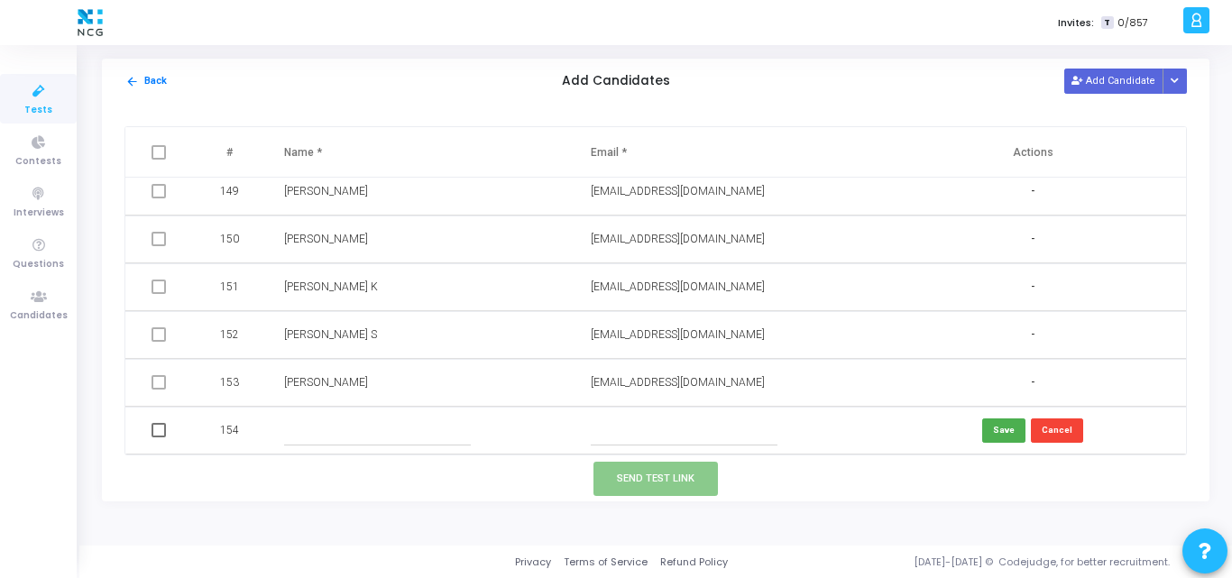
click at [608, 428] on input "text" at bounding box center [684, 431] width 187 height 30
paste input "noorinamira15@gmail.com"
type input "noorinamira15@gmail.com"
click at [482, 433] on div at bounding box center [417, 431] width 267 height 30
click at [371, 410] on td at bounding box center [419, 431] width 307 height 48
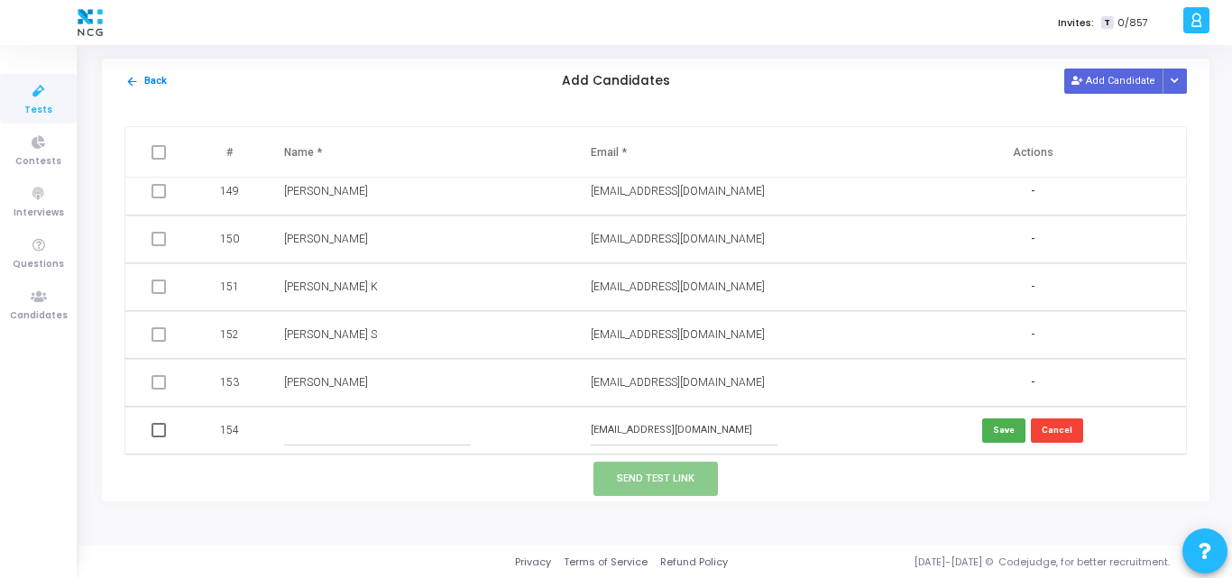
click at [337, 427] on input "text" at bounding box center [377, 431] width 187 height 30
paste input "Namira Shikalgar"
type input "Namira Shikalgar"
click at [1000, 432] on button "Save" at bounding box center [1003, 430] width 43 height 24
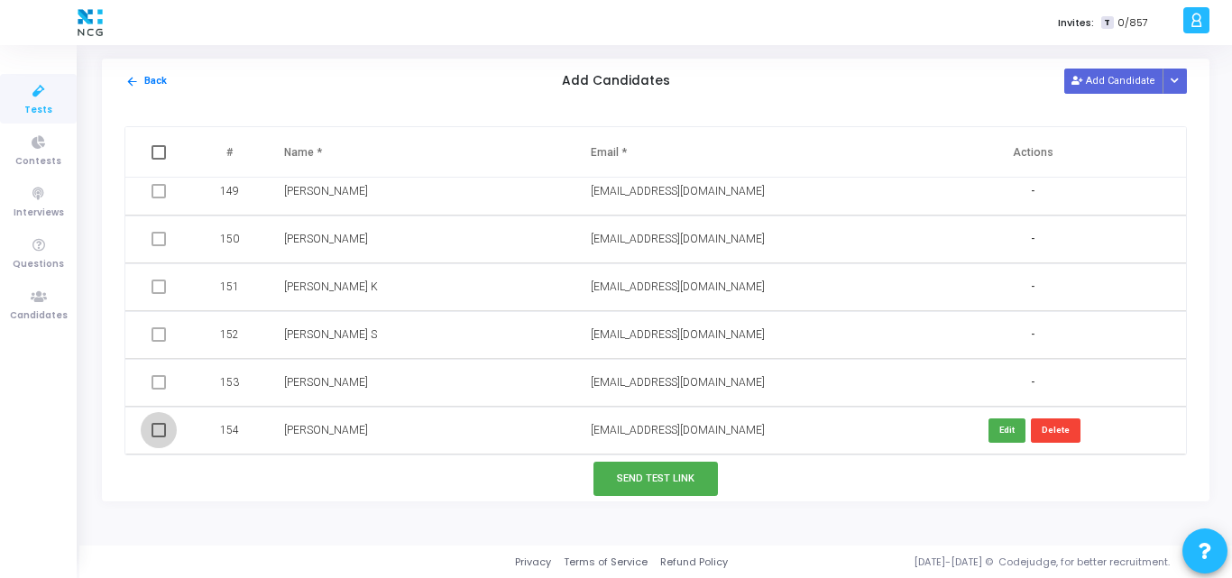
click at [154, 428] on span at bounding box center [159, 430] width 14 height 14
click at [158, 437] on input "checkbox" at bounding box center [158, 437] width 1 height 1
checkbox input "true"
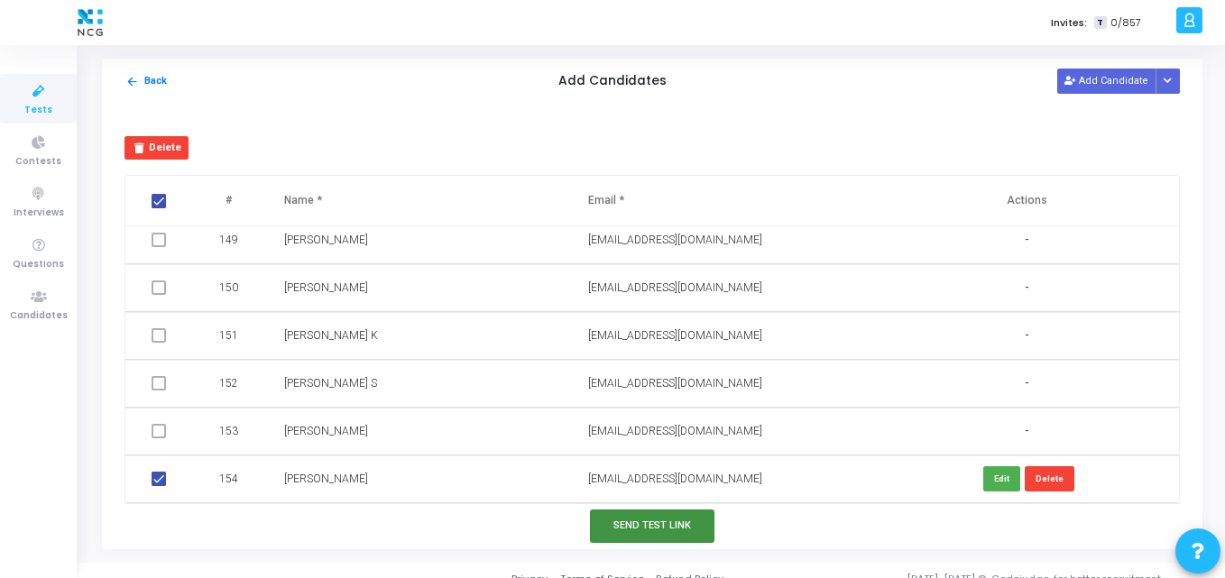
click at [620, 525] on button "Send Test Link" at bounding box center [652, 526] width 124 height 33
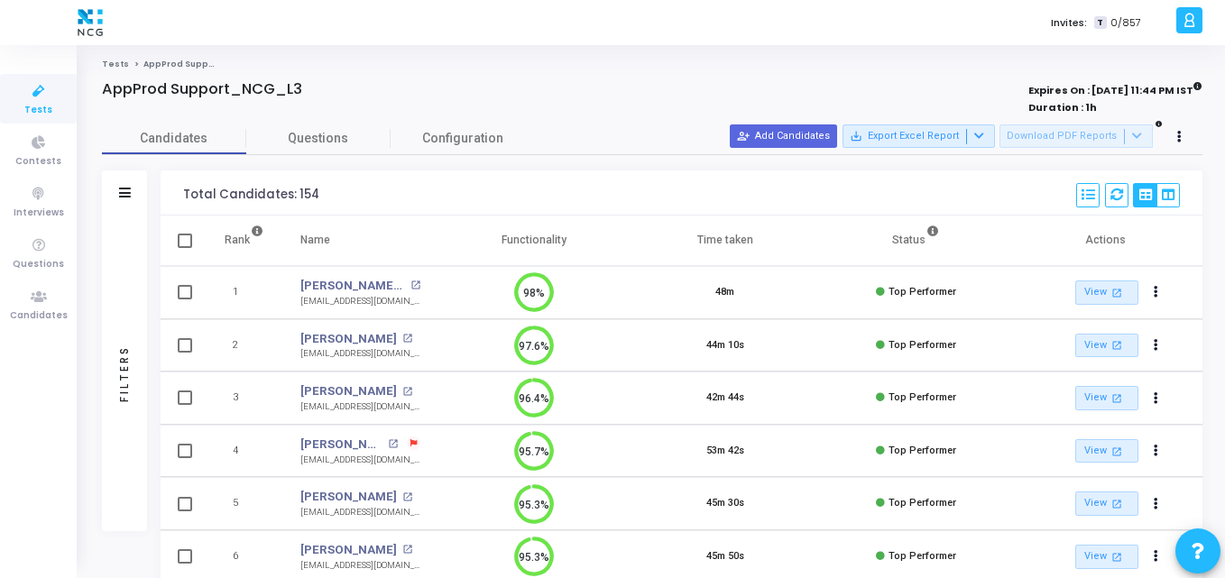
click at [29, 100] on icon at bounding box center [39, 91] width 38 height 23
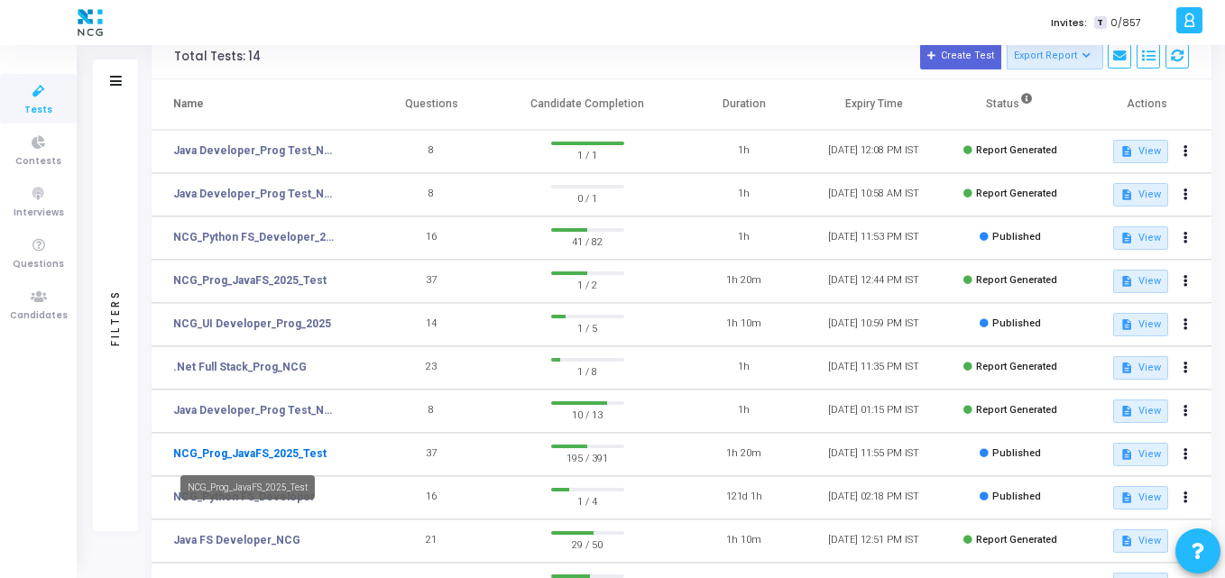
click at [277, 454] on link "NCG_Prog_JavaFS_2025_Test" at bounding box center [249, 454] width 153 height 16
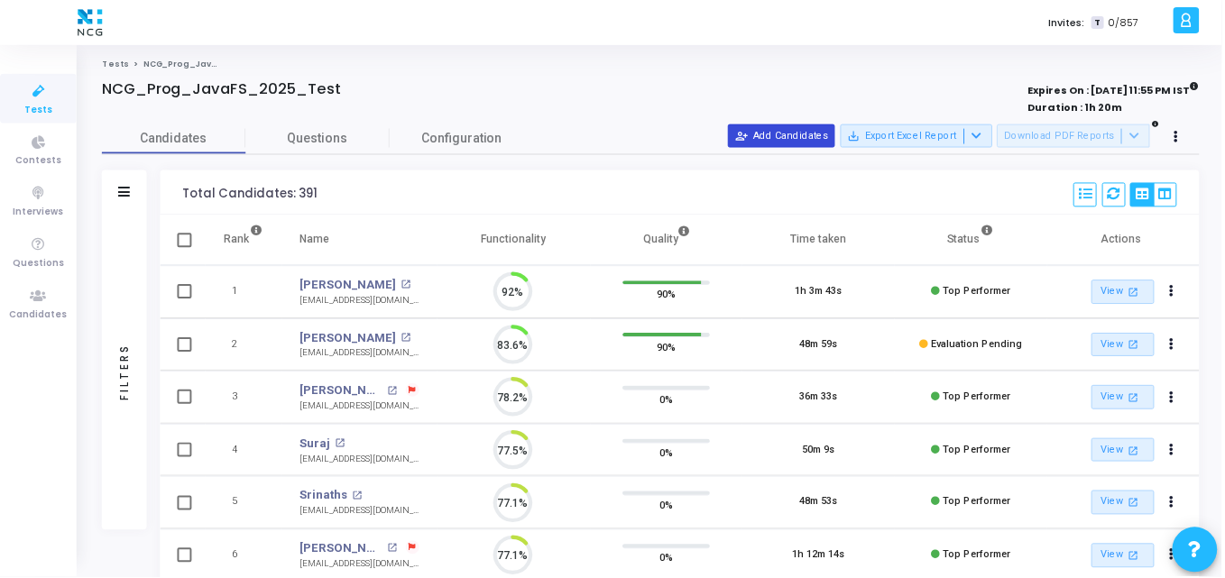
click at [831, 141] on button "person_add_alt Add Candidates" at bounding box center [783, 135] width 107 height 23
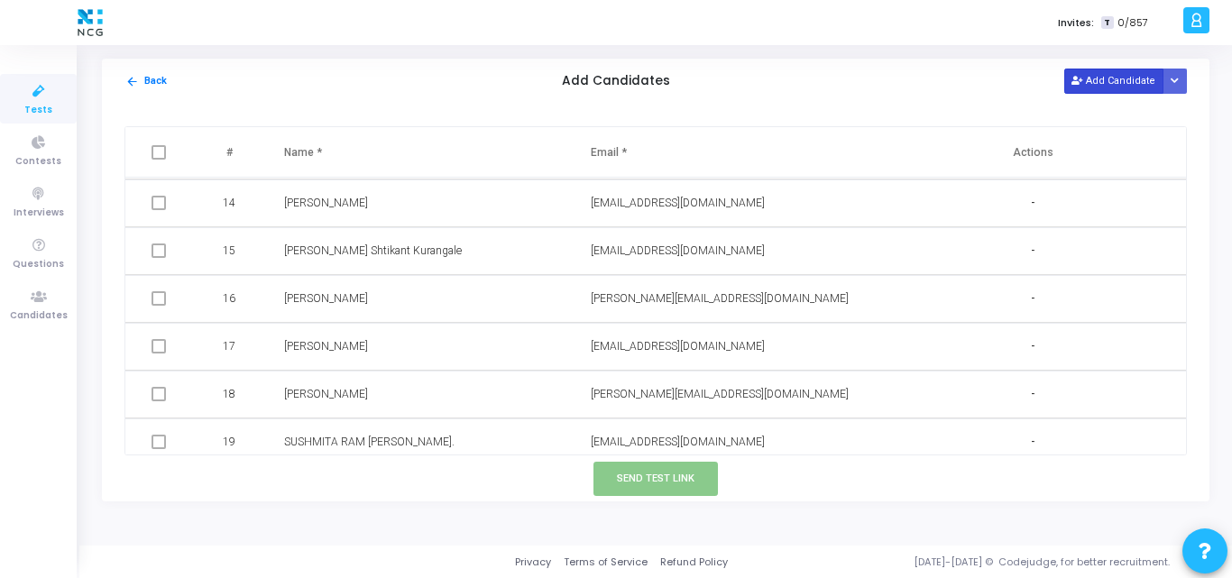
click at [1109, 89] on button "Add Candidate" at bounding box center [1113, 81] width 99 height 24
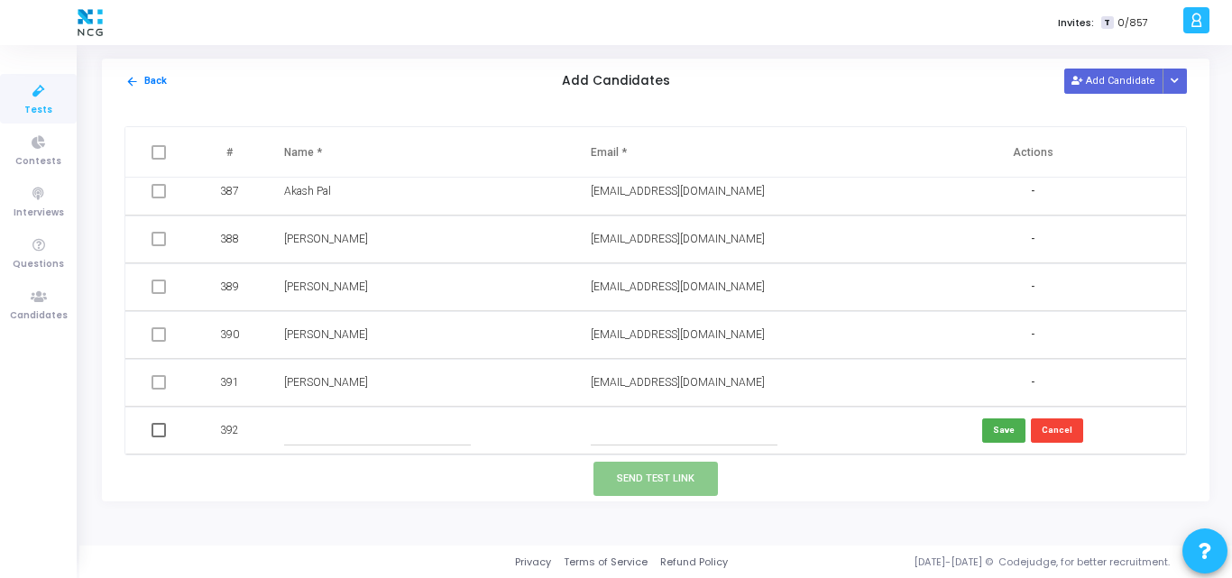
click at [605, 429] on input "text" at bounding box center [684, 431] width 187 height 30
paste input "contactrajeshhere@gmail.com"
type input "contactrajeshhere@gmail.com"
paste input "Rajesh Madhav Naik"
click at [339, 426] on input "text" at bounding box center [377, 431] width 187 height 30
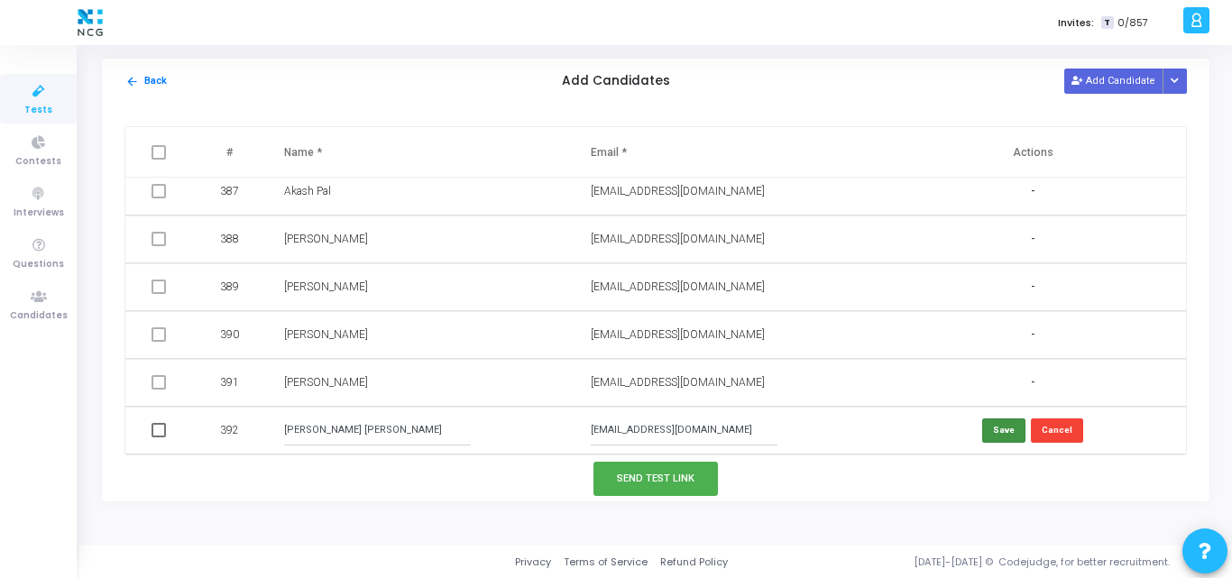
type input "Rajesh Madhav Naik"
click at [1011, 426] on button "Save" at bounding box center [1003, 430] width 43 height 24
click at [1045, 429] on button "Cancel" at bounding box center [1057, 430] width 52 height 24
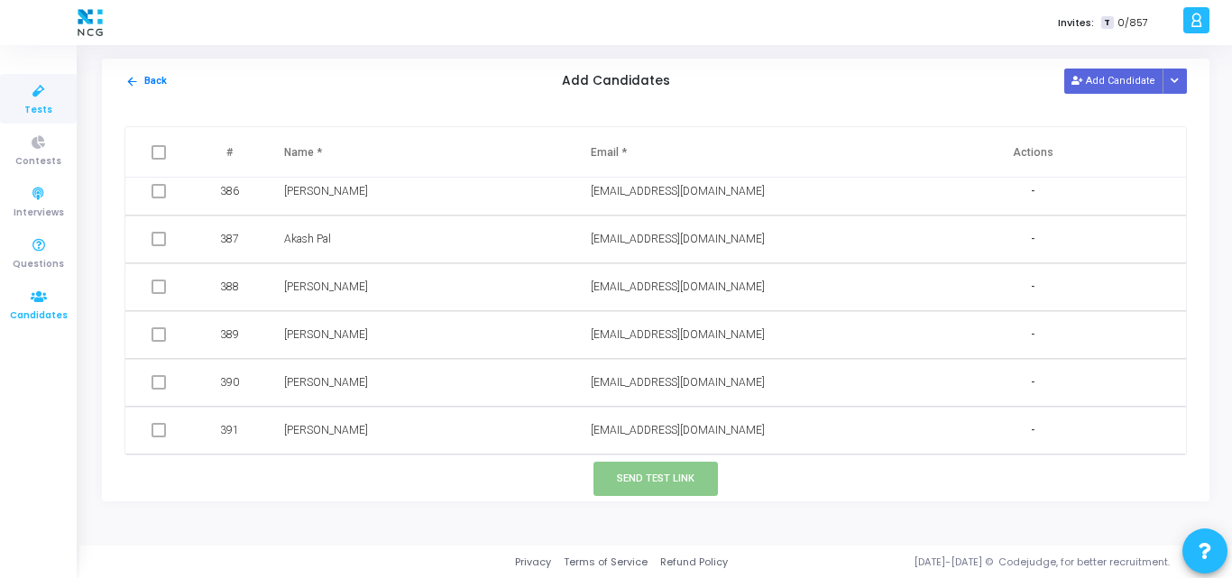
click at [33, 298] on icon at bounding box center [39, 297] width 38 height 23
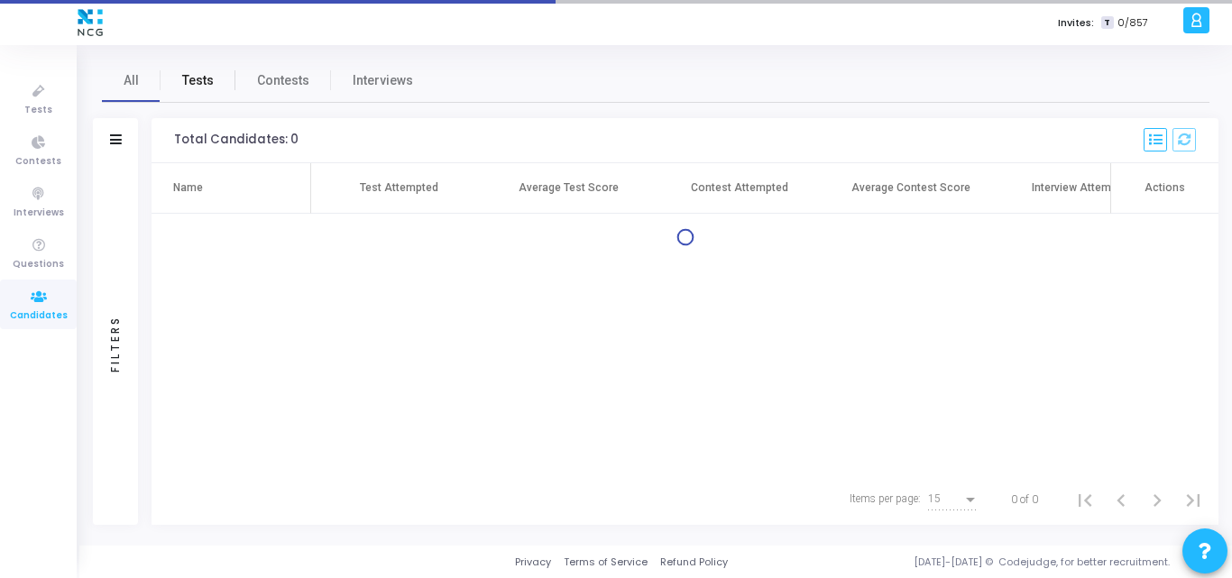
click at [195, 83] on span "Tests" at bounding box center [198, 80] width 32 height 19
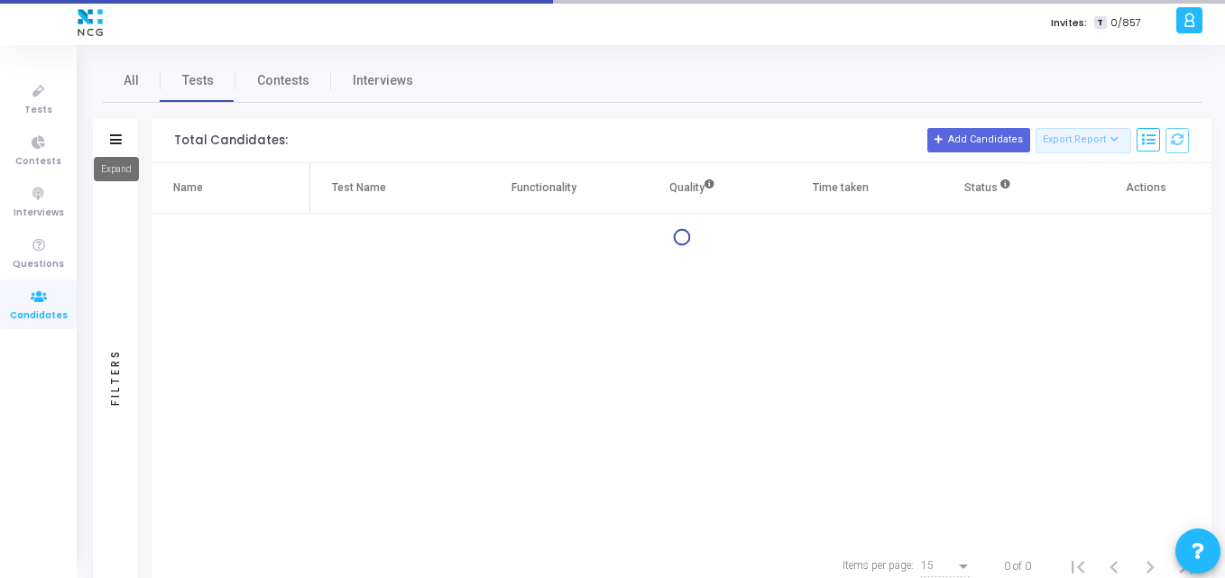
click at [120, 137] on icon at bounding box center [116, 139] width 12 height 10
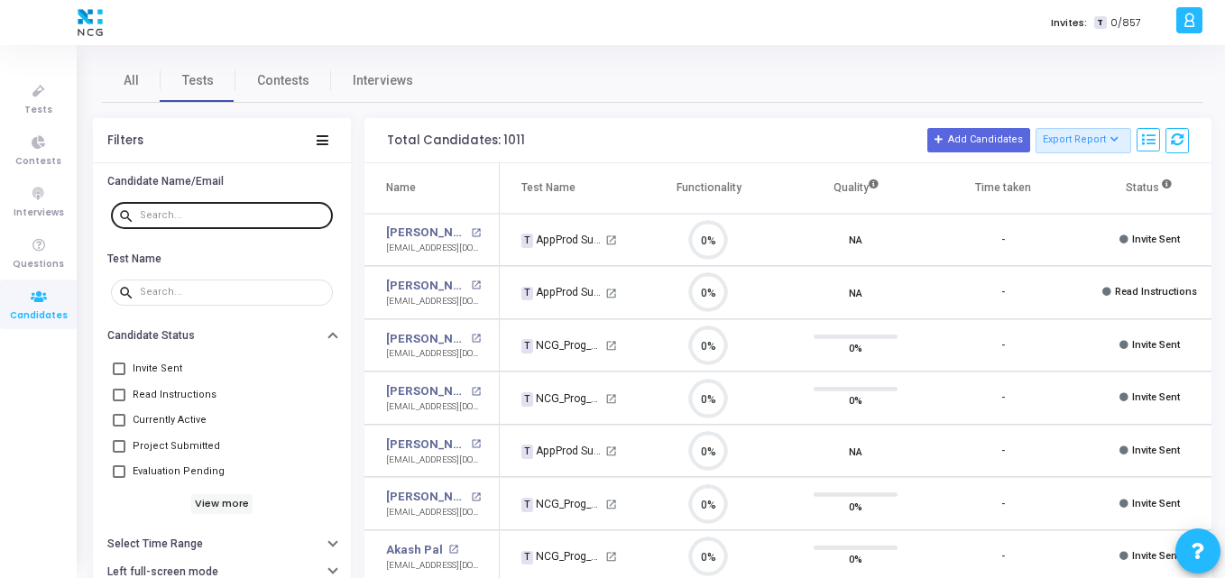
click at [170, 208] on div at bounding box center [233, 214] width 186 height 29
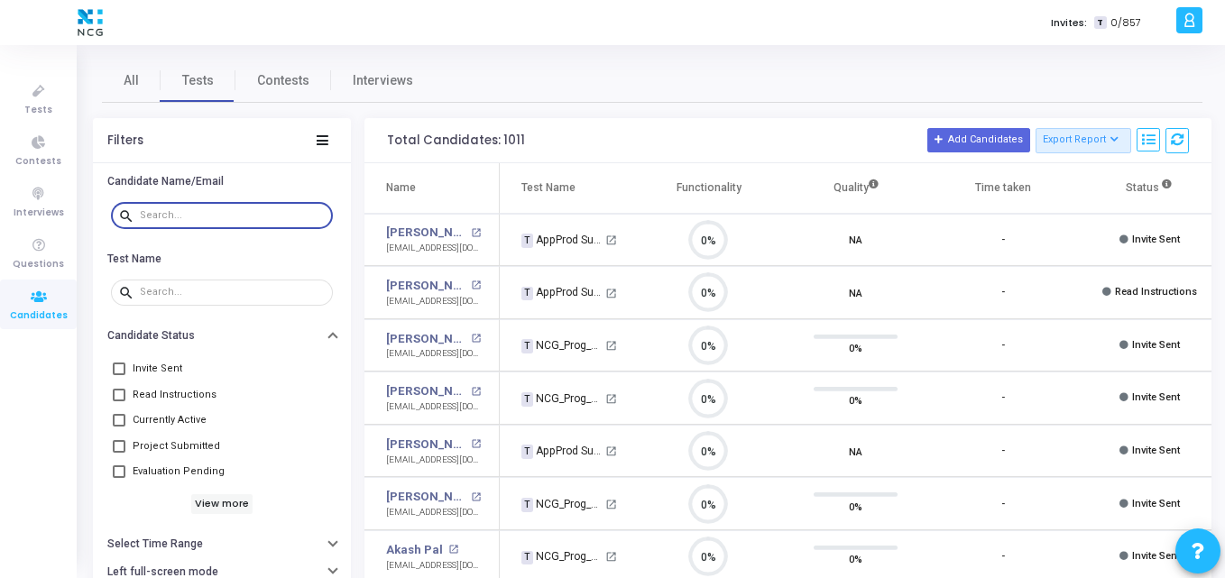
paste input "Rajesh Madhav Naik"
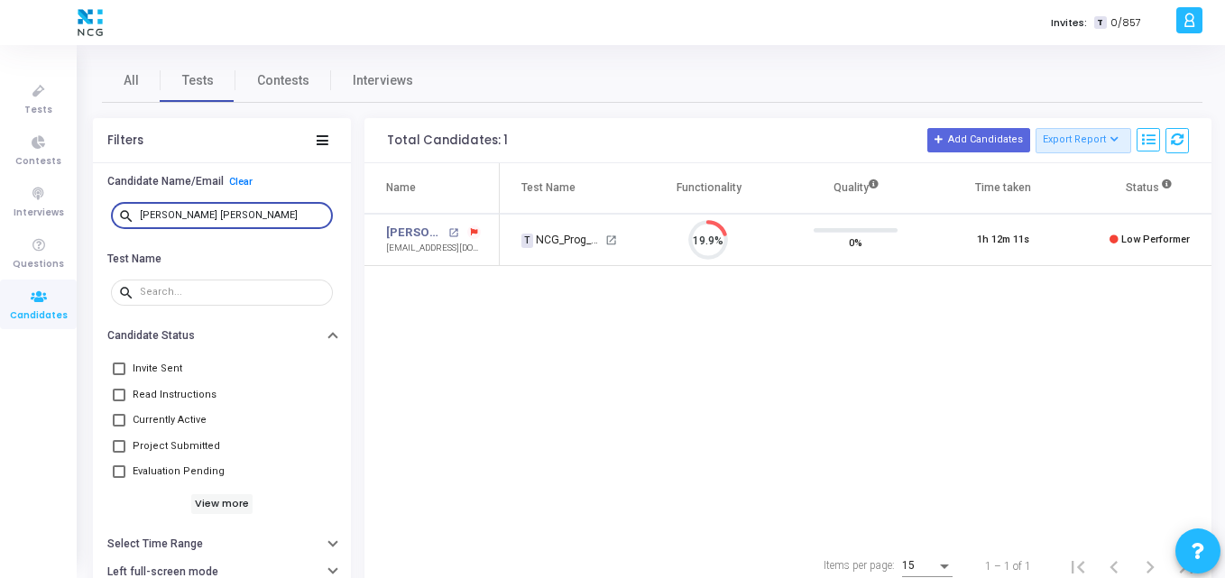
type input "Rajesh Madhav Naik"
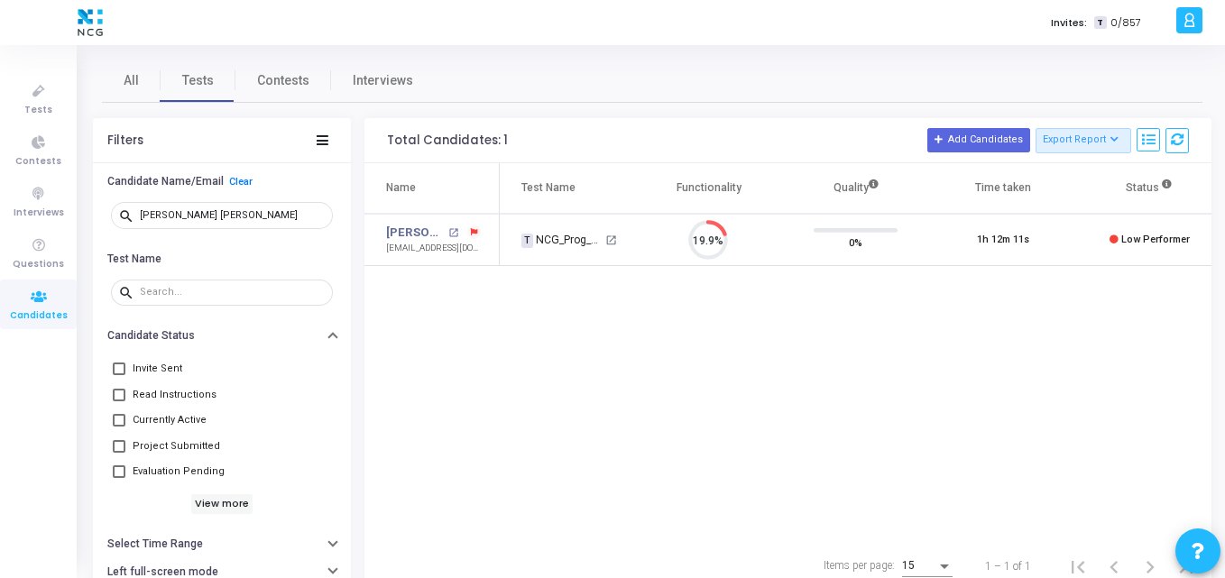
click at [581, 413] on div "Name Test Name Functionality Quality Time taken Status Actions Rajesh Madhav Na…" at bounding box center [787, 352] width 847 height 378
click at [409, 235] on link "Rajesh Madhav Naik" at bounding box center [415, 233] width 58 height 18
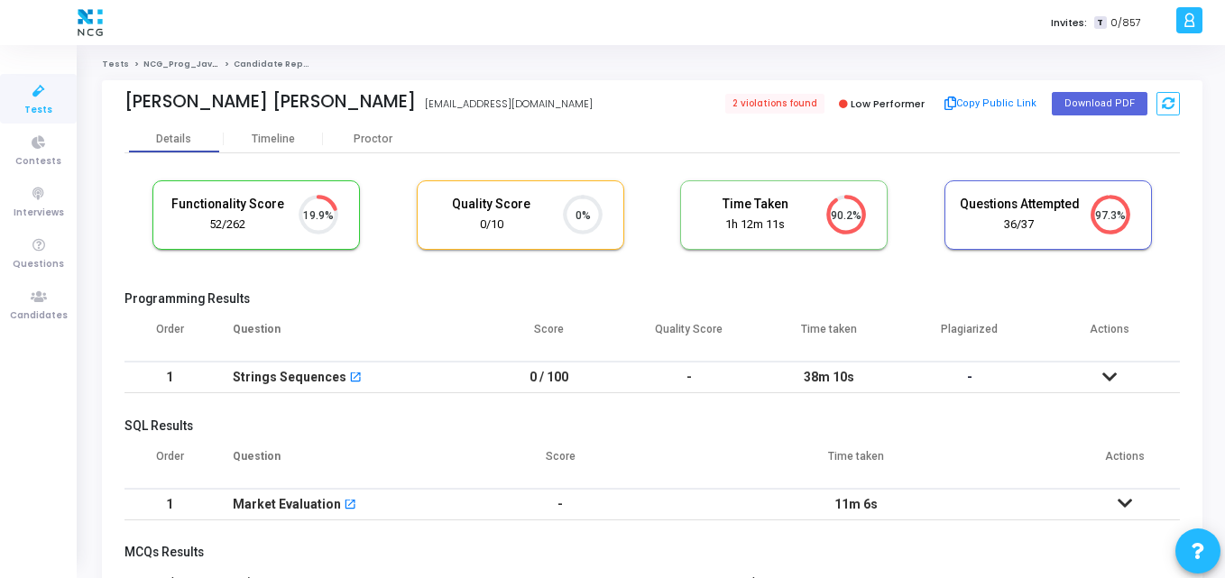
click at [41, 89] on icon at bounding box center [39, 91] width 38 height 23
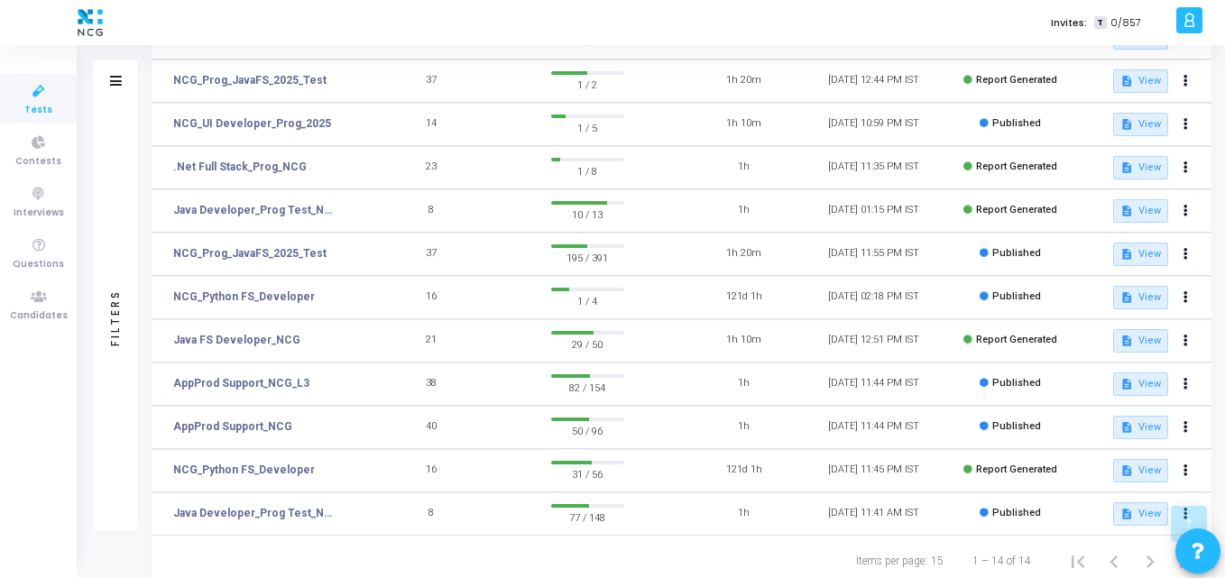
scroll to position [285, 0]
click at [230, 382] on link "AppProd Support_NCG_L3" at bounding box center [241, 382] width 136 height 16
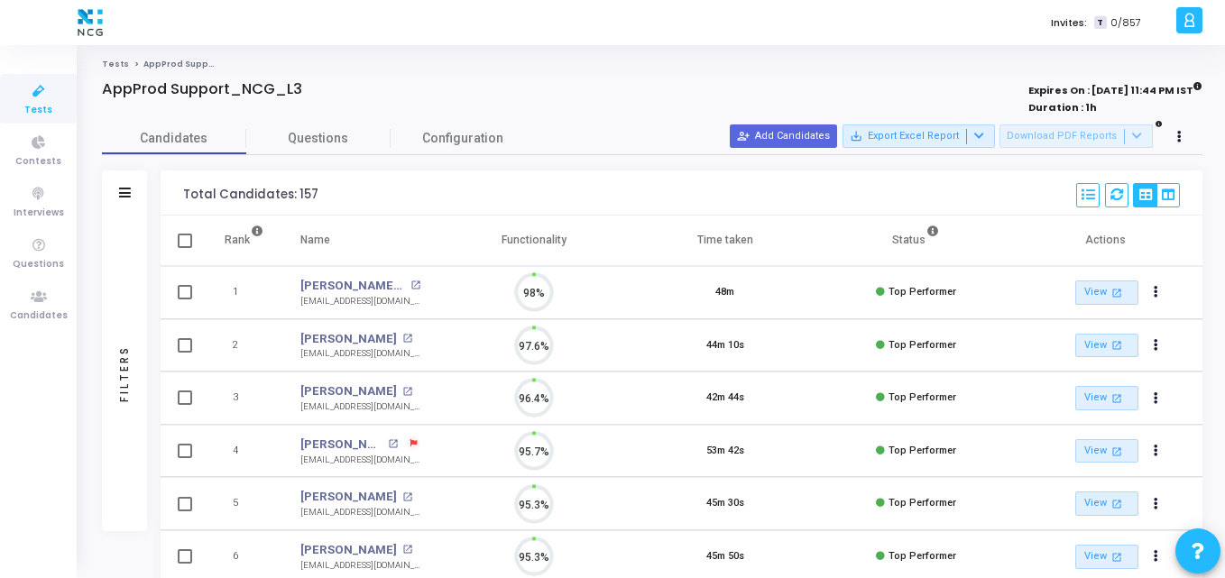
scroll to position [38, 46]
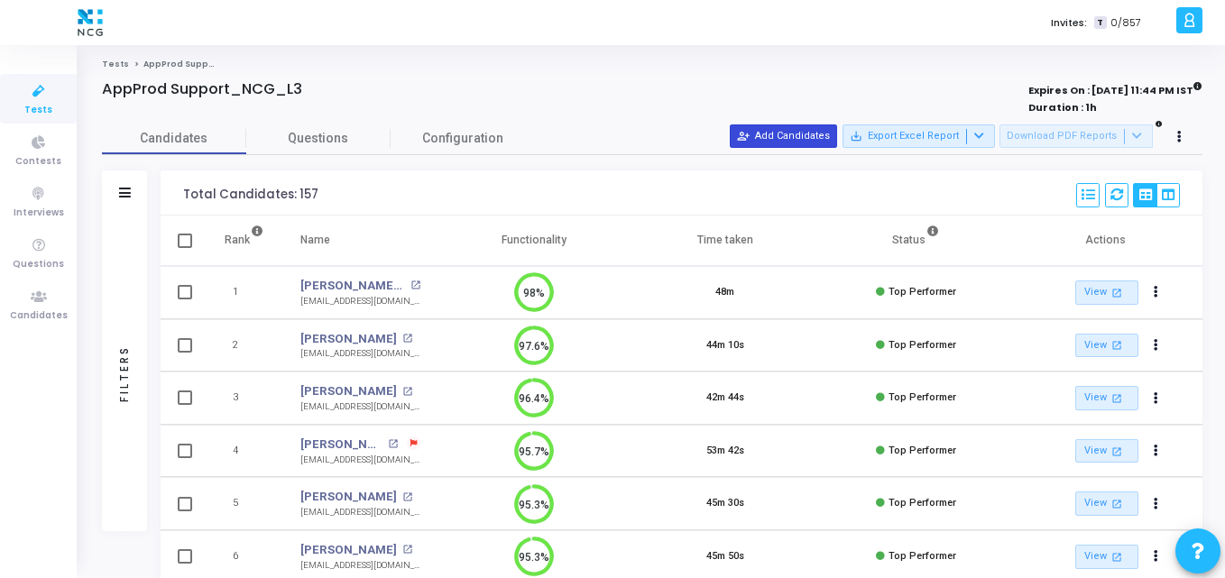
click at [787, 139] on button "person_add_alt Add Candidates" at bounding box center [783, 135] width 107 height 23
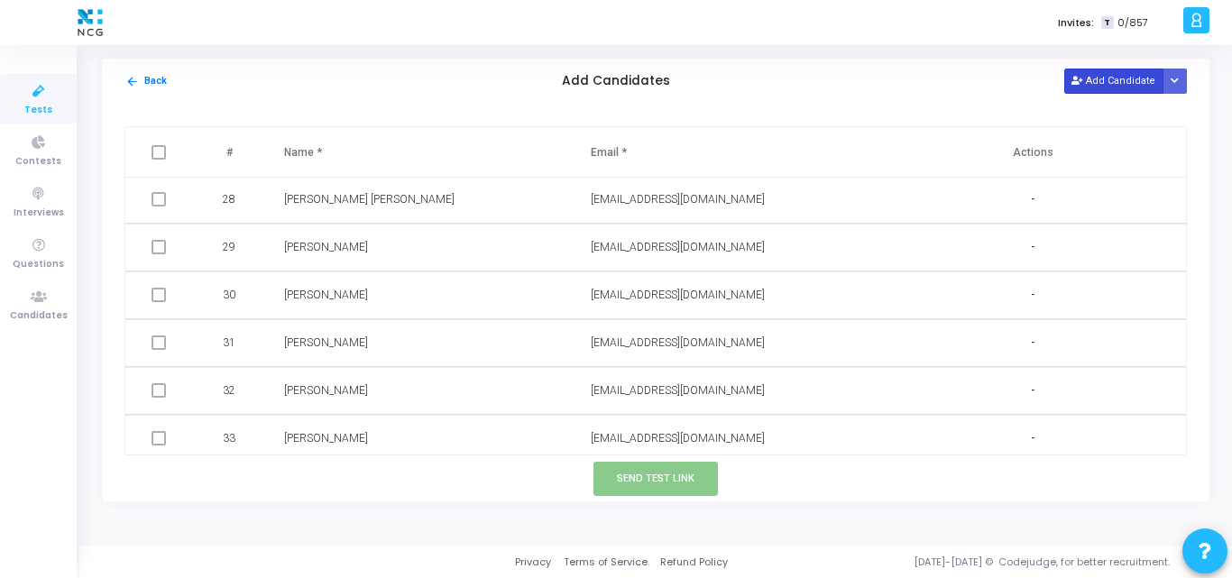
click at [1111, 86] on button "Add Candidate" at bounding box center [1113, 81] width 99 height 24
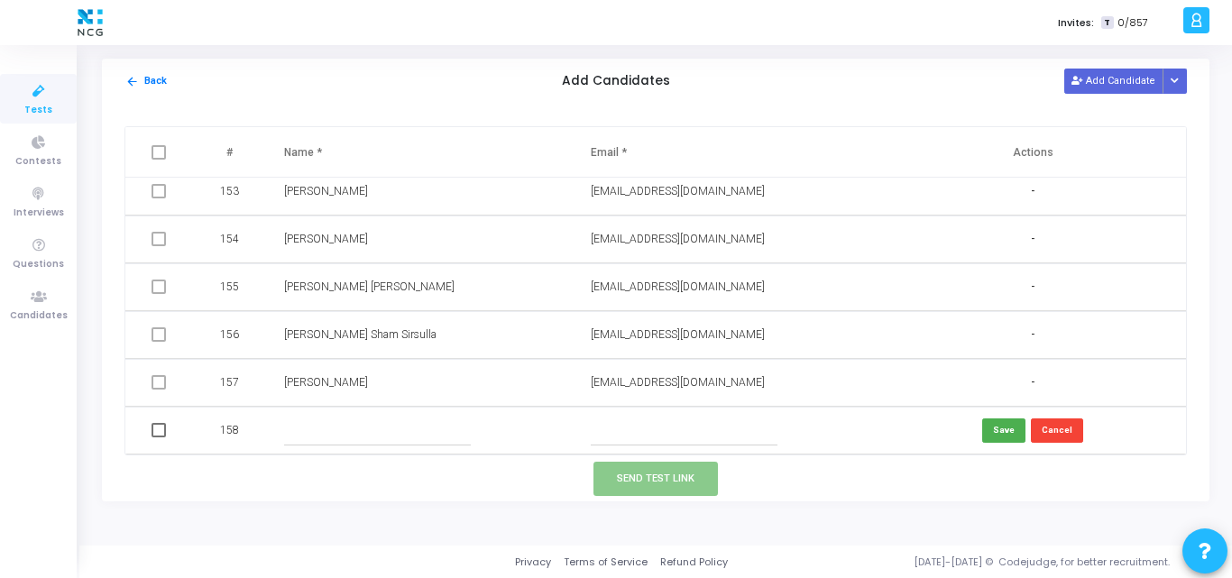
click at [658, 430] on input "text" at bounding box center [684, 431] width 187 height 30
paste input "sivareddygp87@gmail.com"
type input "sivareddygp87@gmail.com"
click at [371, 437] on input "text" at bounding box center [377, 431] width 187 height 30
paste input "Sivareddy G"
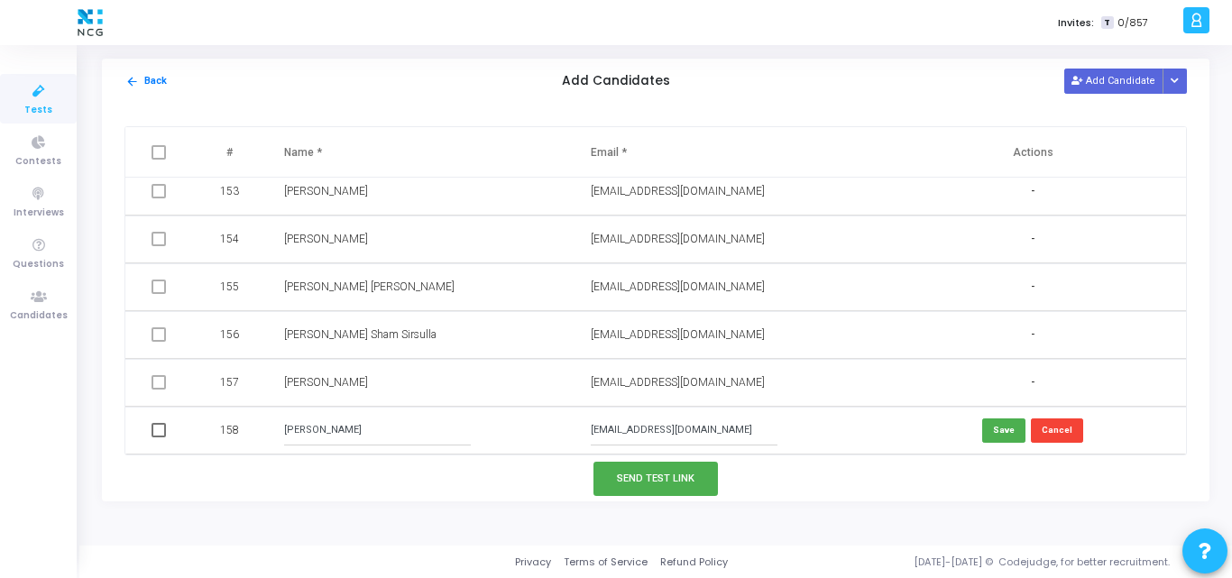
type input "Sivareddy G"
click at [1000, 427] on button "Save" at bounding box center [1003, 430] width 43 height 24
click at [41, 289] on icon at bounding box center [39, 297] width 38 height 23
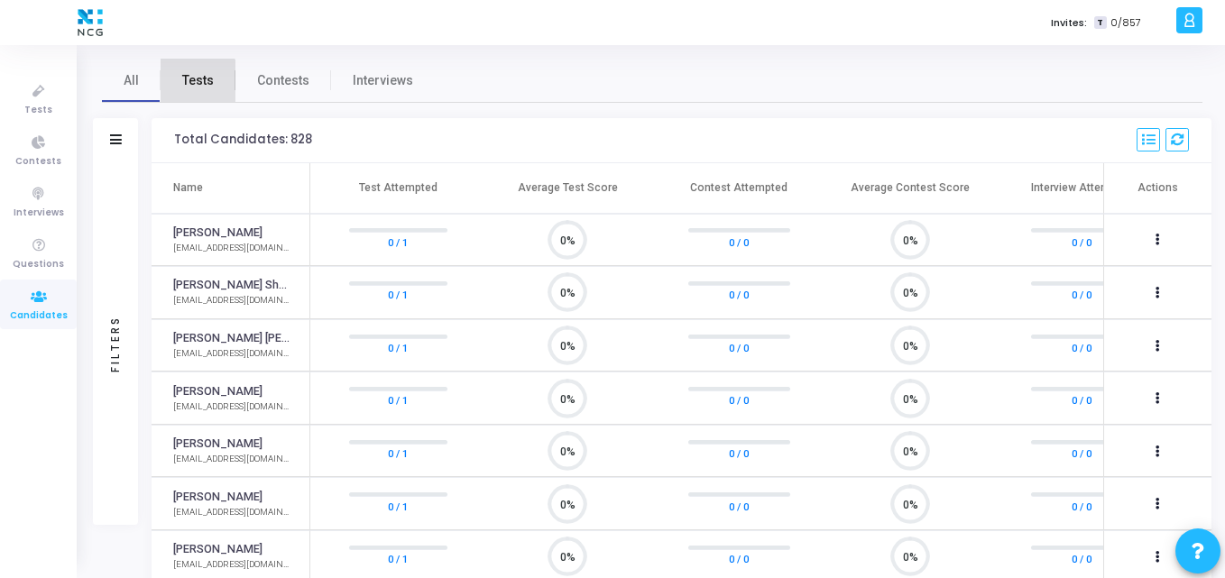
click at [178, 84] on link "Tests" at bounding box center [198, 80] width 75 height 43
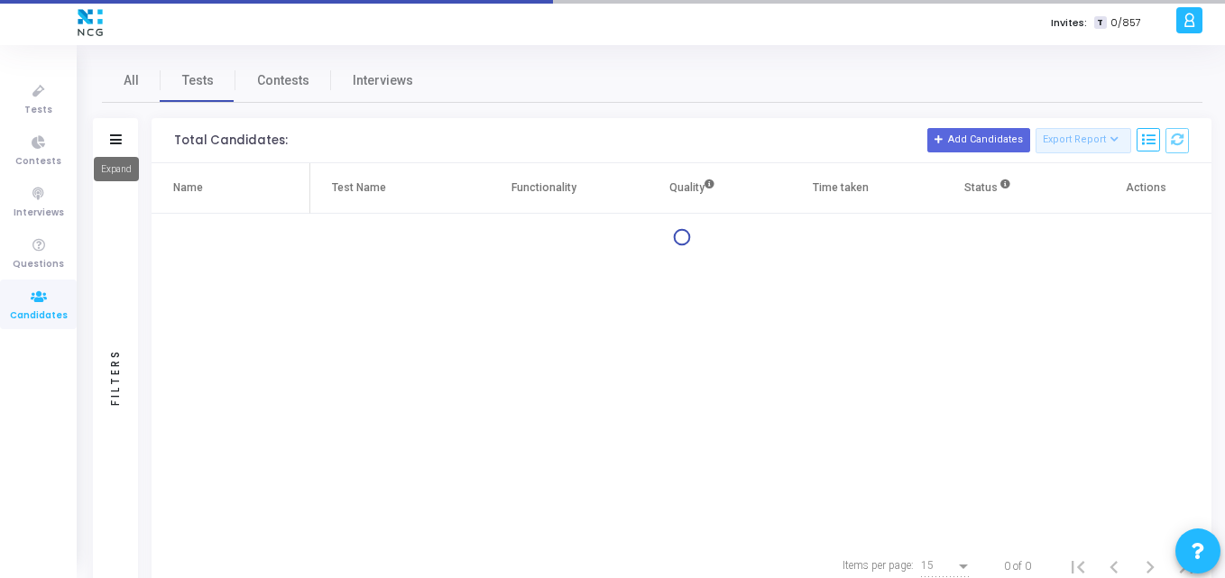
click at [120, 134] on icon at bounding box center [116, 139] width 12 height 10
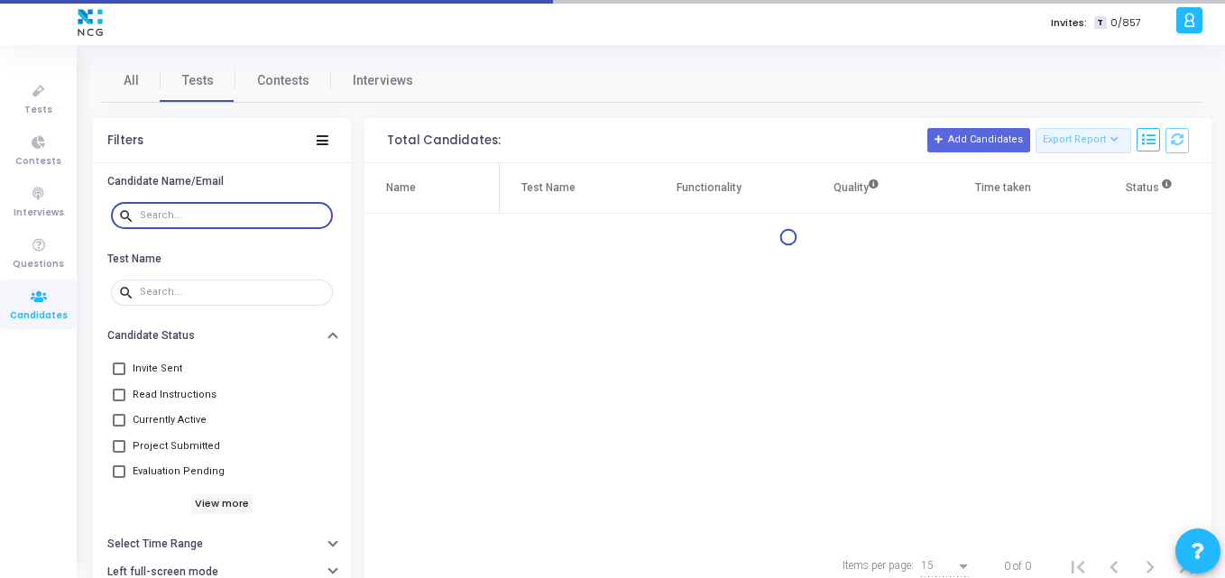
click at [227, 210] on input "text" at bounding box center [233, 215] width 186 height 11
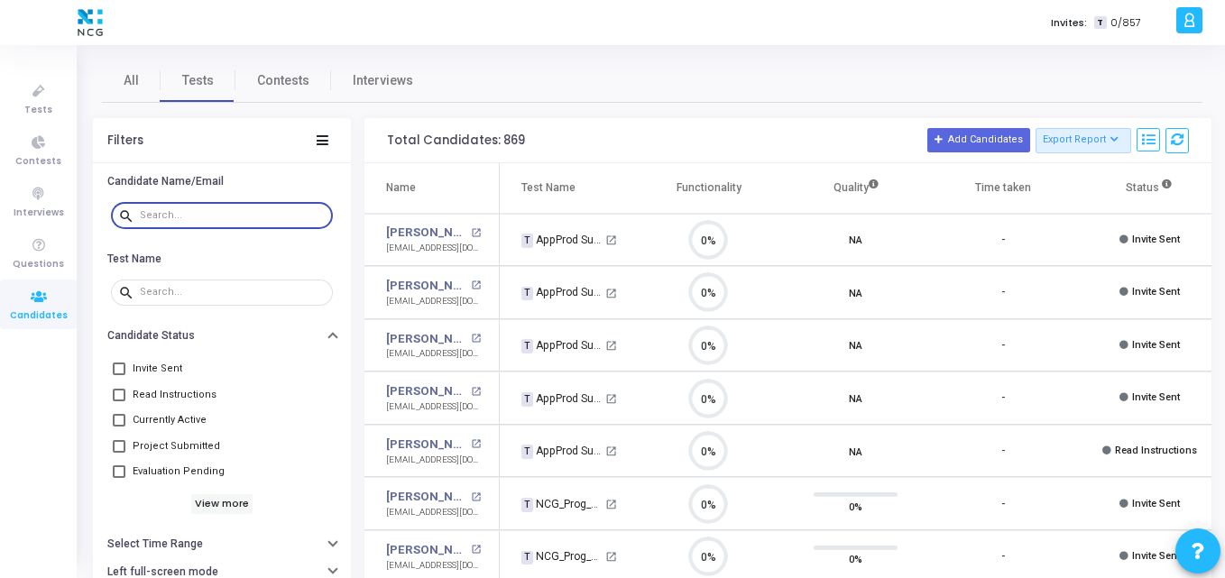
paste input "sivareddygp87@gmail.com"
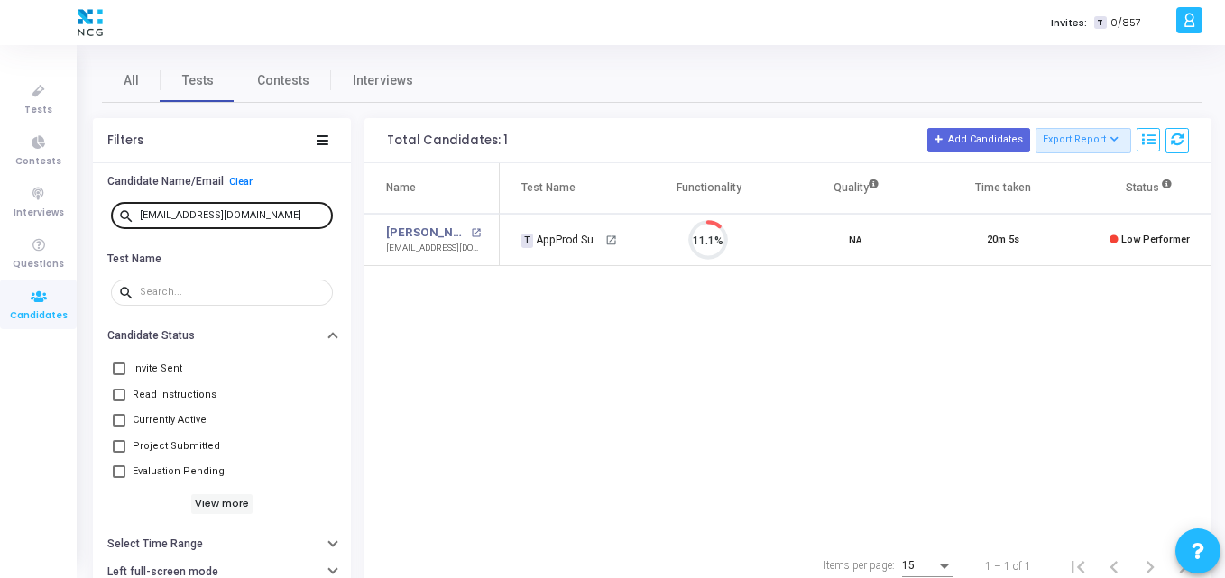
drag, startPoint x: 294, startPoint y: 207, endPoint x: 286, endPoint y: 212, distance: 9.3
click at [286, 212] on div "sivareddygp87@gmail.com" at bounding box center [233, 214] width 186 height 29
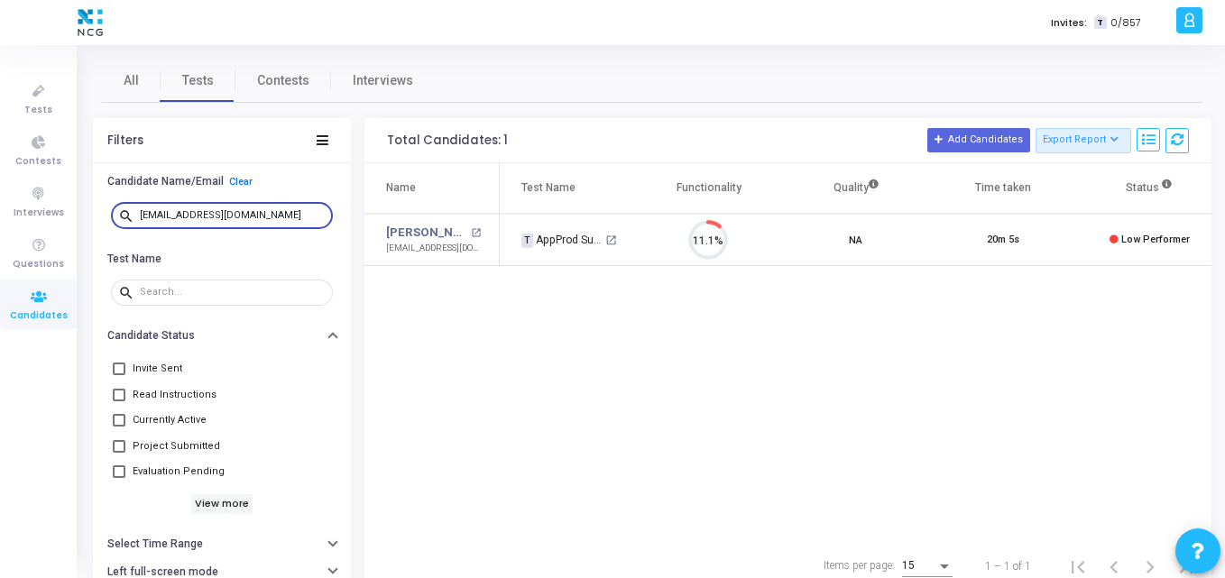
drag, startPoint x: 286, startPoint y: 212, endPoint x: 96, endPoint y: 216, distance: 190.3
click at [96, 216] on div "search sivareddygp87@gmail.com" at bounding box center [222, 216] width 258 height 41
paste input "alikhatri810"
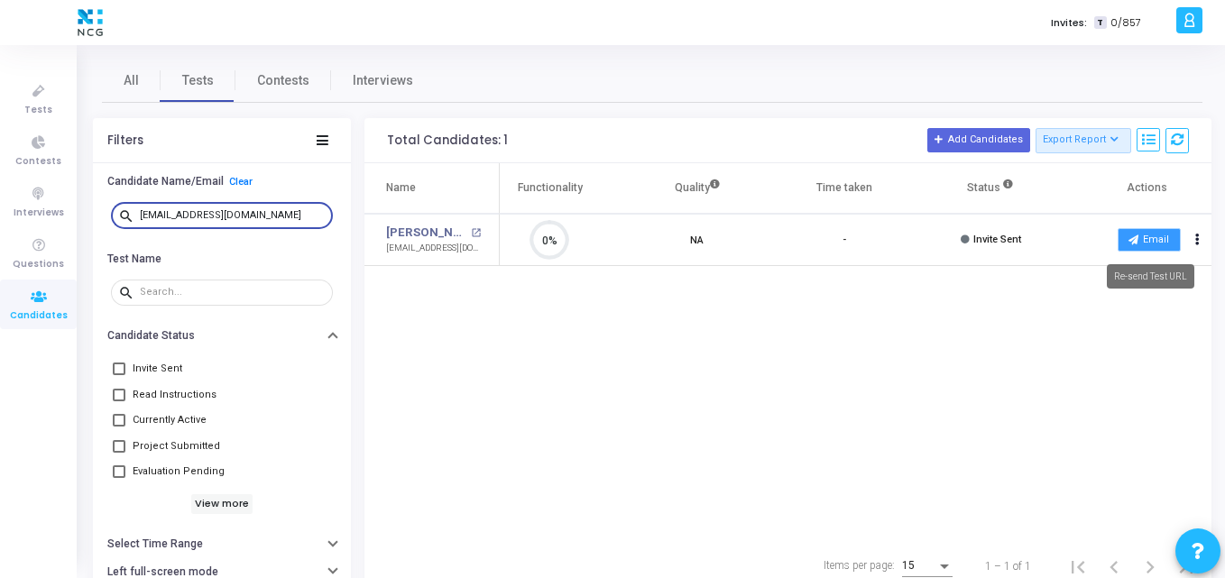
type input "alikhatri810@gmail.com"
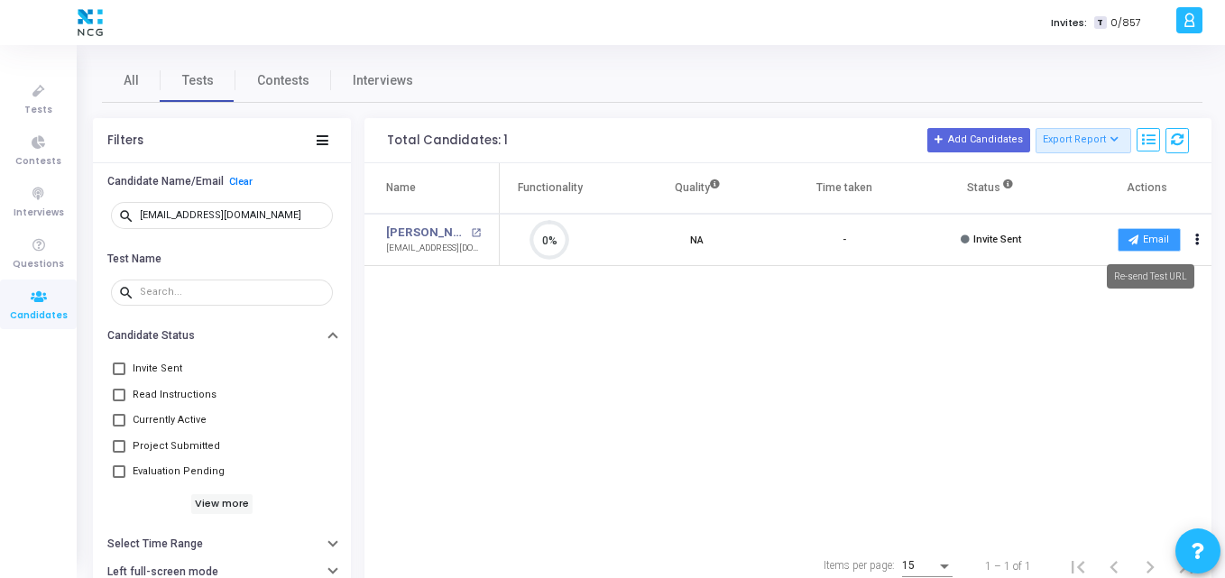
click at [1156, 245] on button "Email" at bounding box center [1148, 239] width 63 height 23
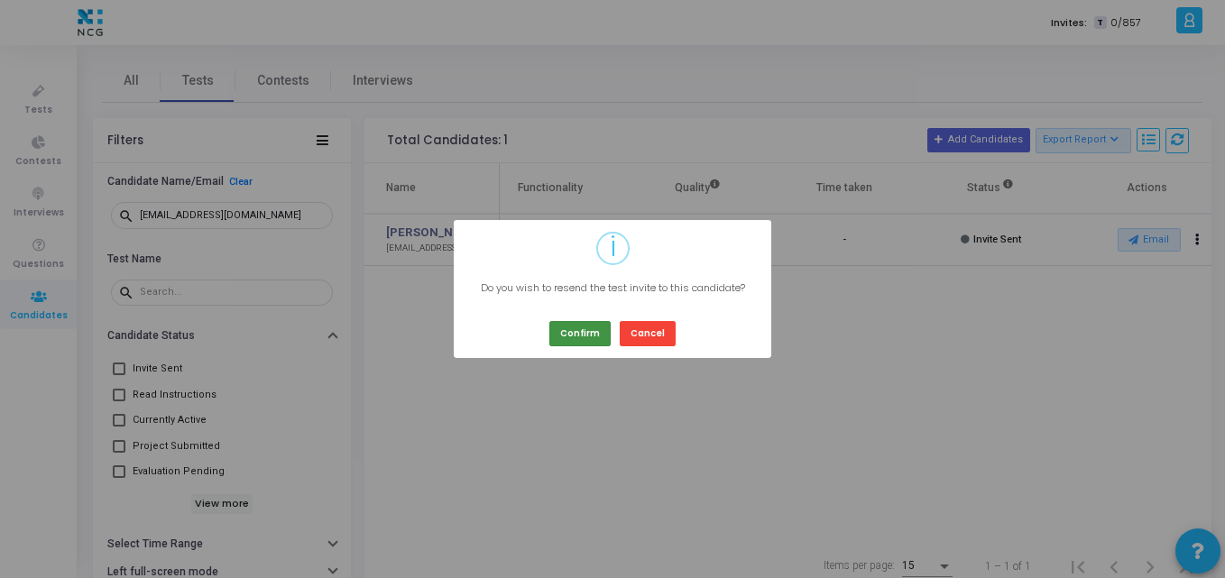
click at [589, 334] on button "Confirm" at bounding box center [579, 333] width 61 height 24
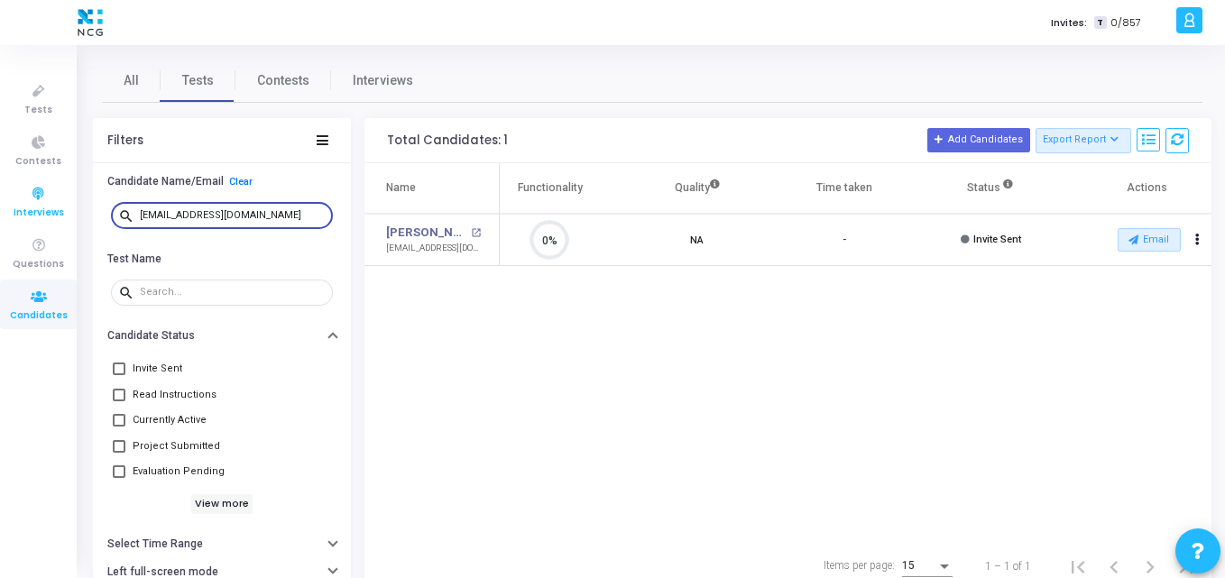
drag, startPoint x: 308, startPoint y: 220, endPoint x: 12, endPoint y: 210, distance: 296.9
click at [12, 210] on div "Tests Contests Interviews Questions Candidates Invites: T 0/857 K Kajal Setting…" at bounding box center [612, 289] width 1225 height 578
paste input "komalsirsulla8"
type input "komalsirsulla8@gmail.com"
click at [1167, 230] on button "Email" at bounding box center [1148, 239] width 63 height 23
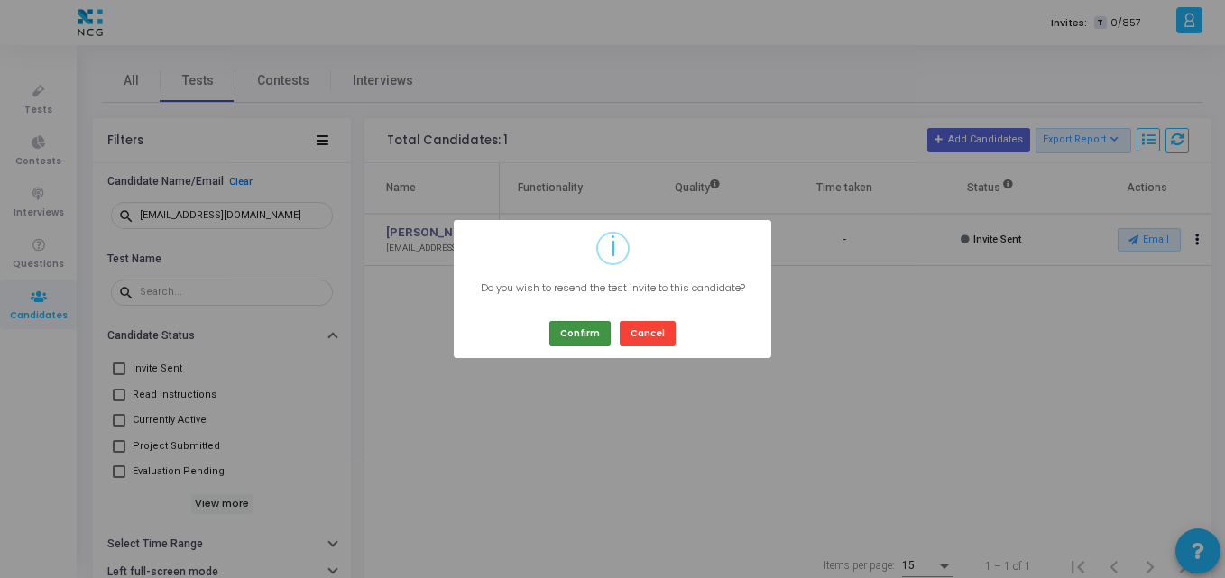
click at [556, 337] on button "Confirm" at bounding box center [579, 333] width 61 height 24
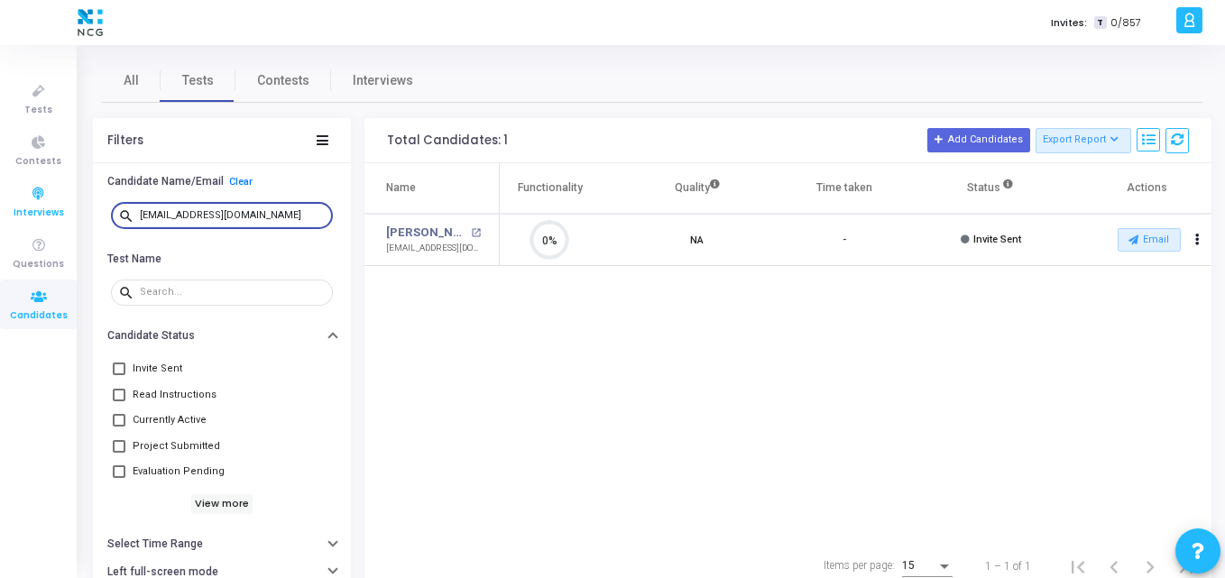
drag, startPoint x: 274, startPoint y: 216, endPoint x: 3, endPoint y: 187, distance: 273.1
click at [3, 187] on div "Tests Contests Interviews Questions Candidates Invites: T 0/857 K Kajal Setting…" at bounding box center [612, 289] width 1225 height 578
paste input "sejalkhalap60"
drag, startPoint x: 264, startPoint y: 211, endPoint x: 32, endPoint y: 207, distance: 232.7
click at [32, 207] on div "Tests Contests Interviews Questions Candidates Invites: T 0/857 K Kajal Setting…" at bounding box center [612, 289] width 1225 height 578
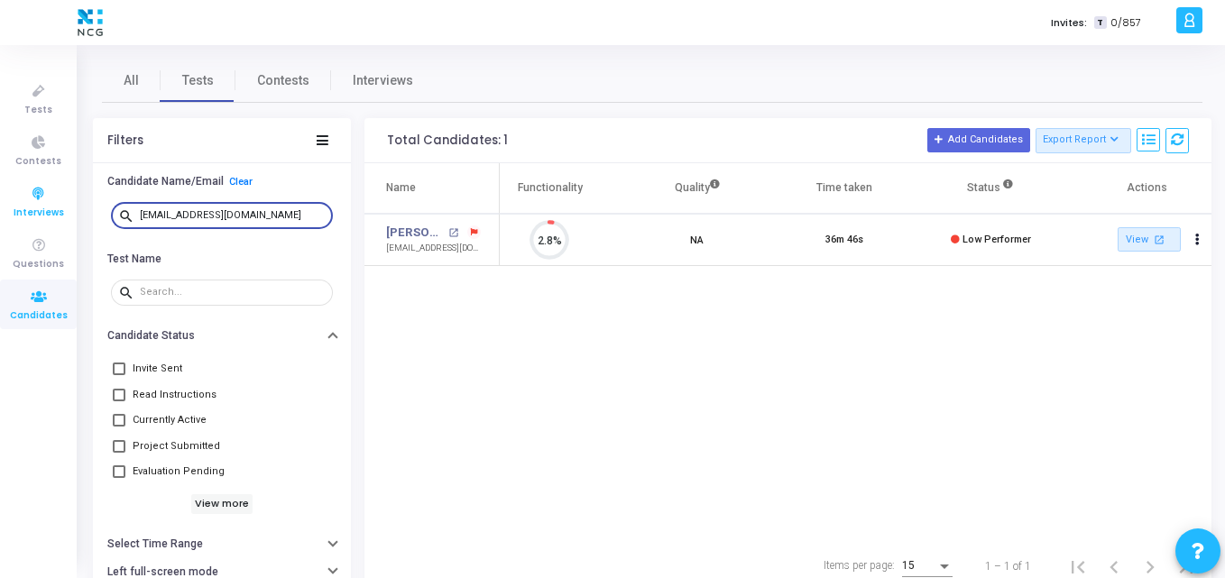
paste input "thoratsneha1986"
type input "thoratsneha1986@gmail.com"
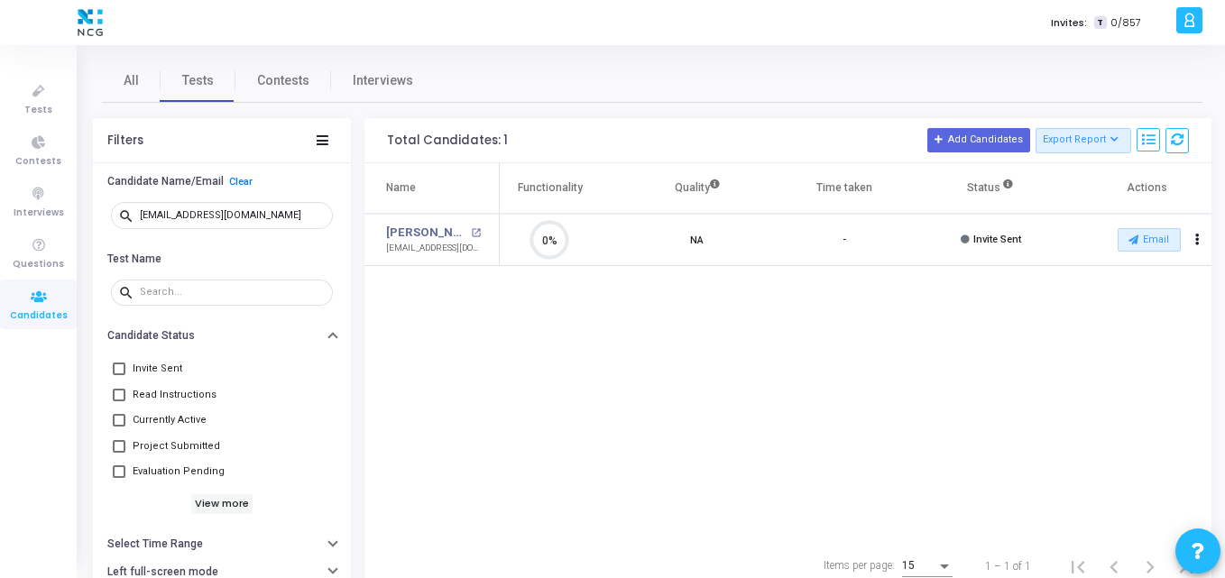
click at [733, 320] on div "Name Test Name Functionality Quality Time taken Status Actions Sneha Thorat ope…" at bounding box center [787, 352] width 847 height 378
click at [1149, 244] on button "Email" at bounding box center [1148, 239] width 63 height 23
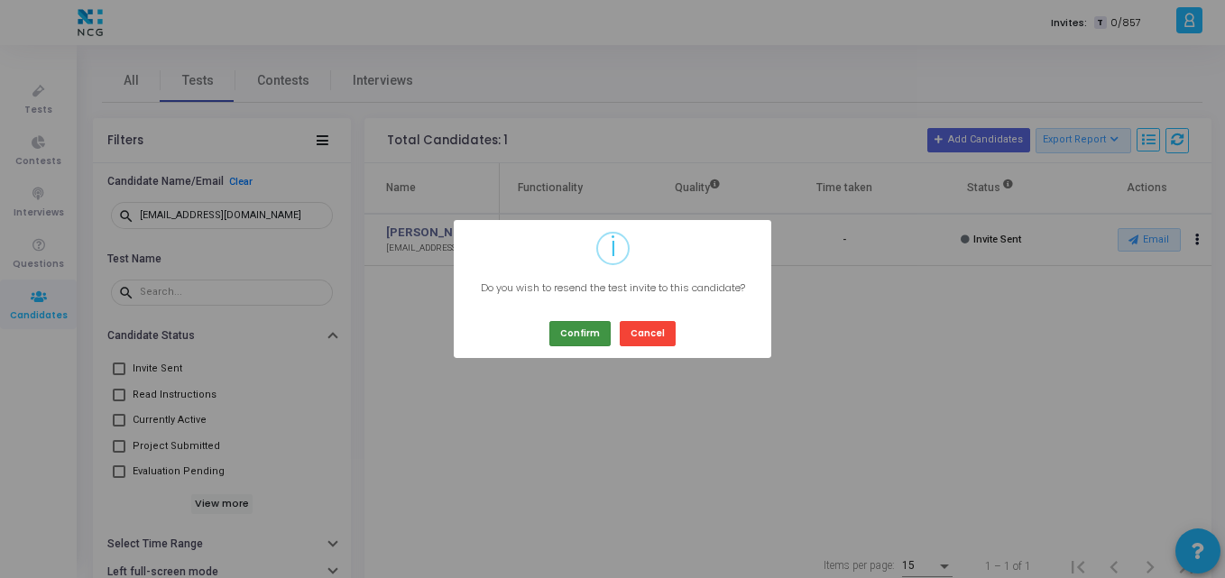
click at [582, 335] on button "Confirm" at bounding box center [579, 333] width 61 height 24
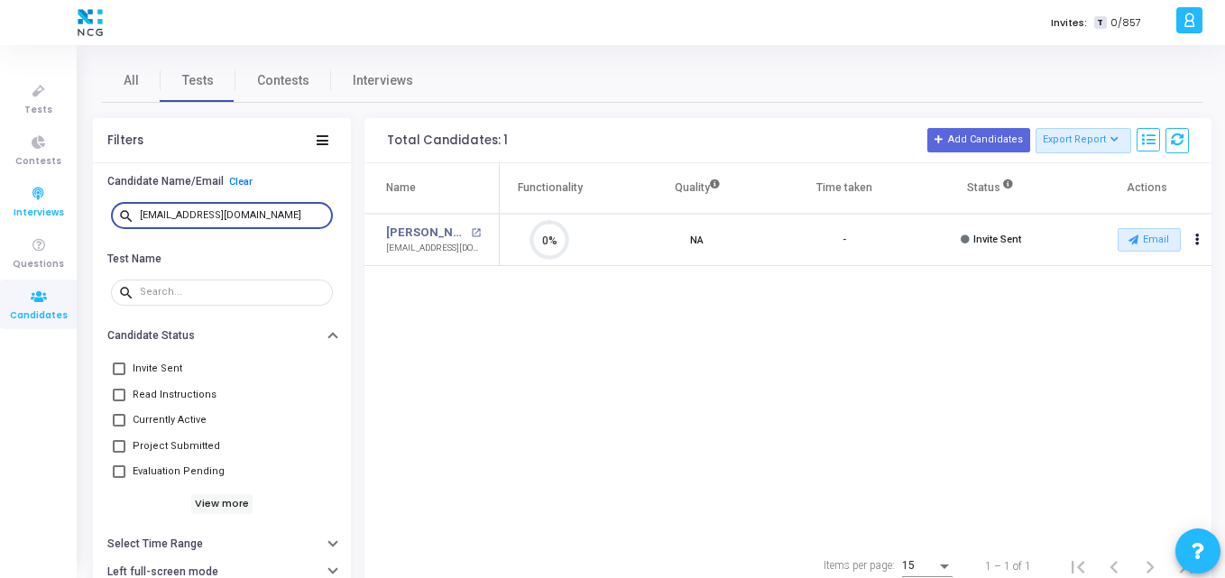
drag, startPoint x: 298, startPoint y: 213, endPoint x: 5, endPoint y: 217, distance: 292.2
click at [5, 217] on div "Tests Contests Interviews Questions Candidates Invites: T 0/857 K Kajal Setting…" at bounding box center [612, 289] width 1225 height 578
paste input "sivareddygp87"
type input "sivareddygp87@gmail.com"
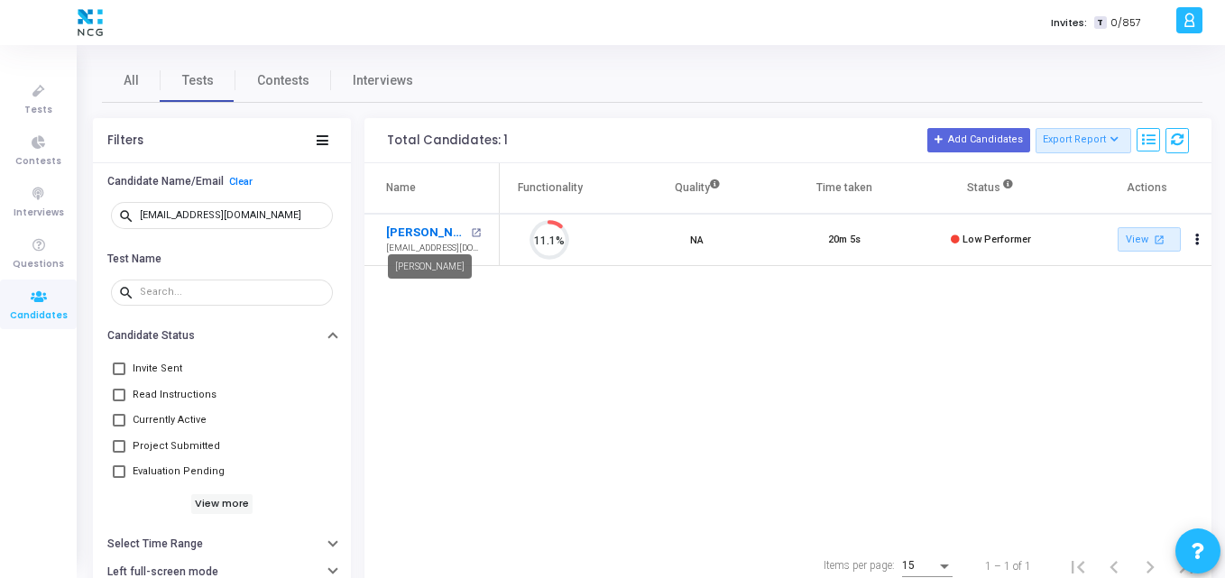
click at [407, 232] on link "Sivareddy G" at bounding box center [426, 233] width 80 height 18
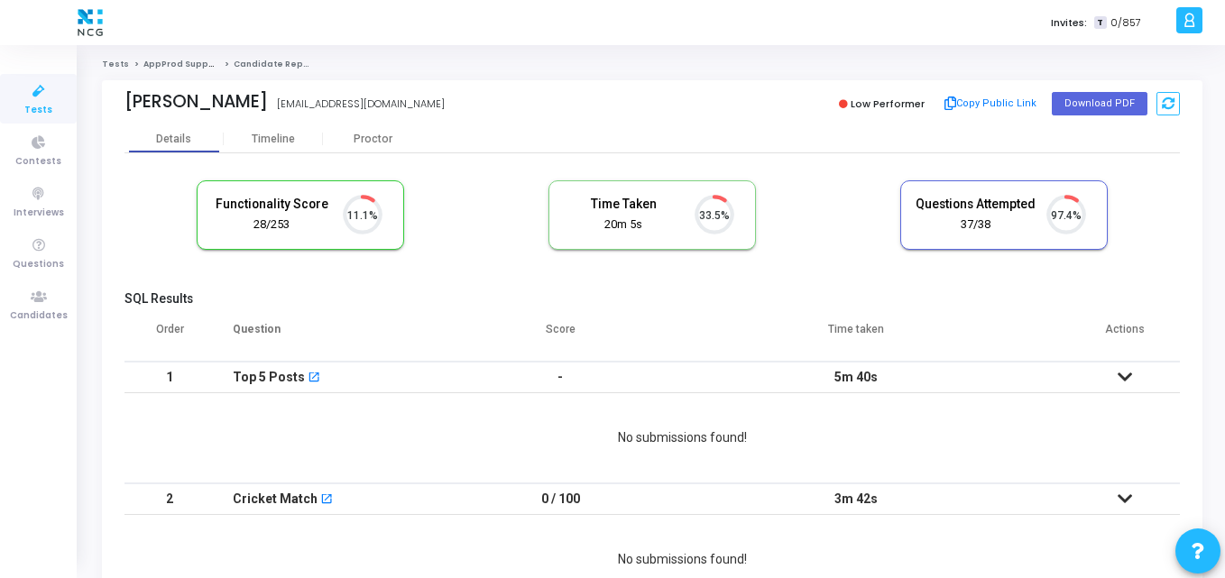
scroll to position [38, 46]
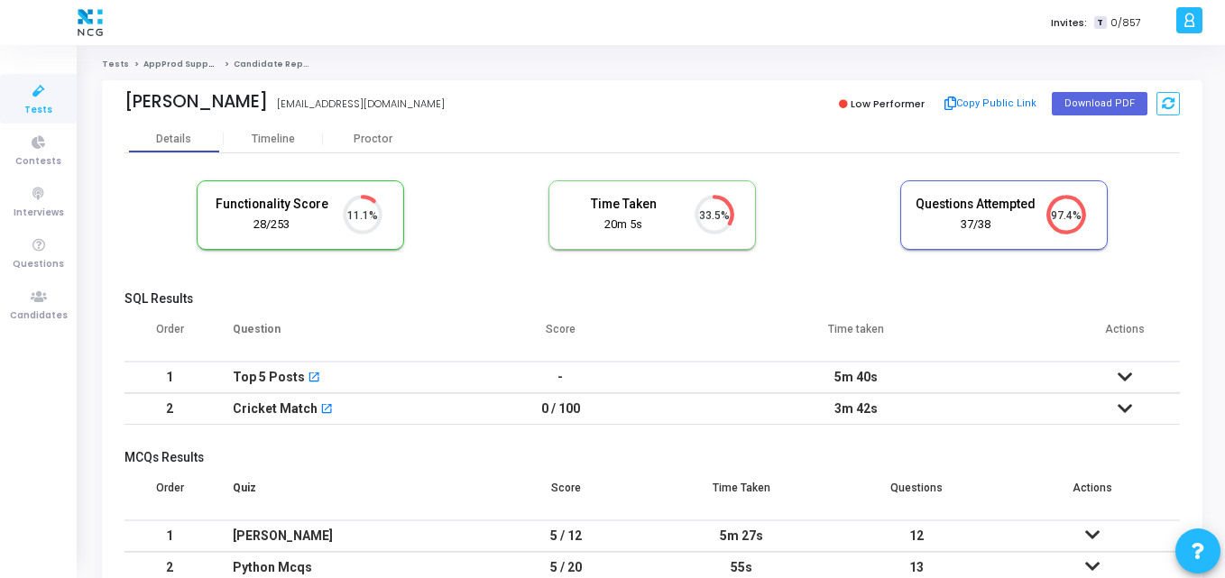
click at [518, 254] on div "Functionality Score 28/253 11.1% Time Taken calculated once the test is complet…" at bounding box center [651, 224] width 1055 height 106
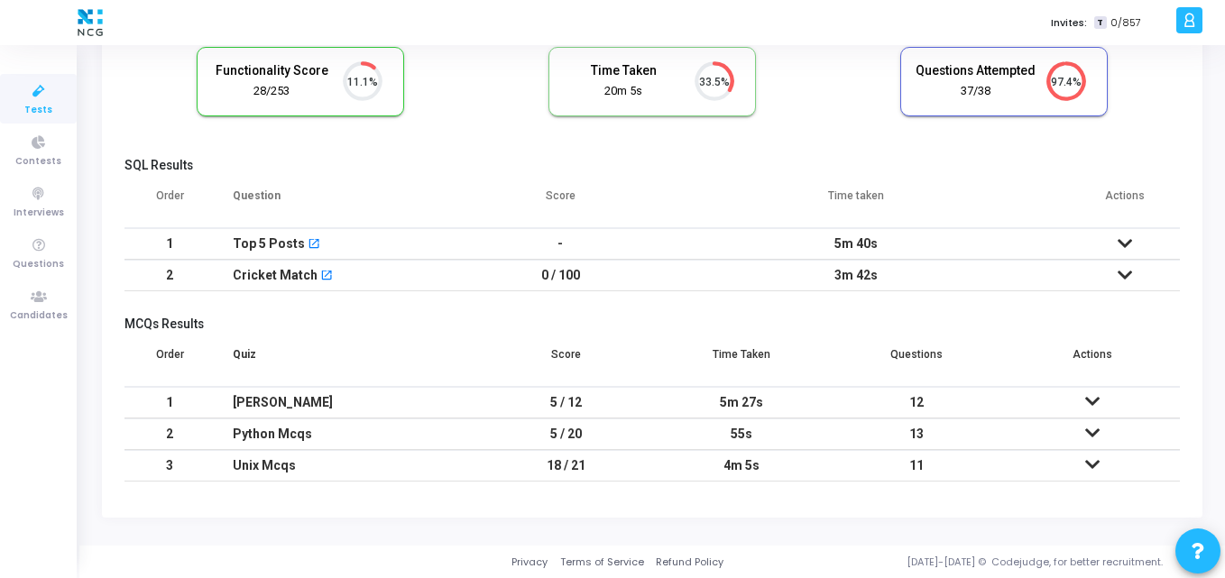
scroll to position [0, 0]
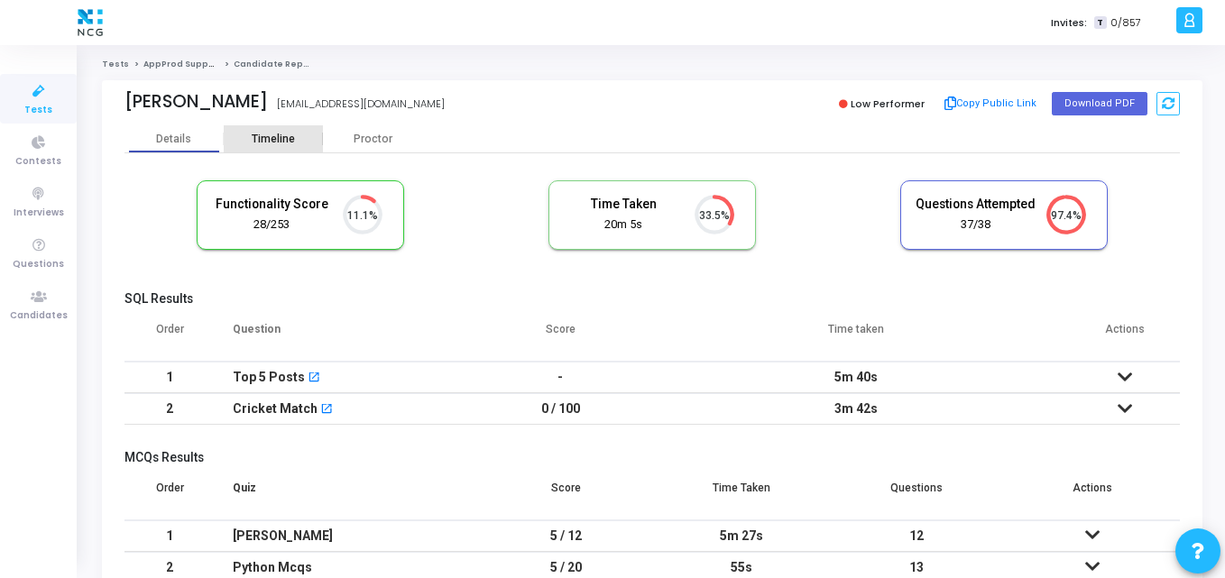
click at [283, 140] on div "Timeline" at bounding box center [273, 140] width 43 height 14
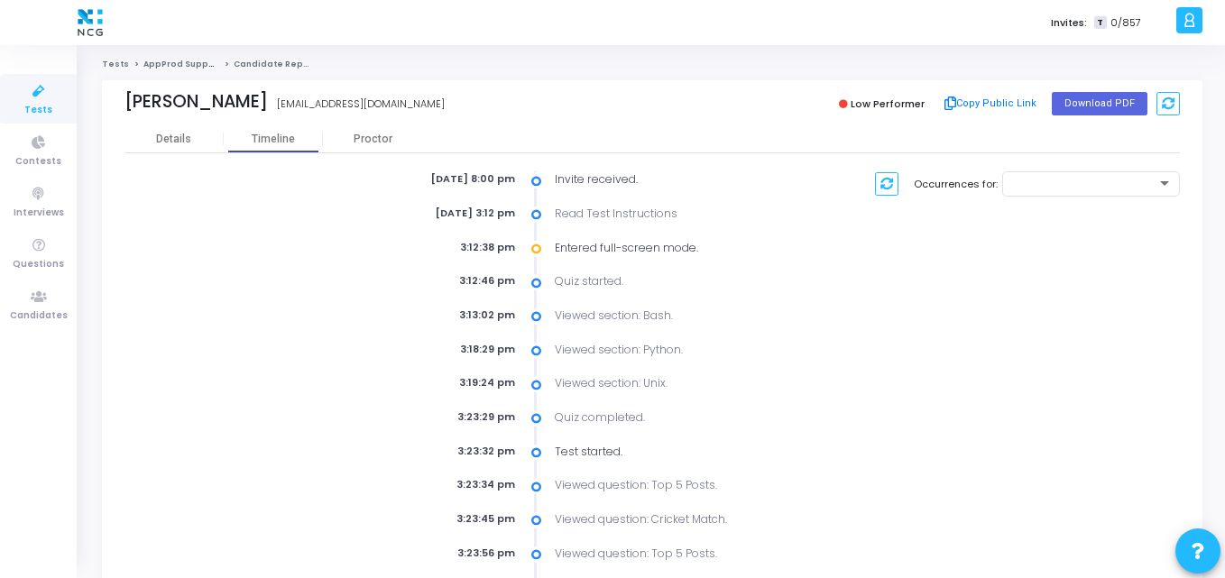
click at [369, 373] on div "Aug 4th 2025, 8:00 pm Invite received. Aug 5th 2025, 3:12 pm Read Test Instruct…" at bounding box center [560, 434] width 523 height 527
click at [154, 143] on div "Details" at bounding box center [173, 140] width 99 height 14
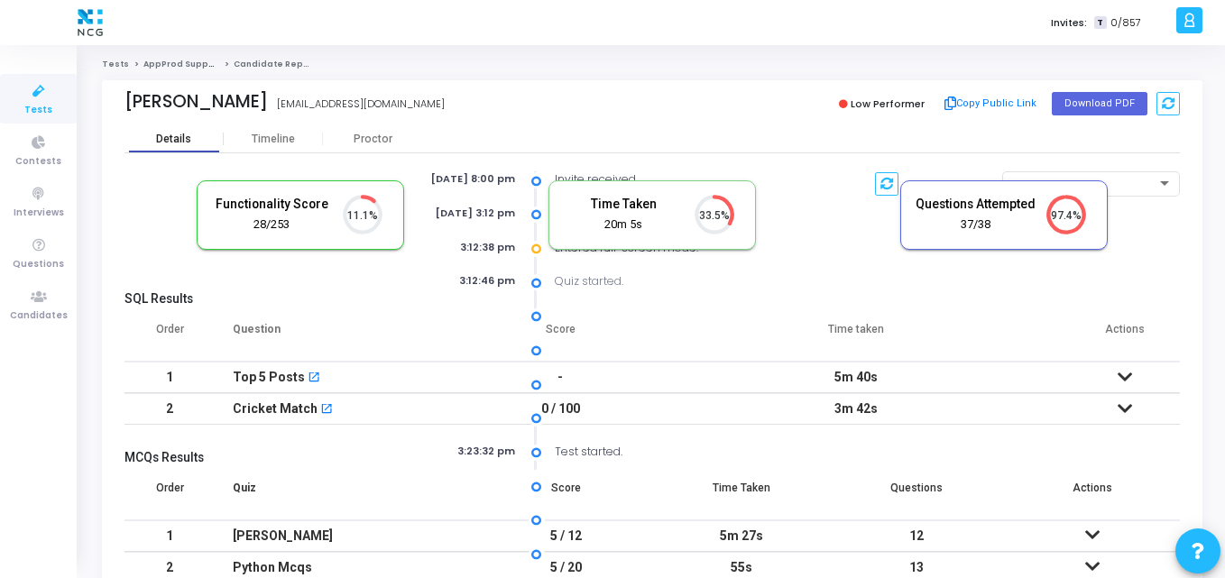
scroll to position [38, 46]
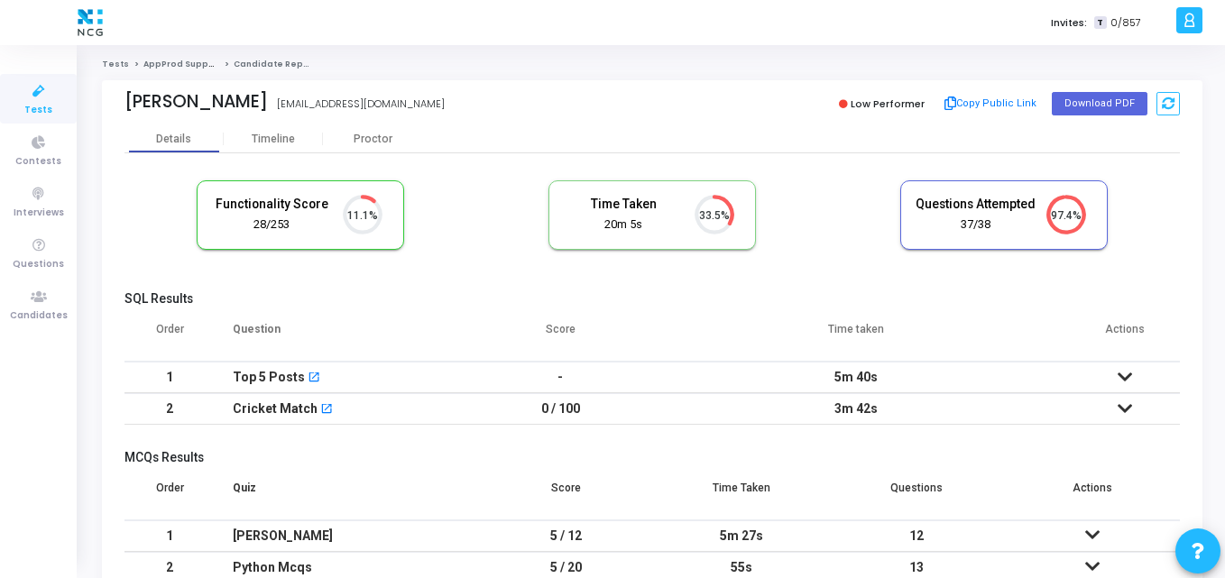
click at [801, 253] on div "Functionality Score 28/253 11.1% Time Taken calculated once the test is complet…" at bounding box center [651, 224] width 1055 height 106
click at [621, 314] on th "Score" at bounding box center [560, 336] width 163 height 51
click at [445, 323] on th "Question" at bounding box center [347, 336] width 264 height 51
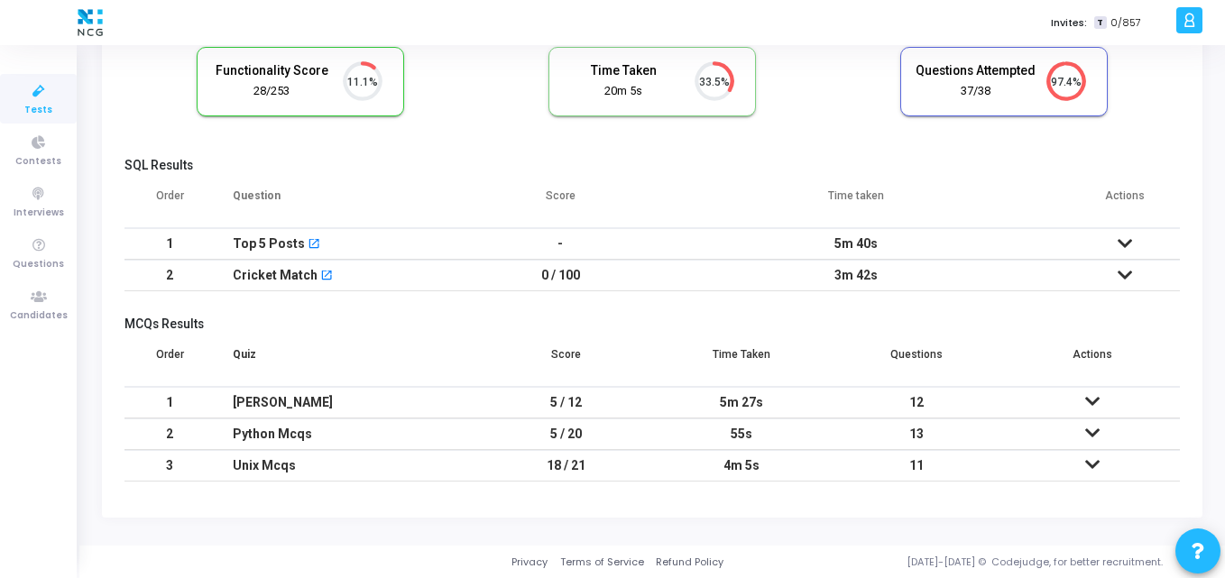
click at [440, 353] on th "Quiz" at bounding box center [347, 361] width 264 height 51
click at [498, 365] on th "Score" at bounding box center [566, 361] width 175 height 51
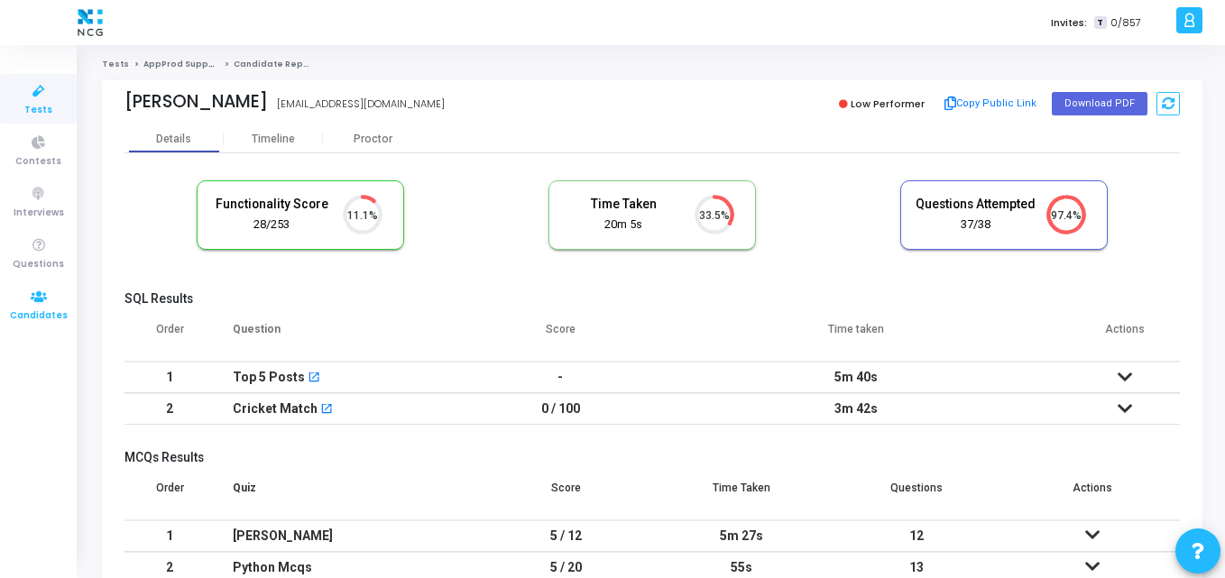
click at [44, 320] on span "Candidates" at bounding box center [39, 315] width 58 height 15
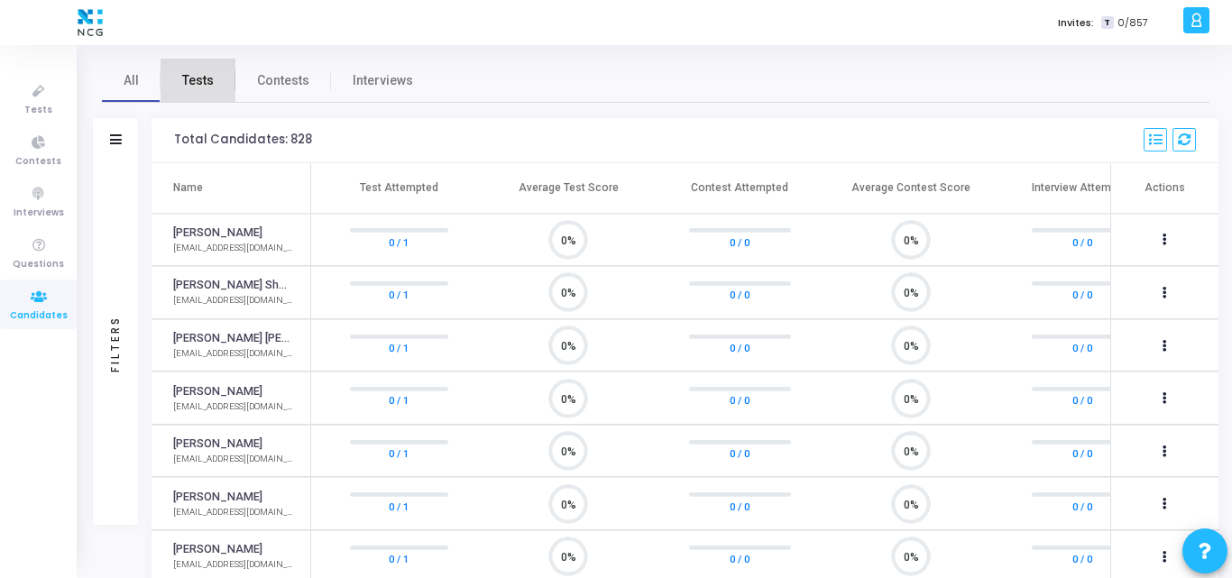
click at [194, 78] on span "Tests" at bounding box center [198, 80] width 32 height 19
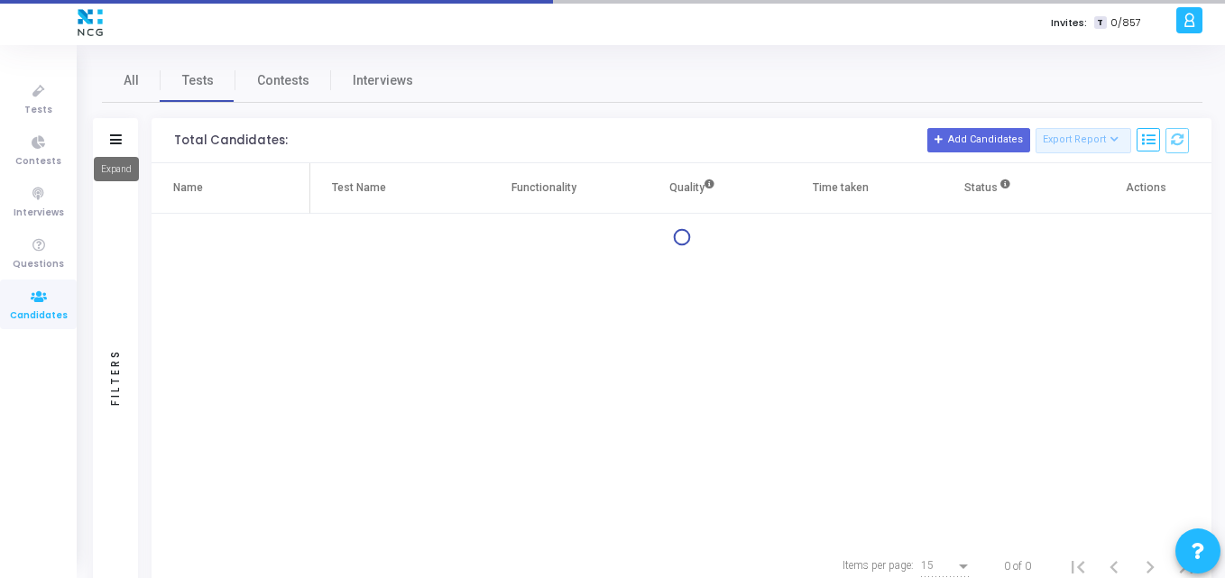
click at [110, 148] on mat-tooltip-component "Expand" at bounding box center [116, 169] width 70 height 50
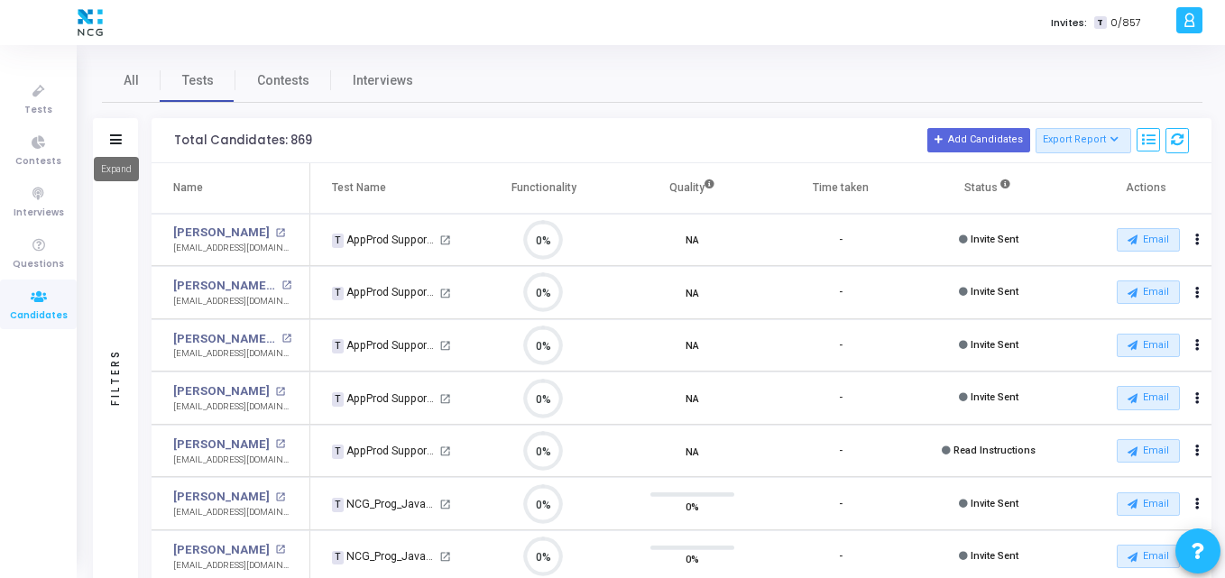
scroll to position [38, 46]
click at [123, 135] on div "Filters" at bounding box center [115, 140] width 45 height 45
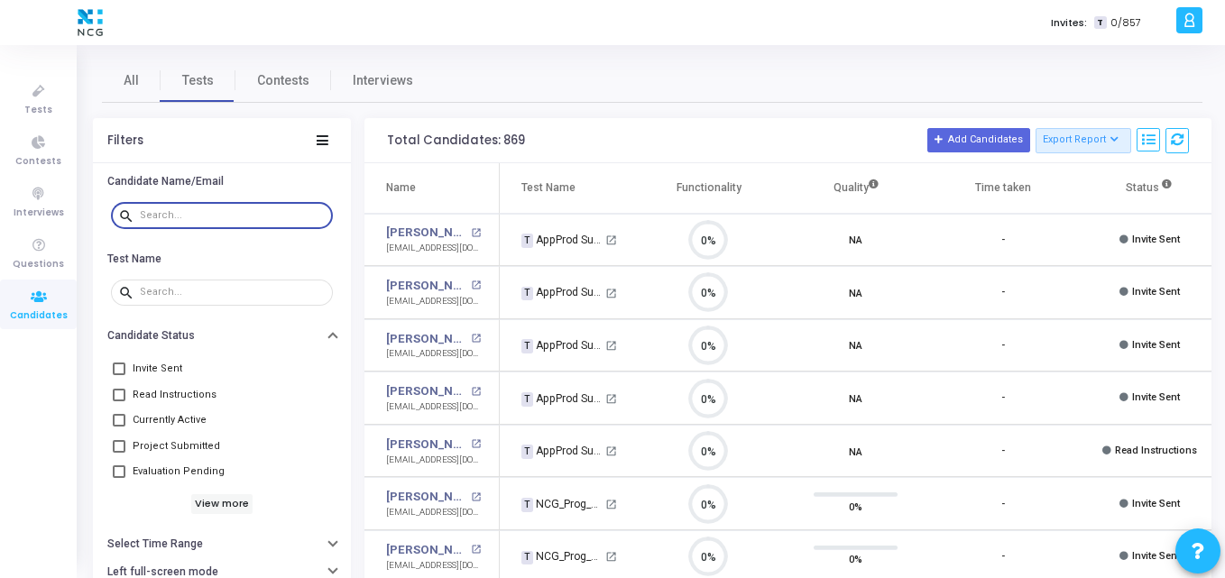
click at [207, 214] on input "text" at bounding box center [233, 215] width 186 height 11
paste input "sejalkhalap60@gmail.com"
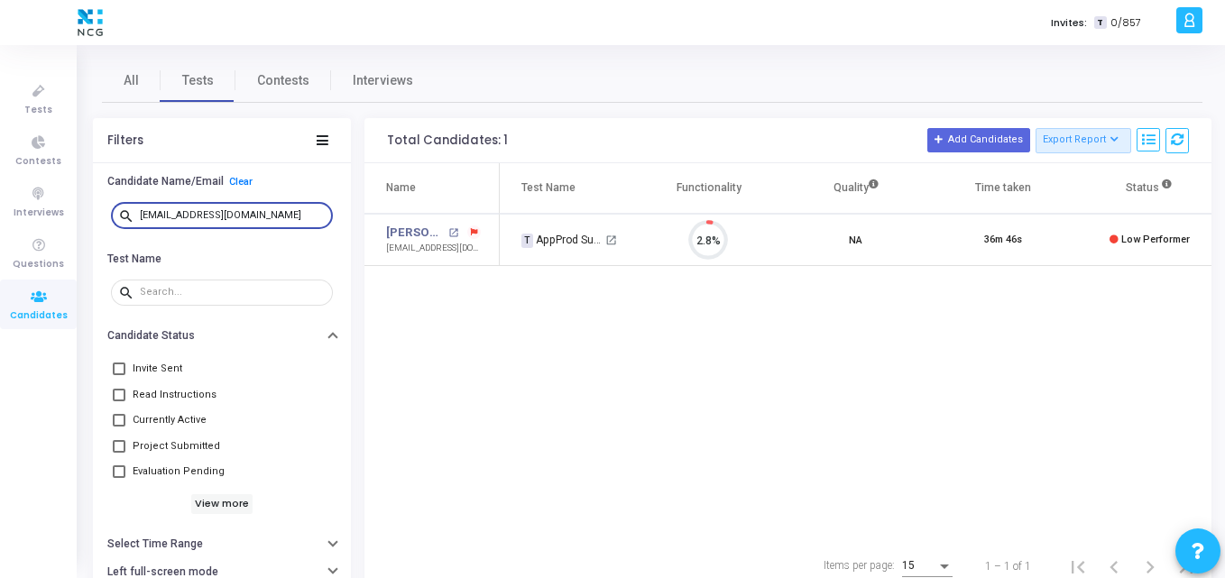
type input "sejalkhalap60@gmail.com"
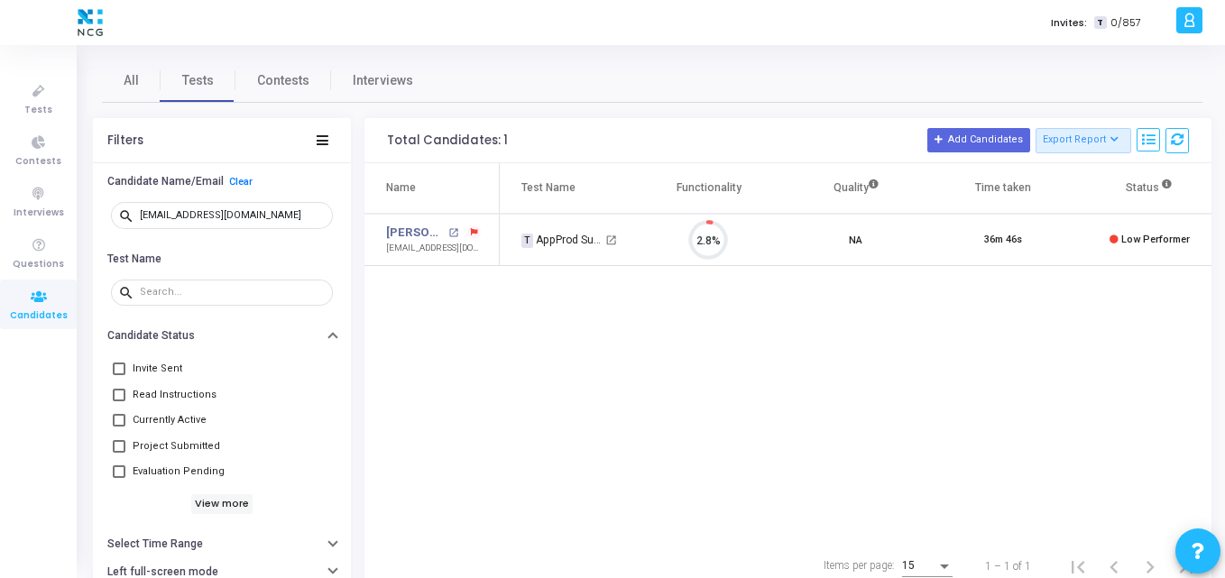
click at [667, 311] on div "Name Test Name Functionality Quality Time taken Status Actions Sejal Suraj Chav…" at bounding box center [787, 352] width 847 height 378
click at [402, 229] on link "Sejal Suraj Chavan" at bounding box center [415, 233] width 58 height 18
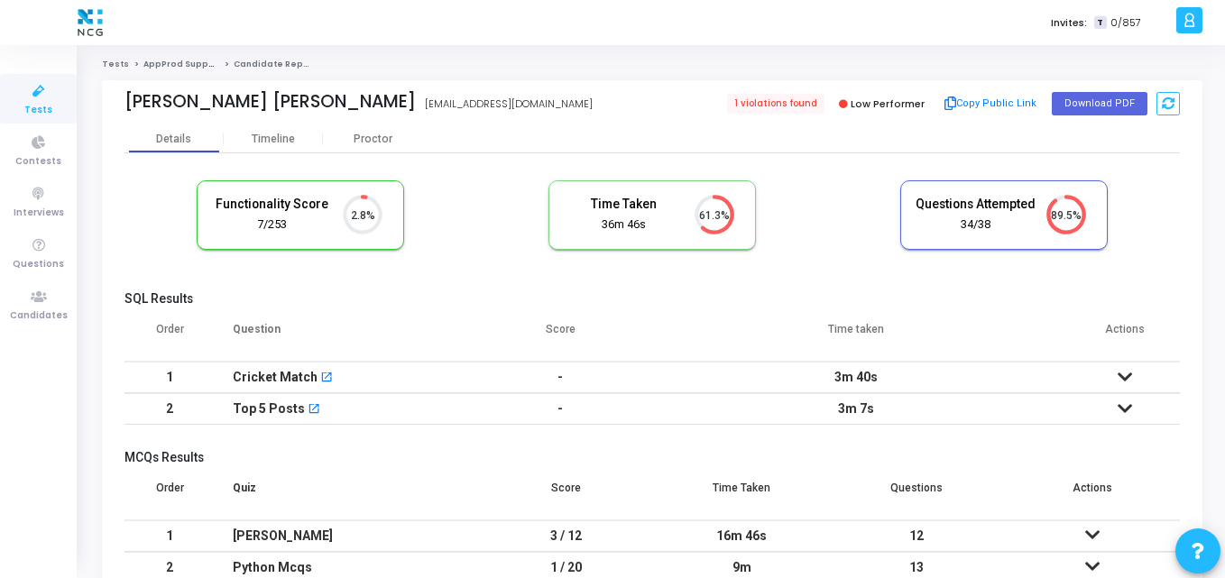
click at [765, 322] on th "Time taken" at bounding box center [855, 336] width 427 height 51
click at [638, 299] on h5 "SQL Results" at bounding box center [651, 298] width 1055 height 15
click at [570, 268] on div "Functionality Score 7/253 2.8% Time Taken calculated once the test is completed…" at bounding box center [651, 224] width 1055 height 106
click at [48, 103] on span "Tests" at bounding box center [38, 110] width 28 height 15
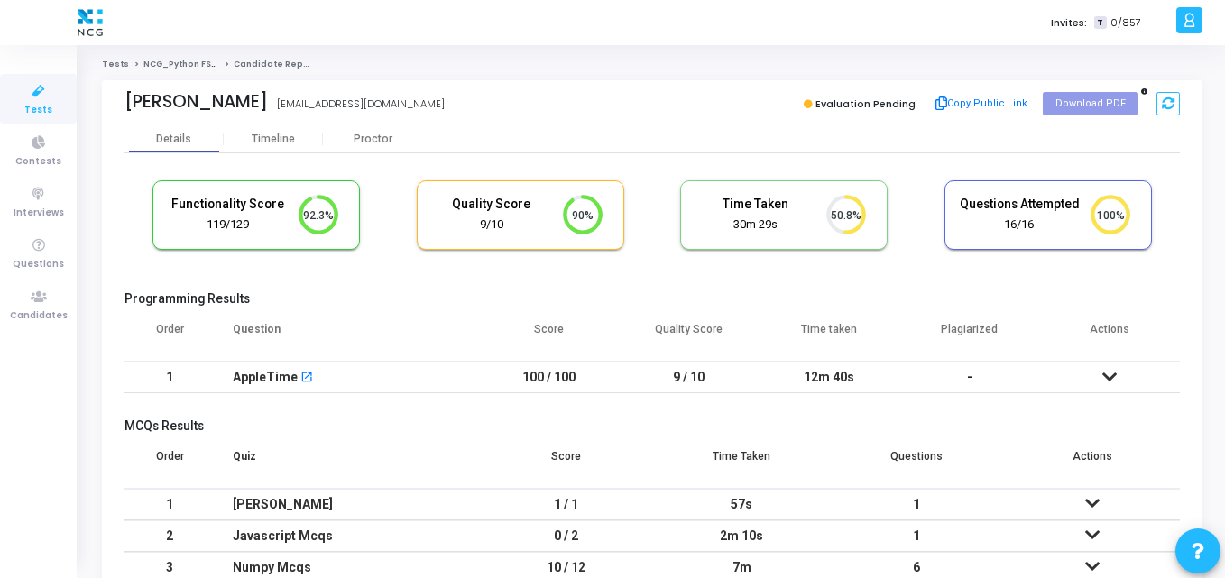
scroll to position [38, 46]
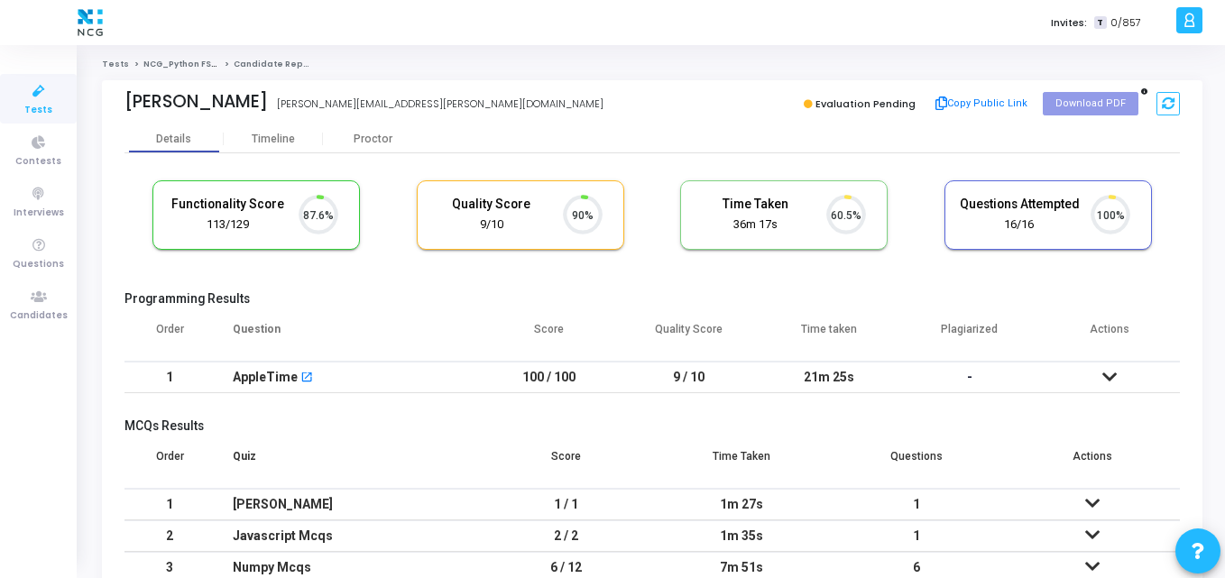
scroll to position [38, 46]
click at [482, 313] on th "Score" at bounding box center [549, 336] width 141 height 51
click at [523, 110] on div "Devawrat Vidhate devawrat.vidhate@gmail.com" at bounding box center [383, 104] width 519 height 26
click at [540, 138] on div "Details Timeline [PERSON_NAME]" at bounding box center [651, 138] width 1055 height 27
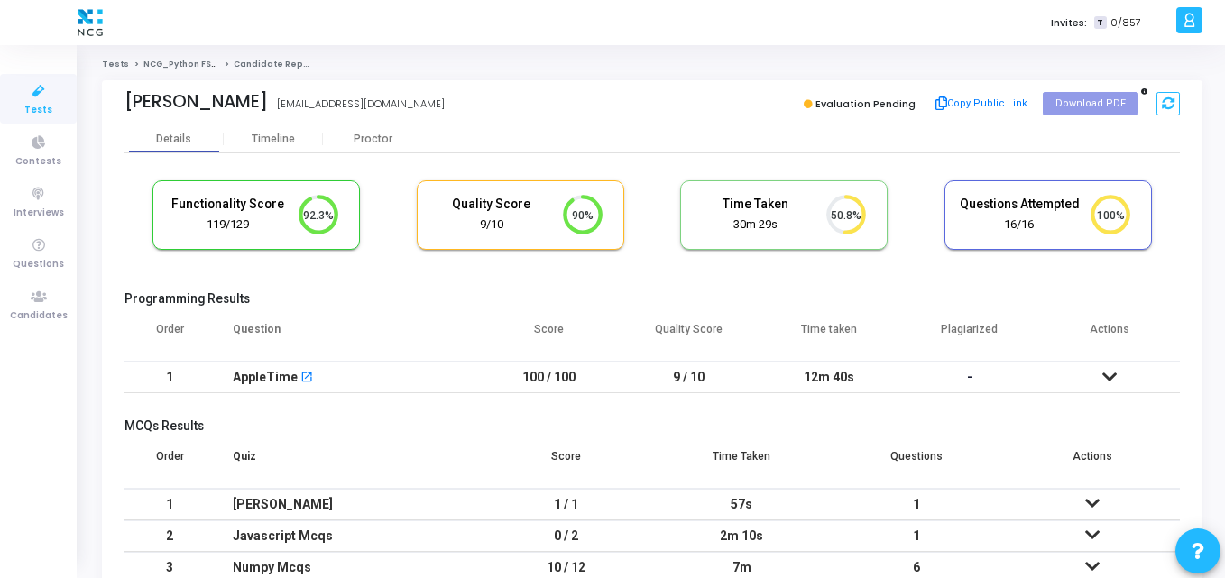
click at [386, 285] on cj-candidate-results "Functionality Score 119/129 92.3% Quality Score 9/10 90% Time Taken calculated …" at bounding box center [651, 398] width 1055 height 454
click at [335, 313] on th "Question" at bounding box center [347, 336] width 264 height 51
